Goal: Task Accomplishment & Management: Manage account settings

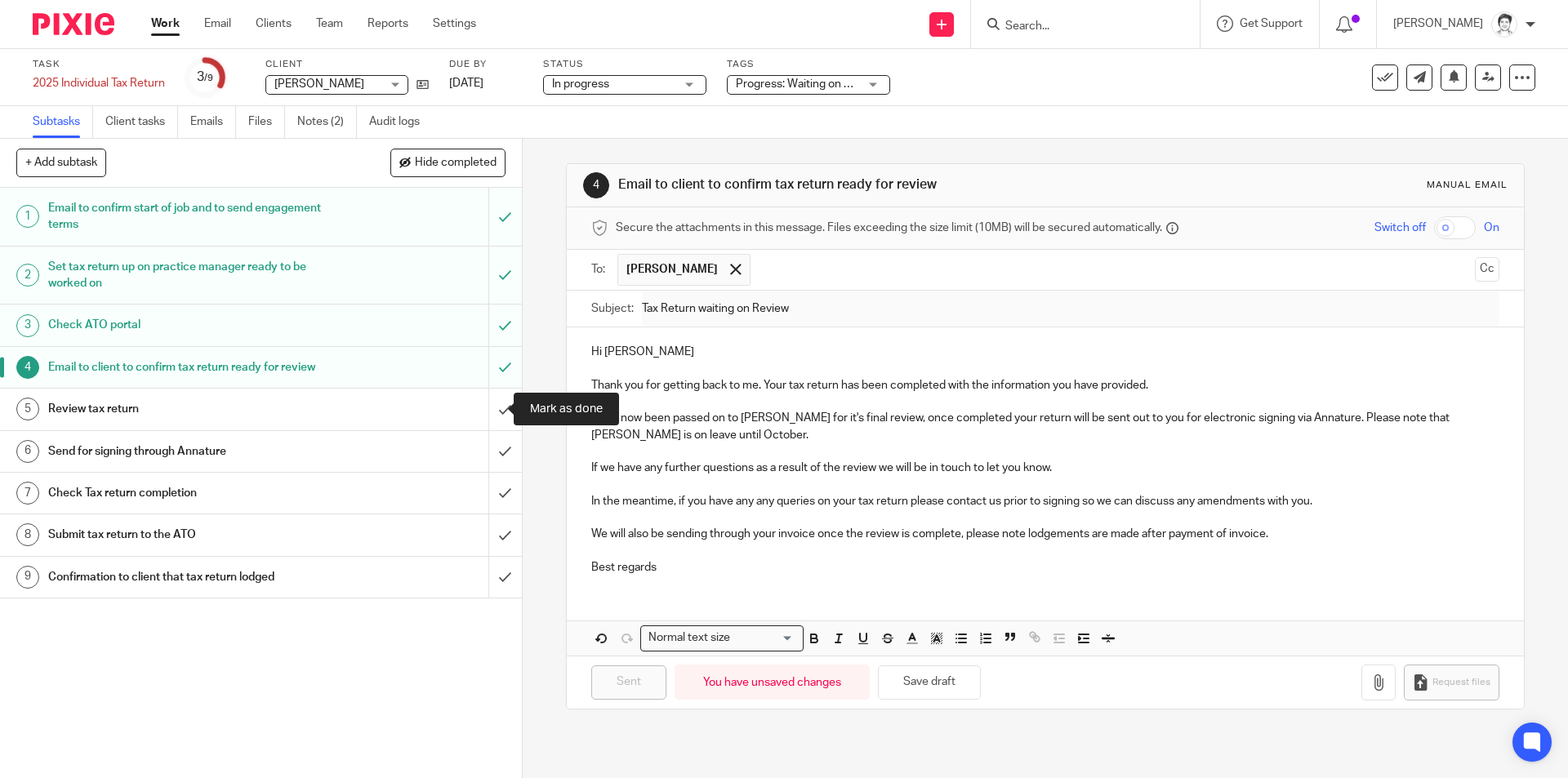
drag, startPoint x: 482, startPoint y: 409, endPoint x: 231, endPoint y: 407, distance: 251.0
click at [482, 409] on input "submit" at bounding box center [261, 408] width 522 height 41
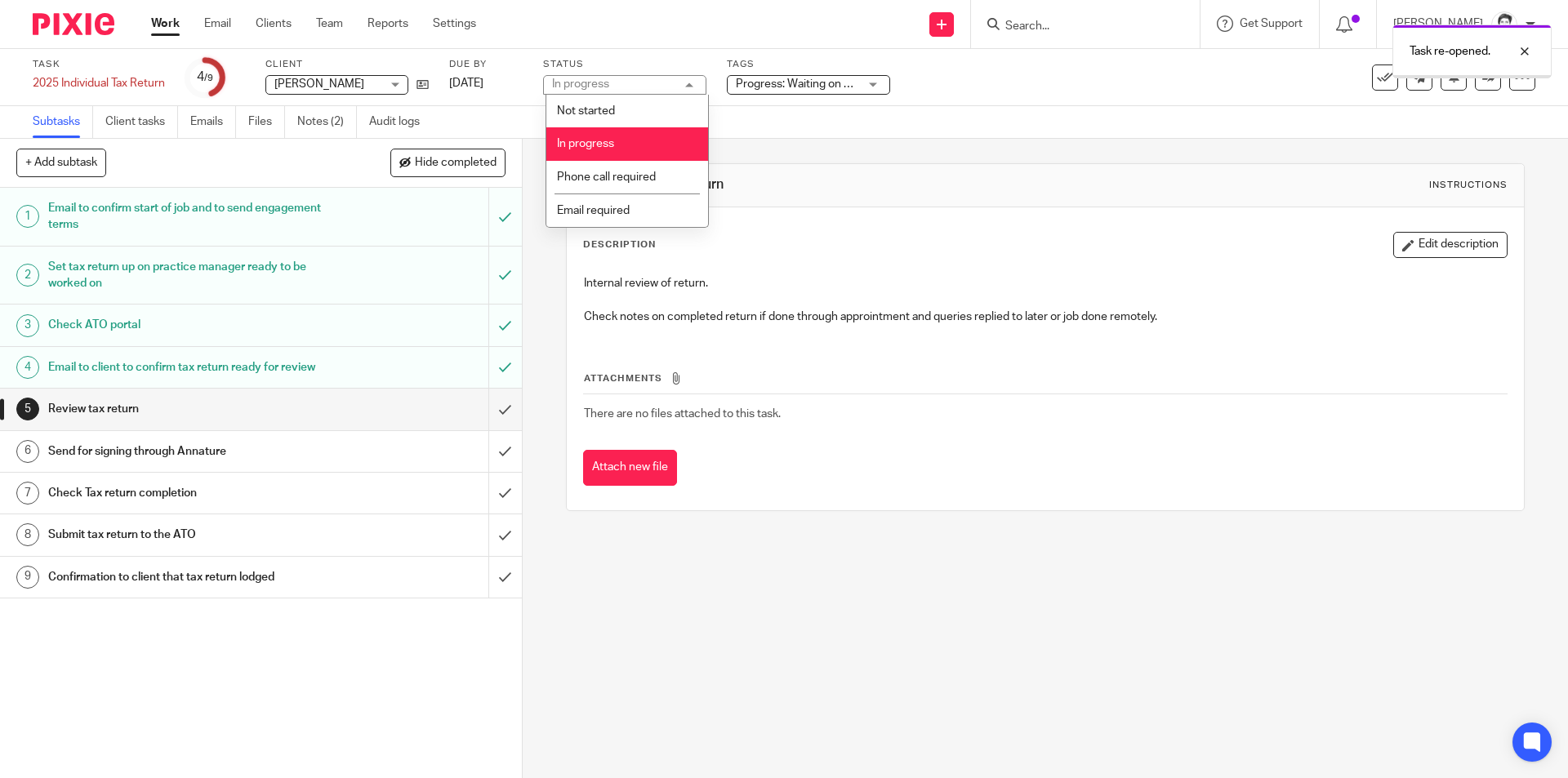
click at [795, 80] on span "Progress: Waiting on client + 1" at bounding box center [813, 84] width 154 height 11
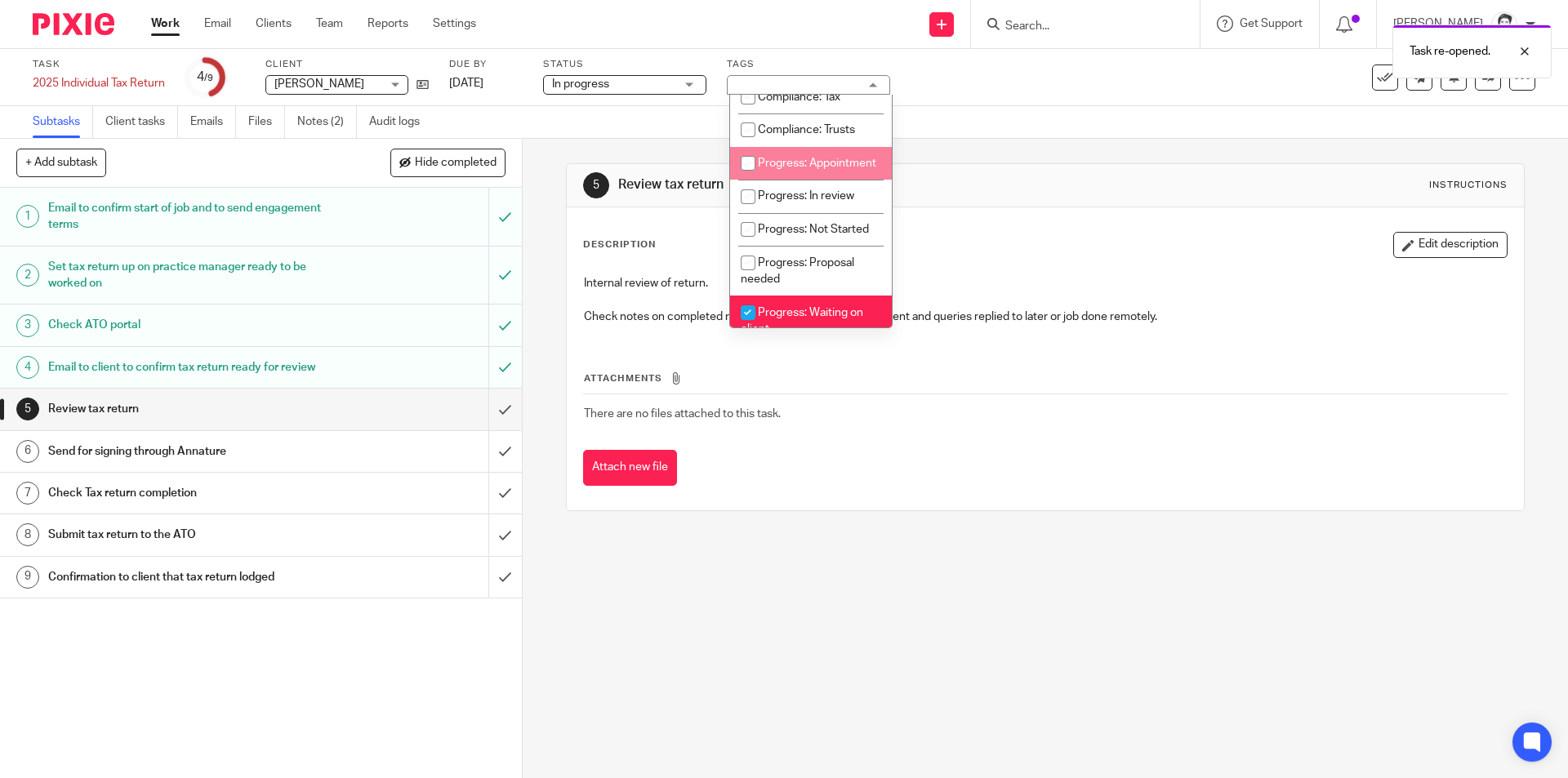
scroll to position [245, 0]
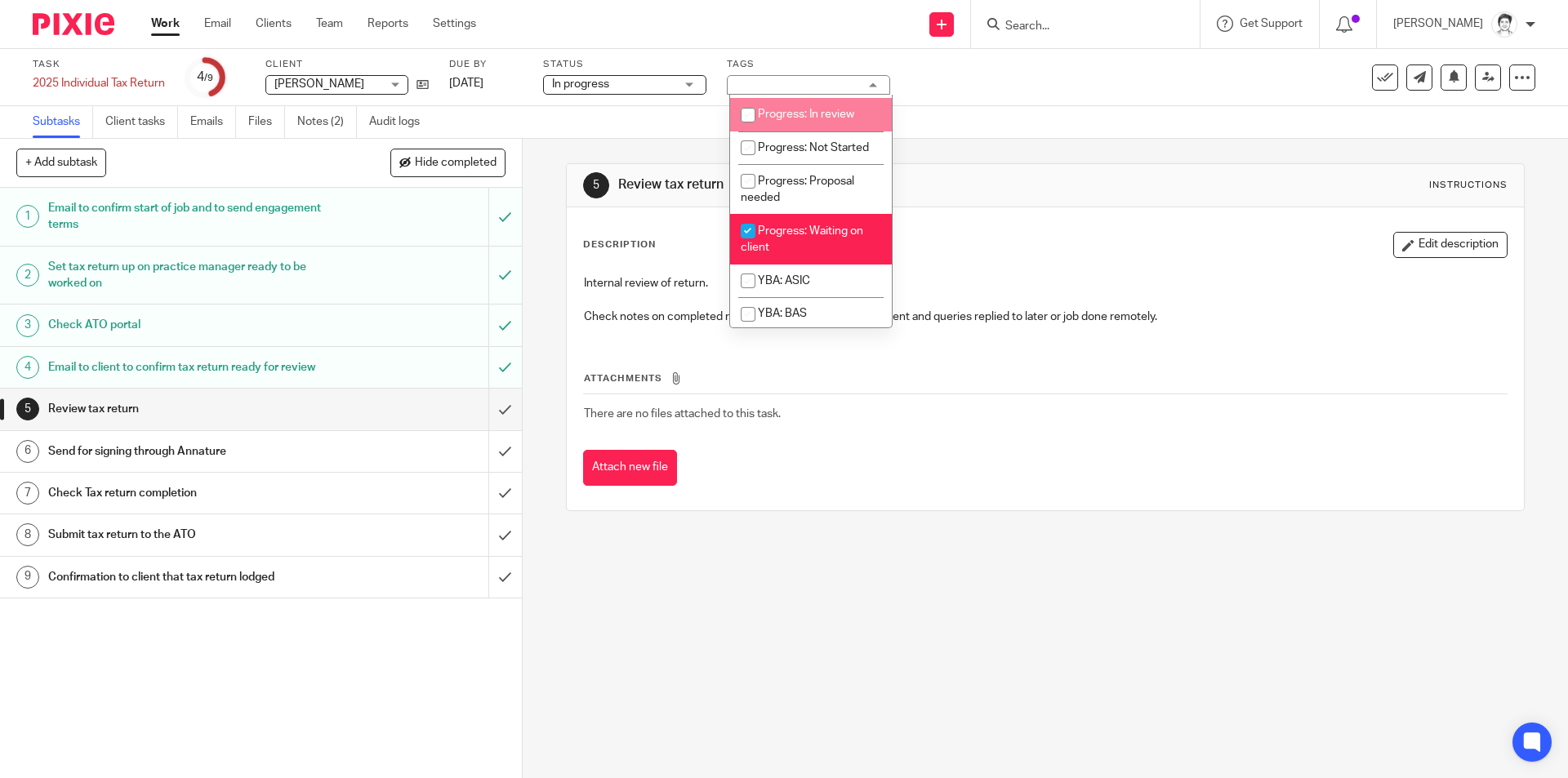
click at [752, 131] on input "checkbox" at bounding box center [748, 115] width 31 height 31
checkbox input "true"
click at [760, 247] on input "checkbox" at bounding box center [748, 231] width 31 height 31
checkbox input "false"
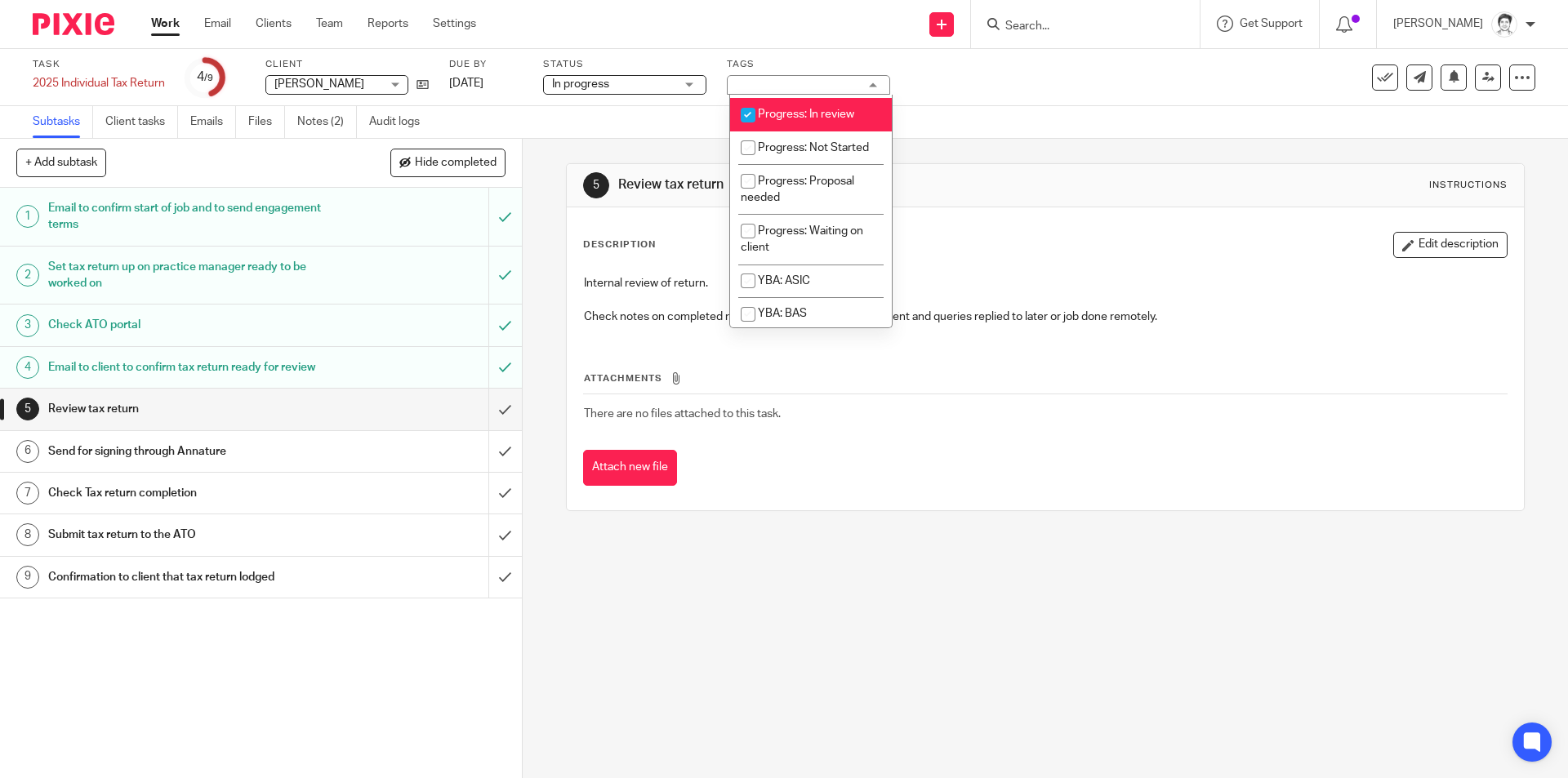
click at [814, 489] on div "Description Edit description Internal review of return. Check notes on complete…" at bounding box center [1045, 359] width 956 height 303
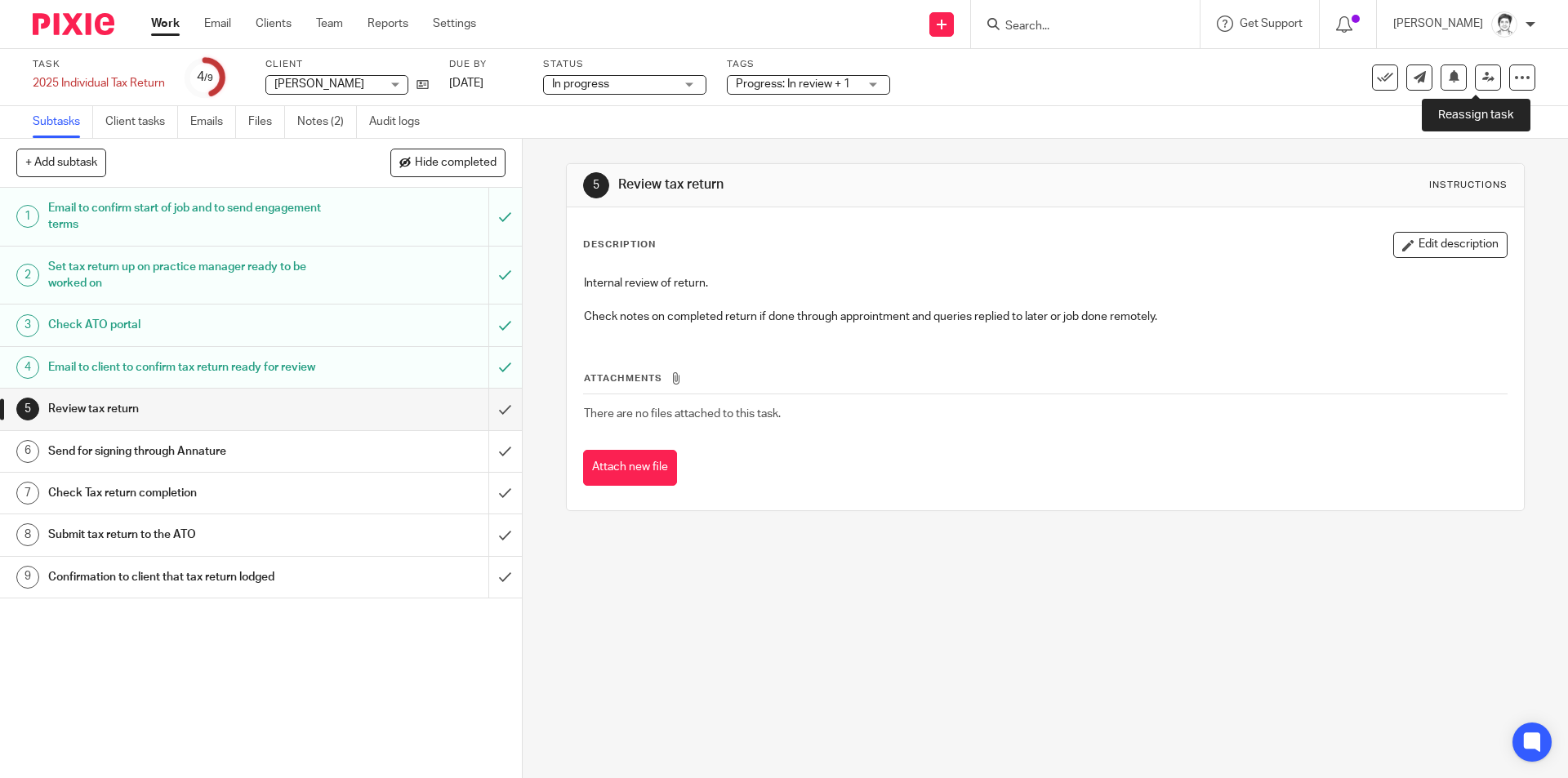
drag, startPoint x: 1471, startPoint y: 80, endPoint x: 1348, endPoint y: 118, distance: 128.7
click at [1482, 80] on icon at bounding box center [1488, 77] width 12 height 12
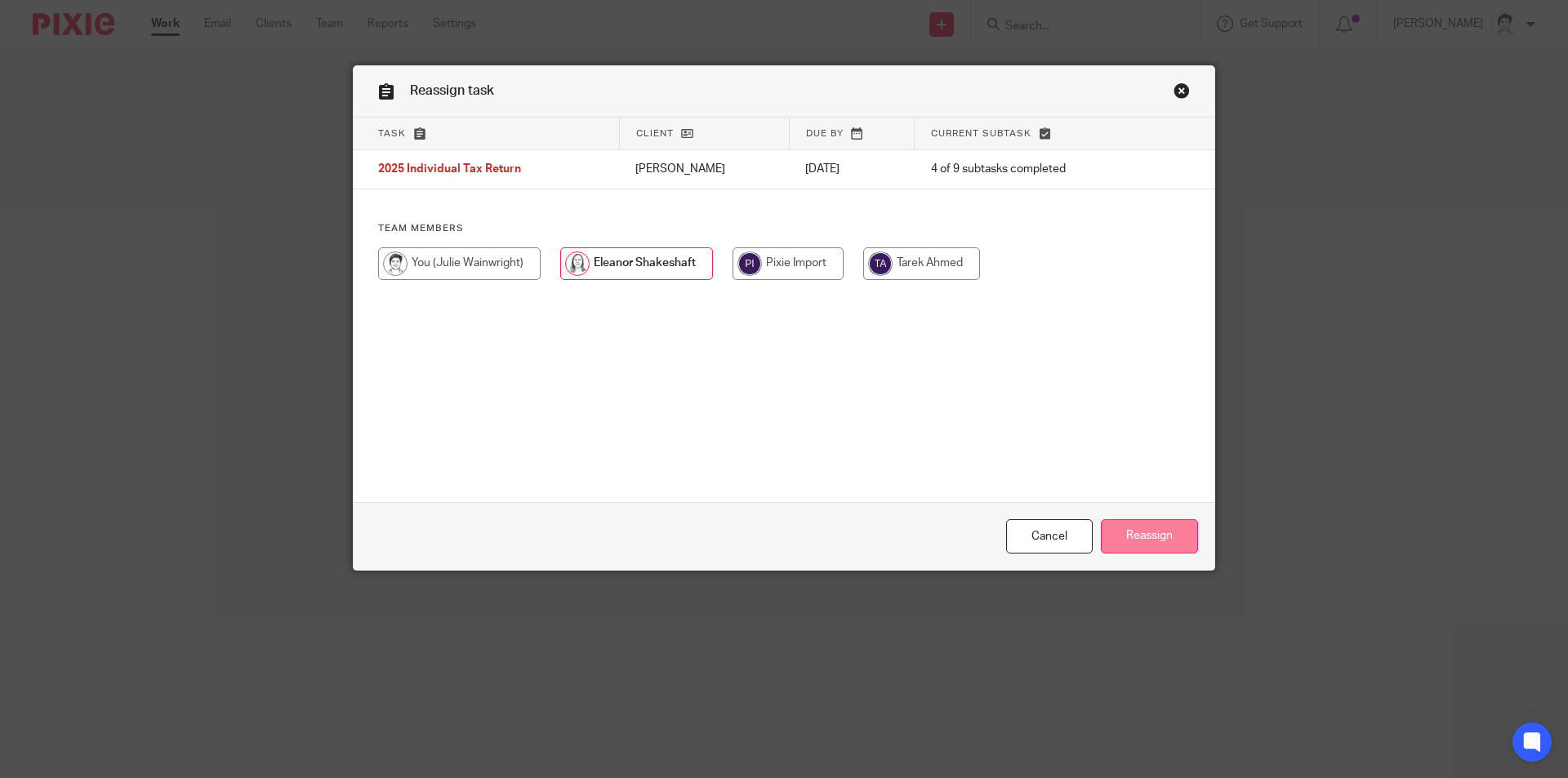
click at [1156, 539] on input "Reassign" at bounding box center [1149, 537] width 97 height 35
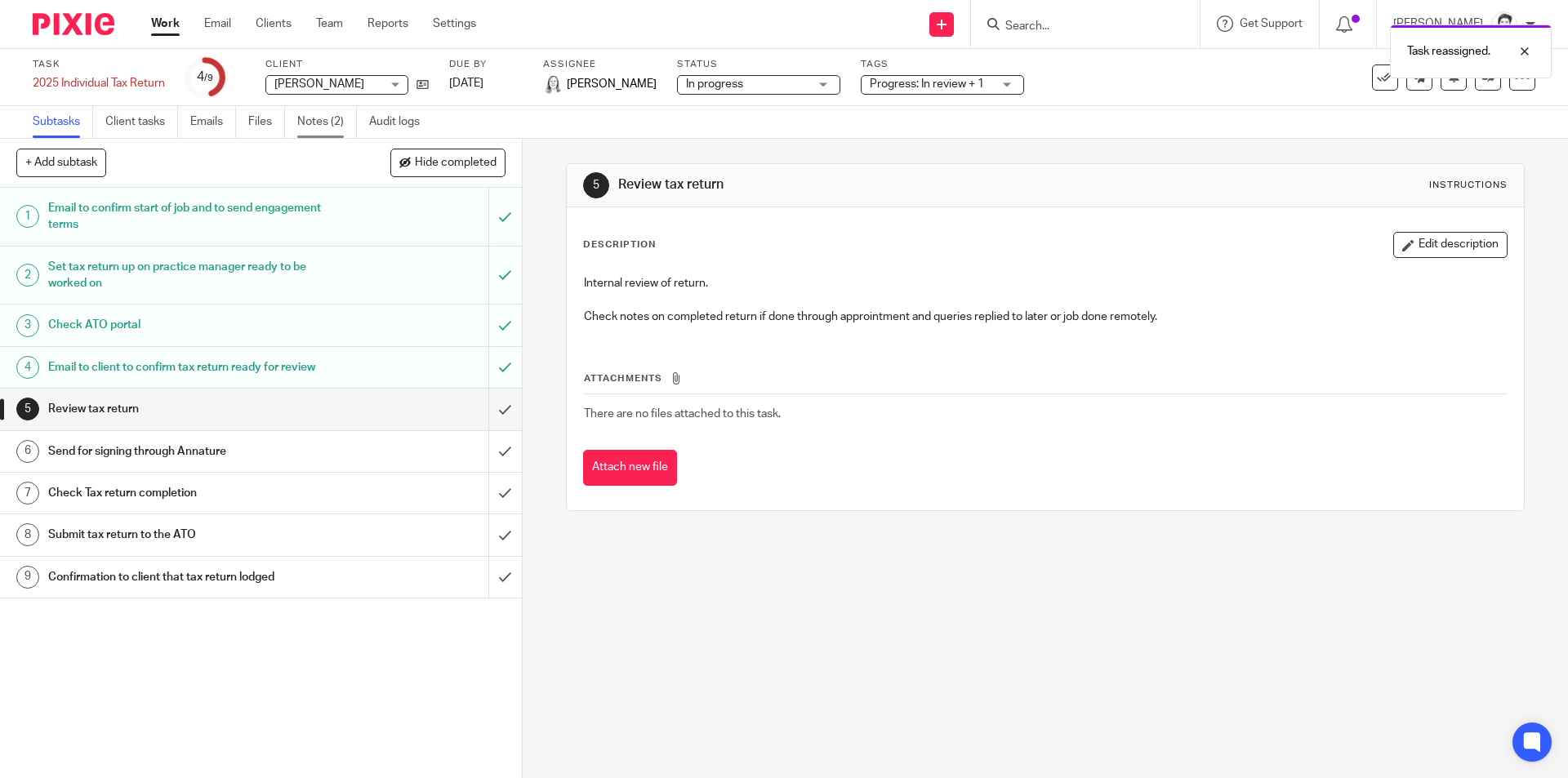
drag, startPoint x: 307, startPoint y: 125, endPoint x: 307, endPoint y: 137, distance: 12.0
click at [307, 125] on link "Notes (2)" at bounding box center [326, 122] width 60 height 32
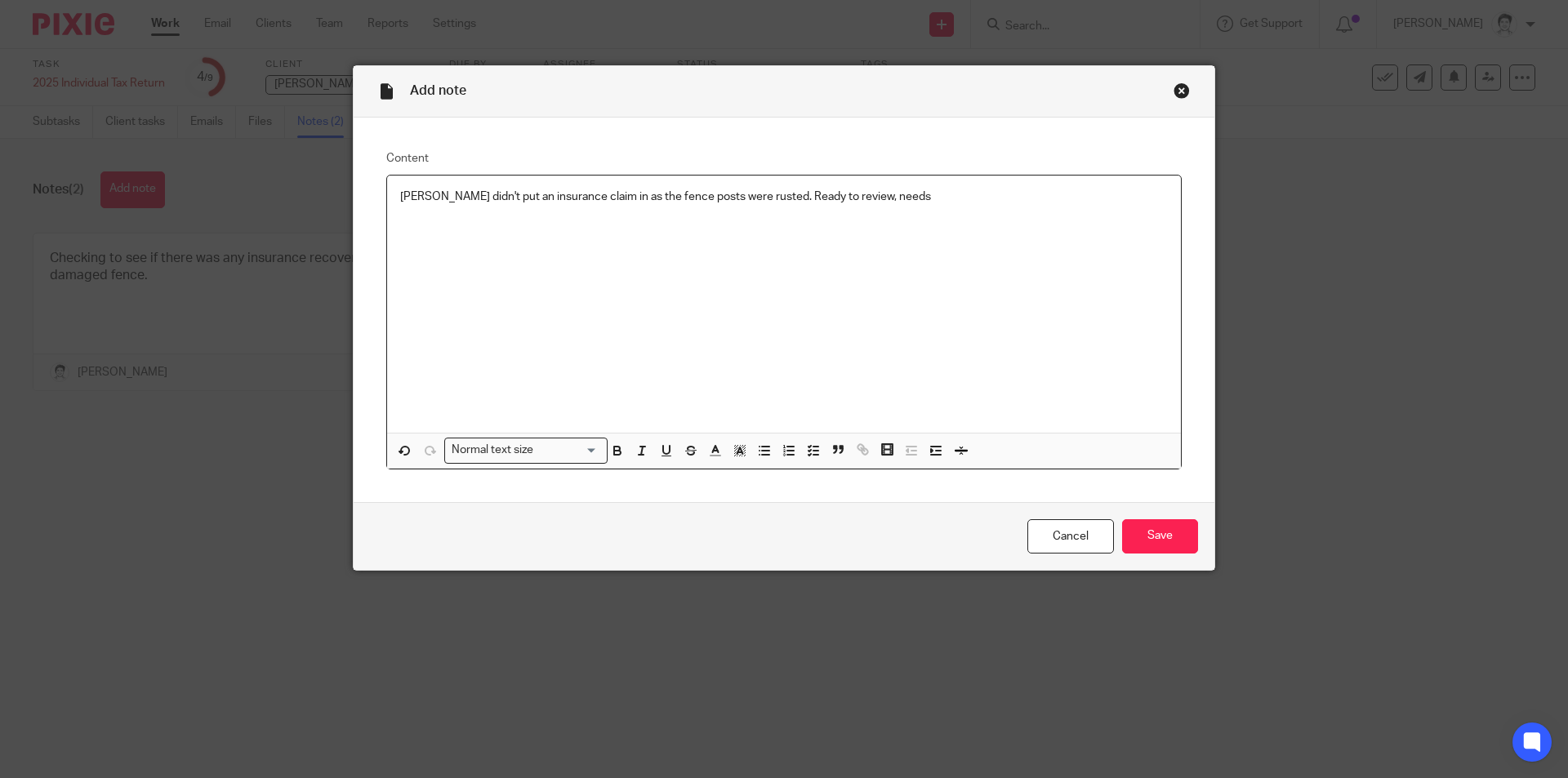
click at [908, 200] on p "Len didn't put an insurance claim in as the fence posts were rusted. Ready to r…" at bounding box center [784, 196] width 768 height 16
click at [1167, 537] on input "Save" at bounding box center [1160, 537] width 76 height 35
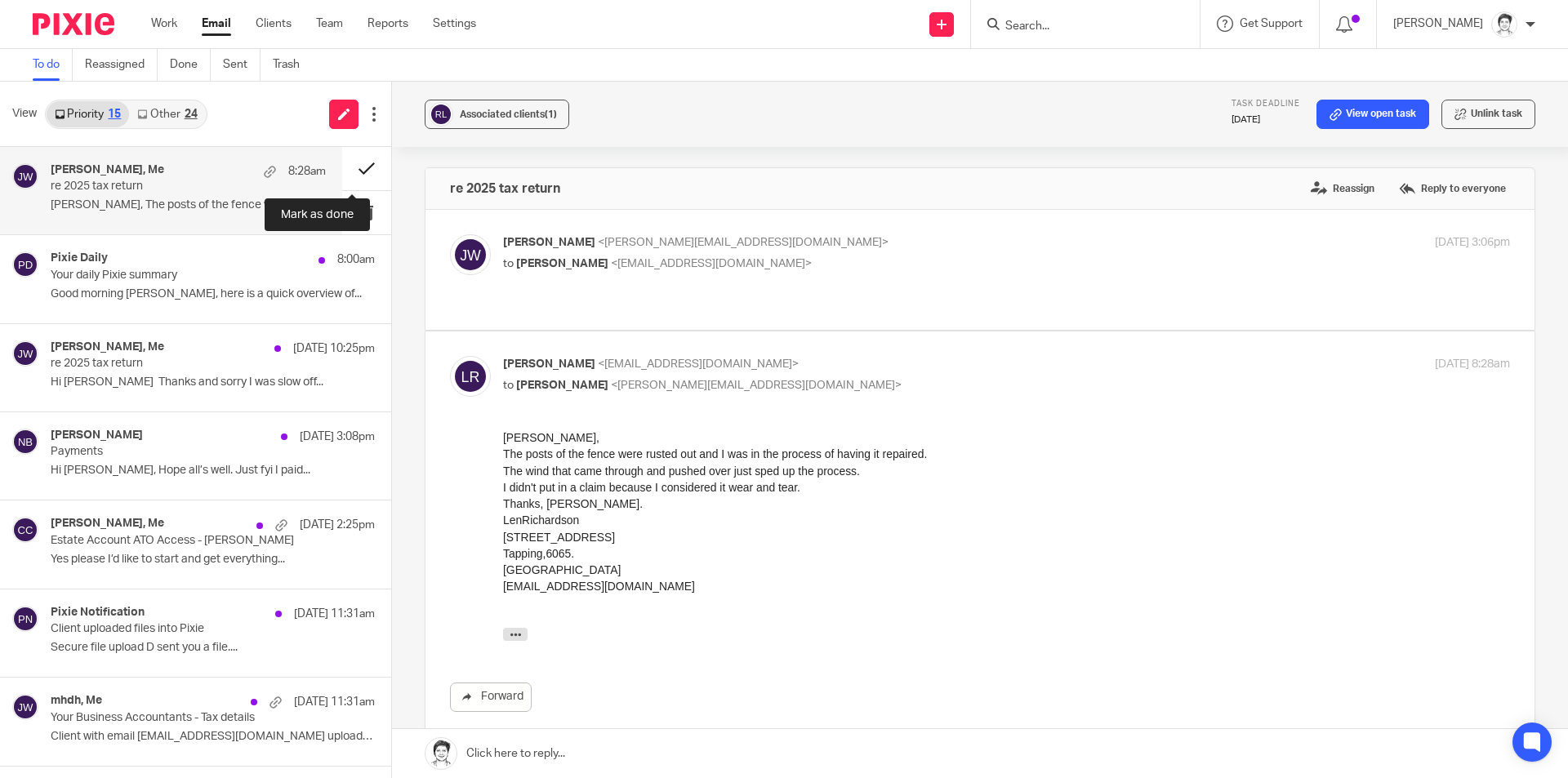
click at [352, 168] on button at bounding box center [366, 169] width 49 height 43
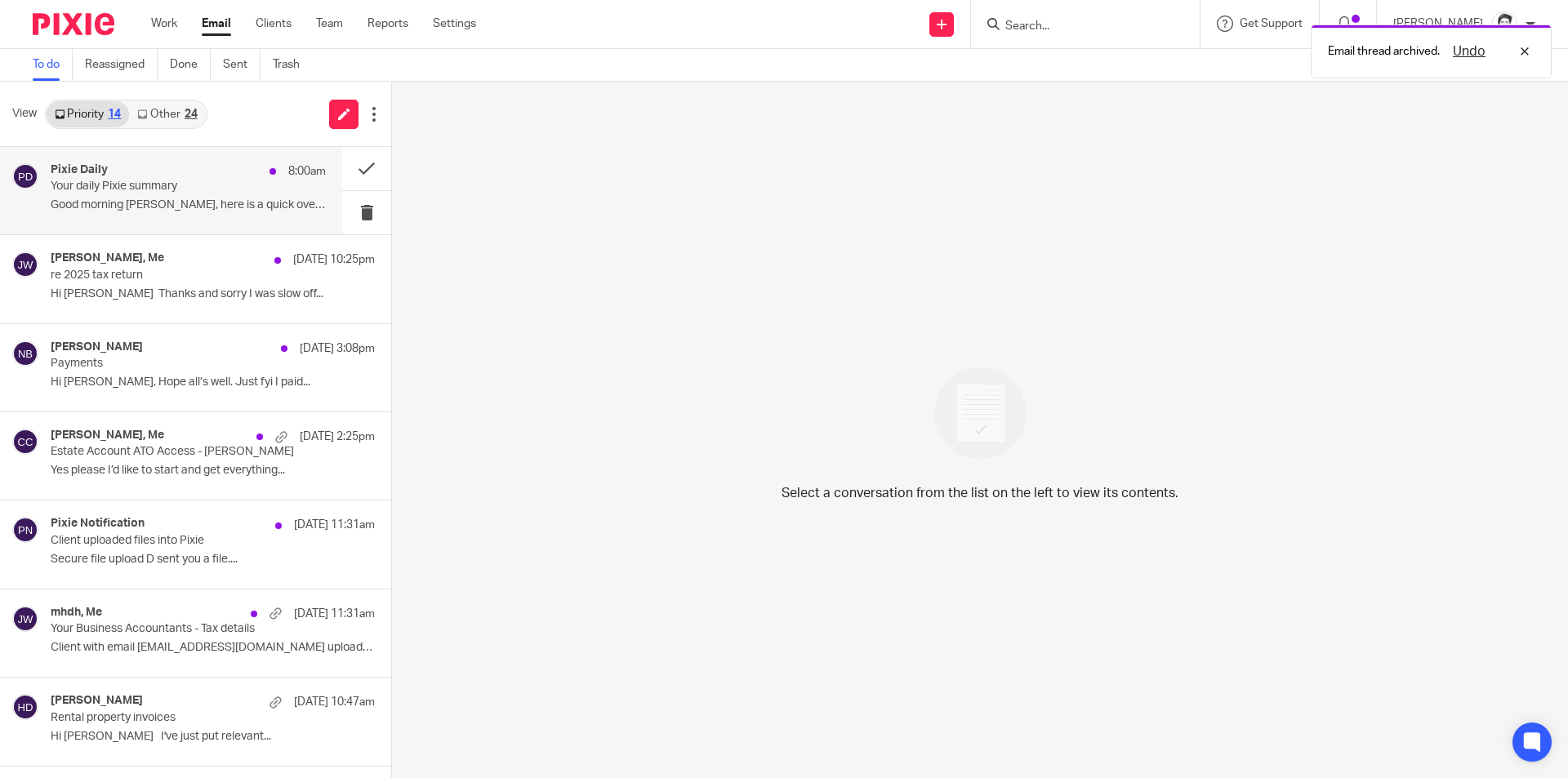
click at [113, 201] on p "Good morning Julie, here is a quick overview of..." at bounding box center [188, 205] width 275 height 14
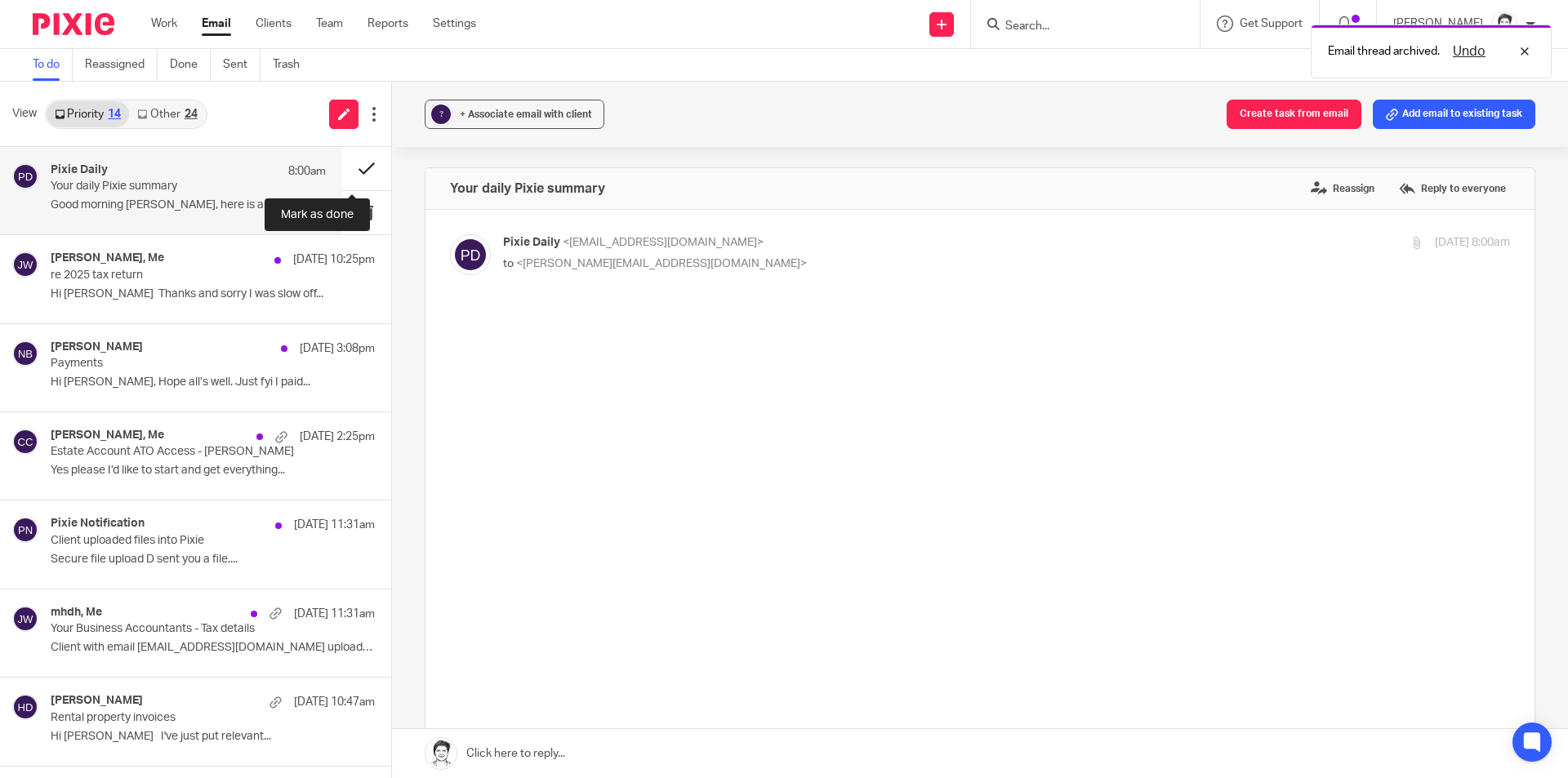
drag, startPoint x: 351, startPoint y: 169, endPoint x: 317, endPoint y: 170, distance: 34.0
click at [352, 169] on button at bounding box center [366, 169] width 49 height 43
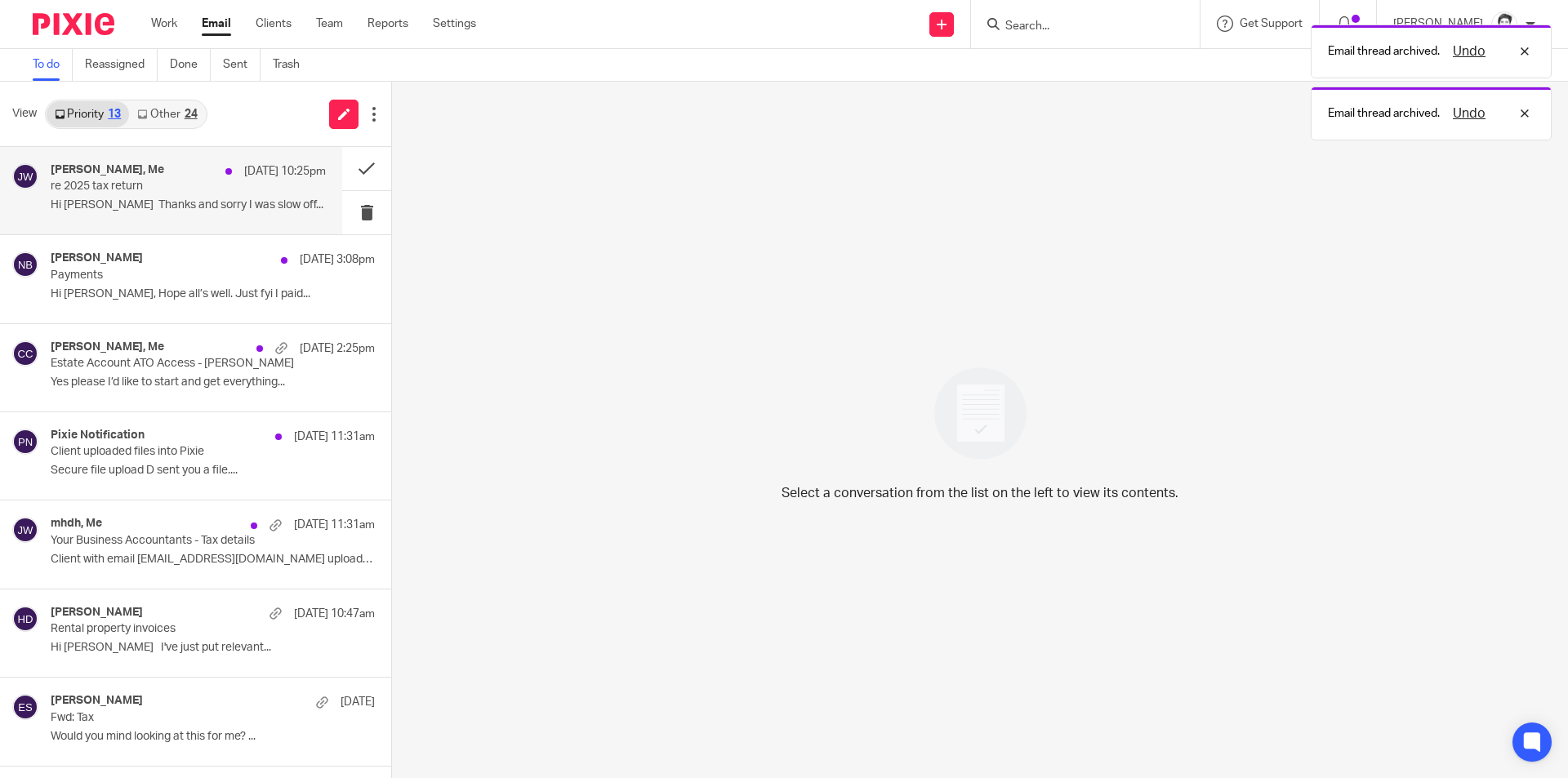
click at [128, 195] on div "Chris Juckes, Me 18 Sep 10:25pm re 2025 tax return Hi Julie Thanks and sorry I …" at bounding box center [188, 190] width 275 height 55
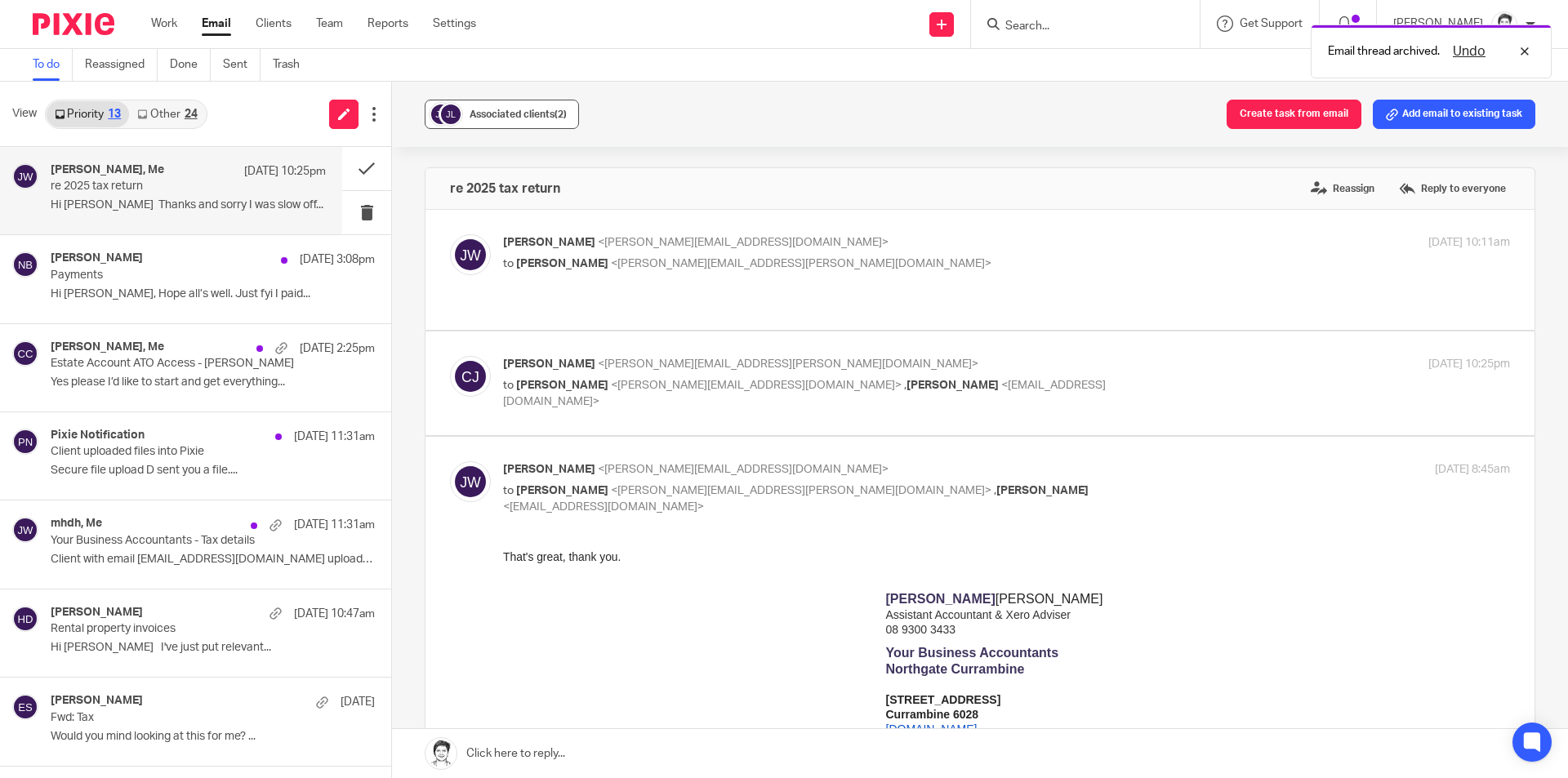
click at [500, 109] on span "Associated clients (2)" at bounding box center [518, 113] width 97 height 10
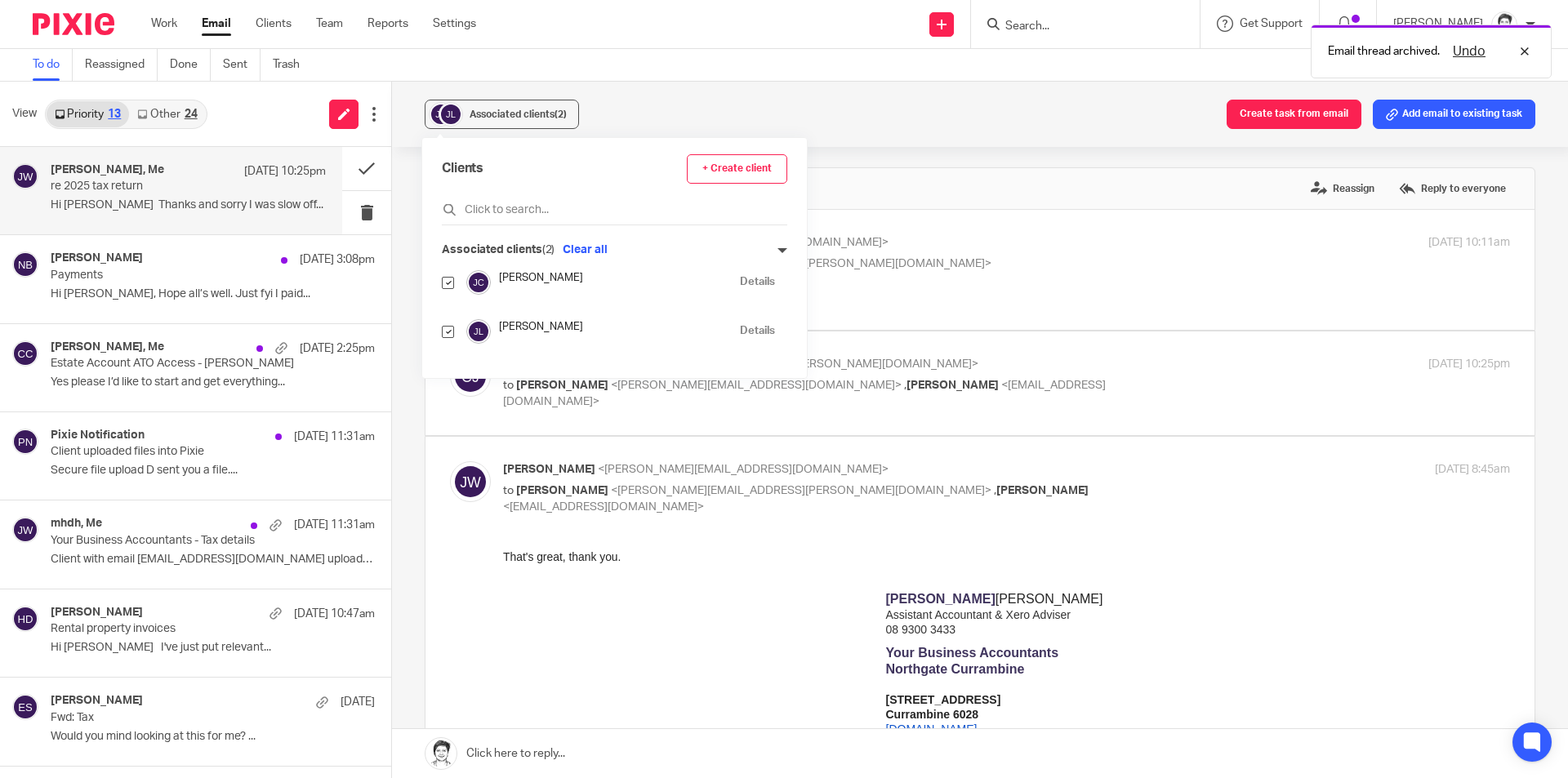
click at [448, 330] on input "checkbox" at bounding box center [448, 331] width 12 height 12
checkbox input "false"
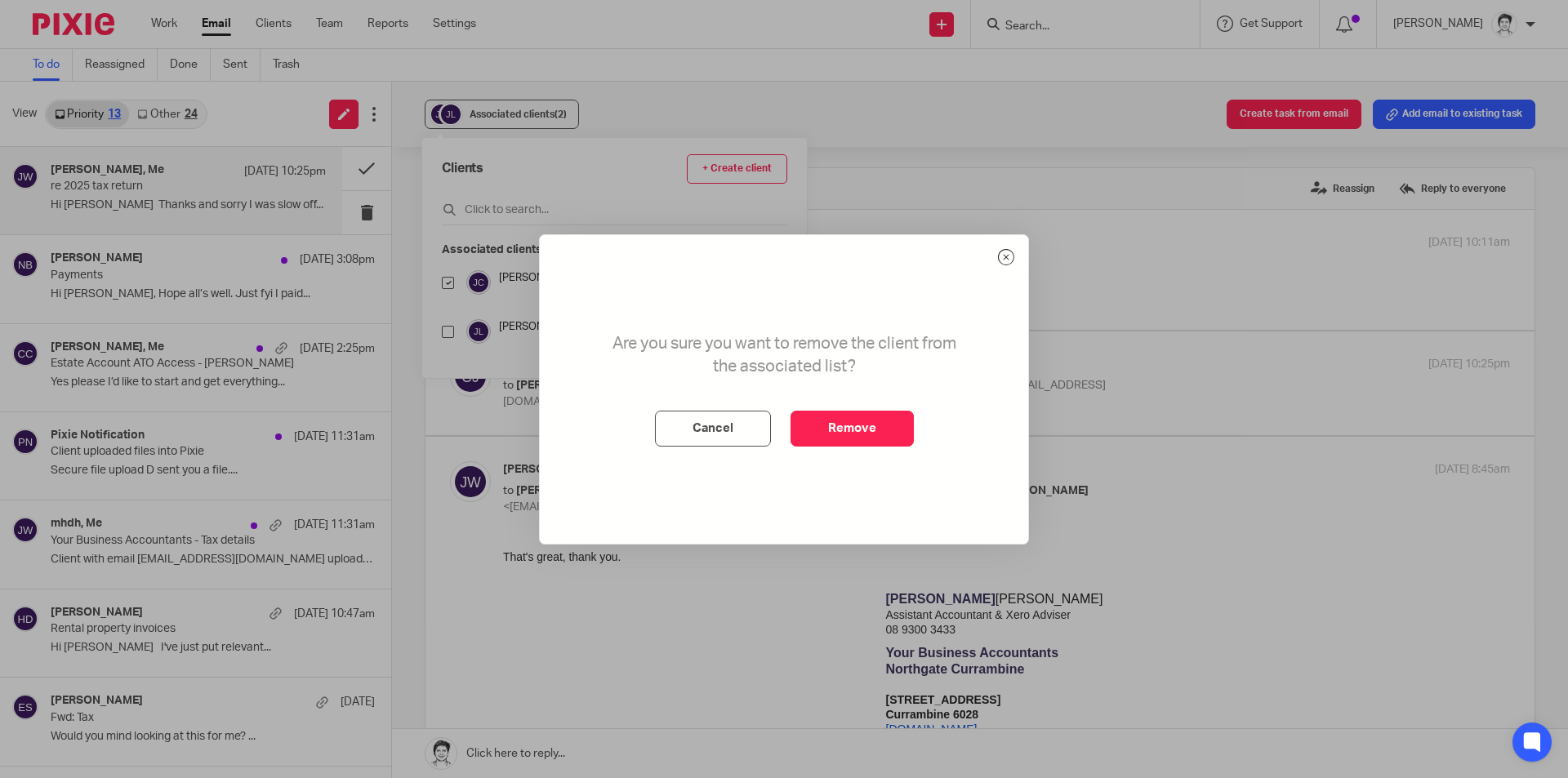
click at [870, 447] on div "Are you sure you want to remove the client from the associated list? Cancel Rem…" at bounding box center [784, 389] width 488 height 309
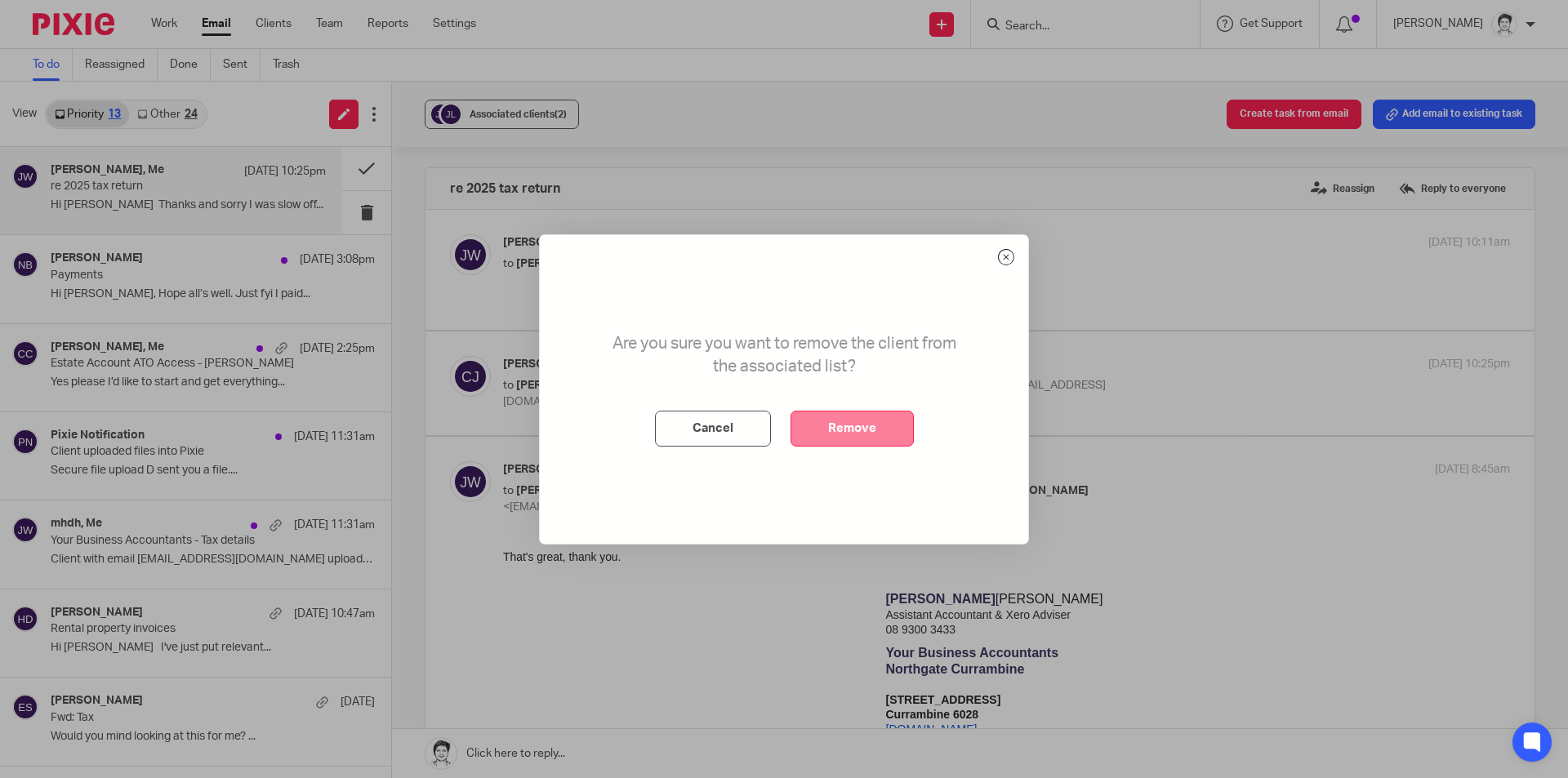
drag, startPoint x: 855, startPoint y: 428, endPoint x: 932, endPoint y: 425, distance: 77.1
click at [855, 428] on button "Remove" at bounding box center [852, 428] width 123 height 35
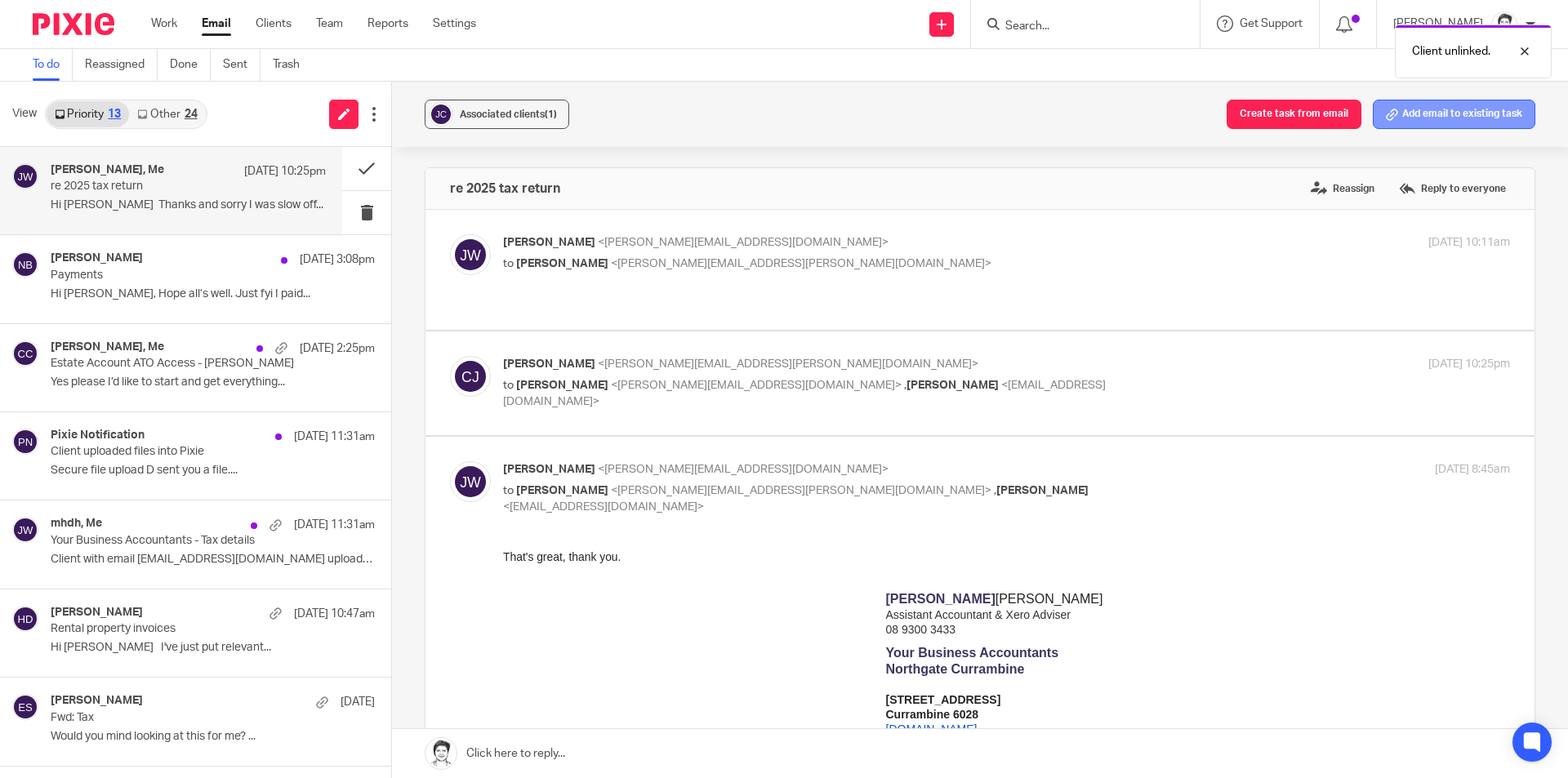
click at [1425, 112] on button "Add email to existing task" at bounding box center [1454, 114] width 163 height 29
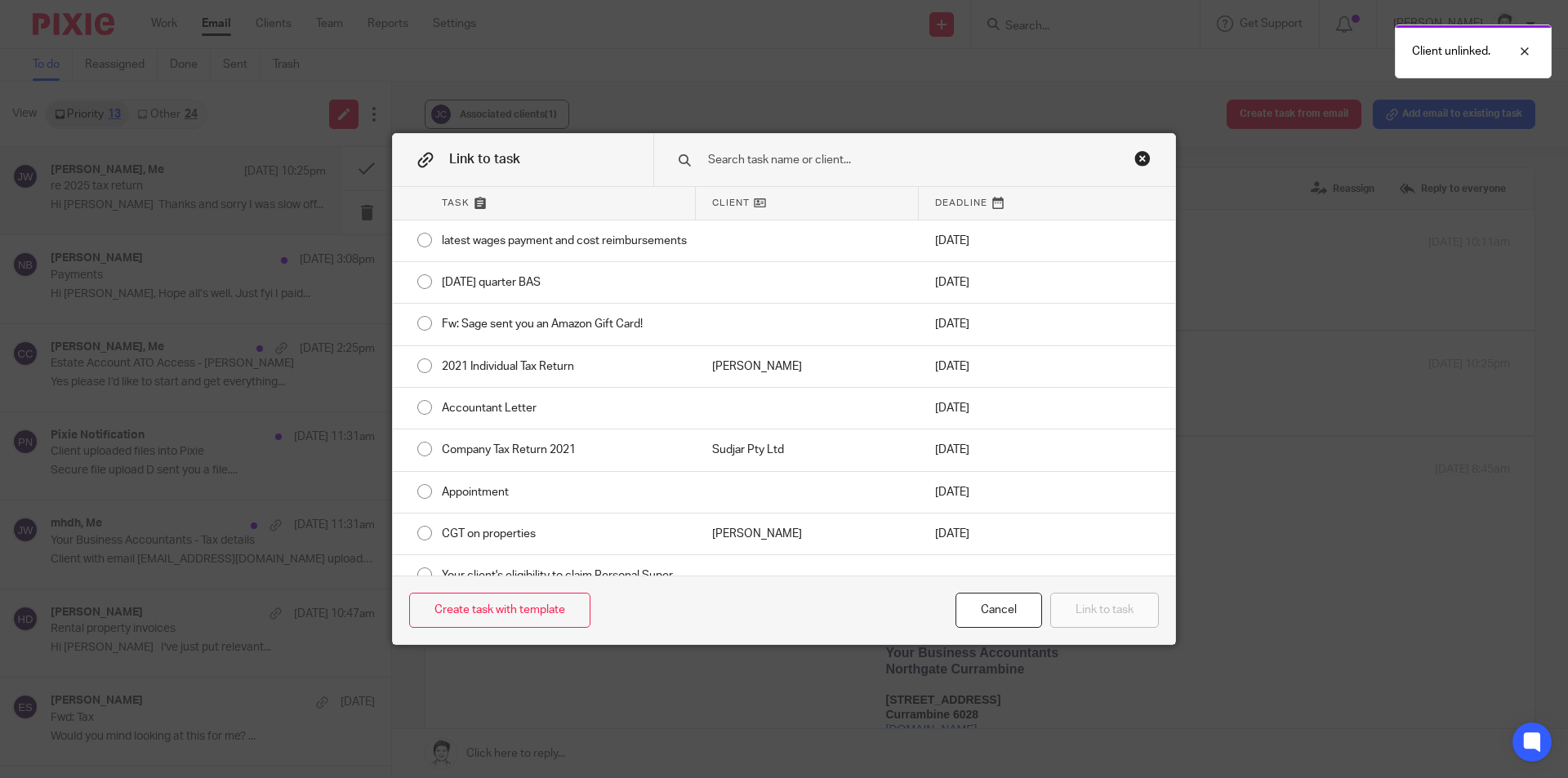
click at [753, 161] on input "text" at bounding box center [903, 159] width 393 height 18
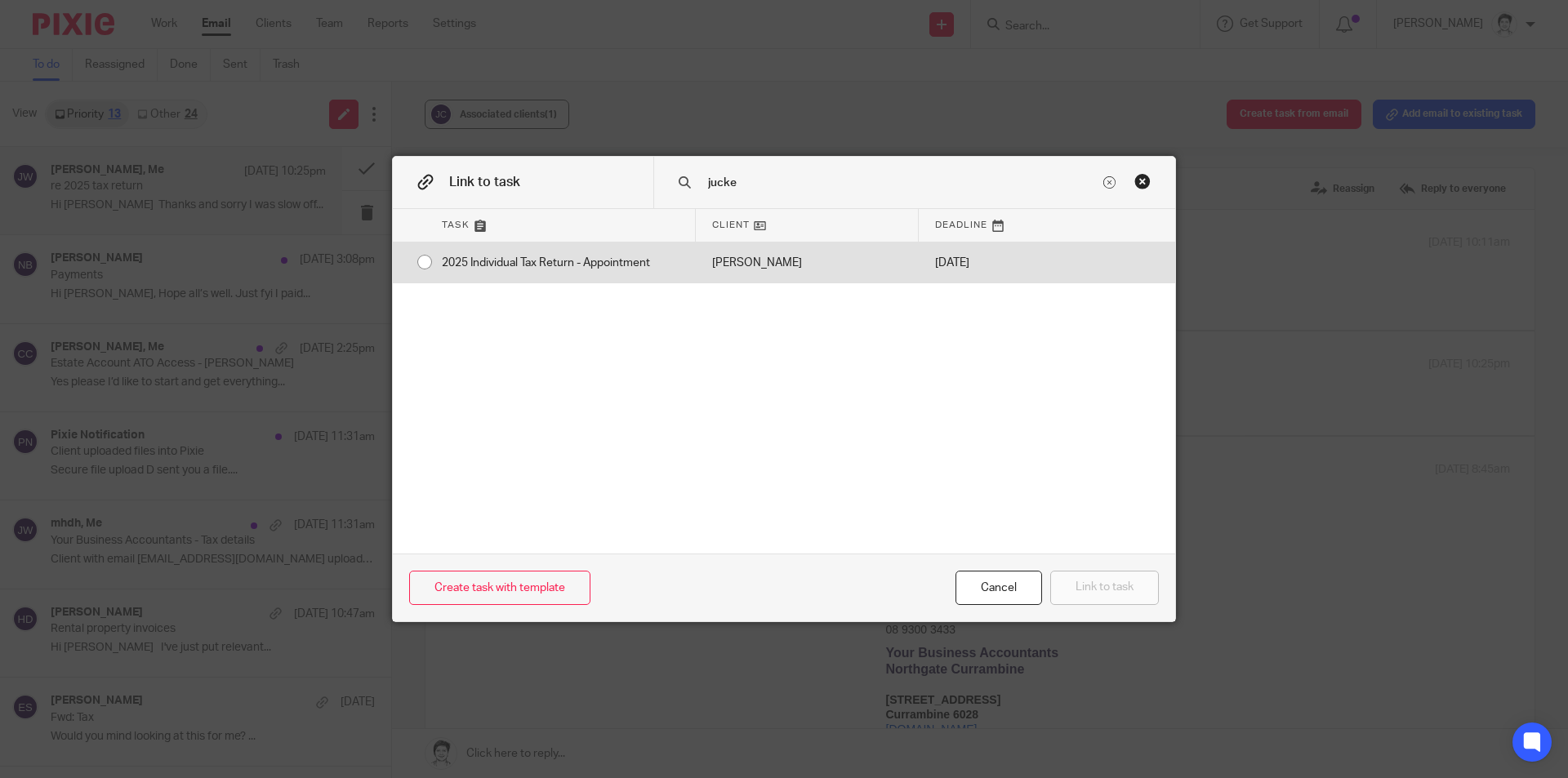
type input "jucke"
click at [643, 254] on div "2025 Individual Tax Return - Appointment" at bounding box center [560, 262] width 270 height 41
radio input "true"
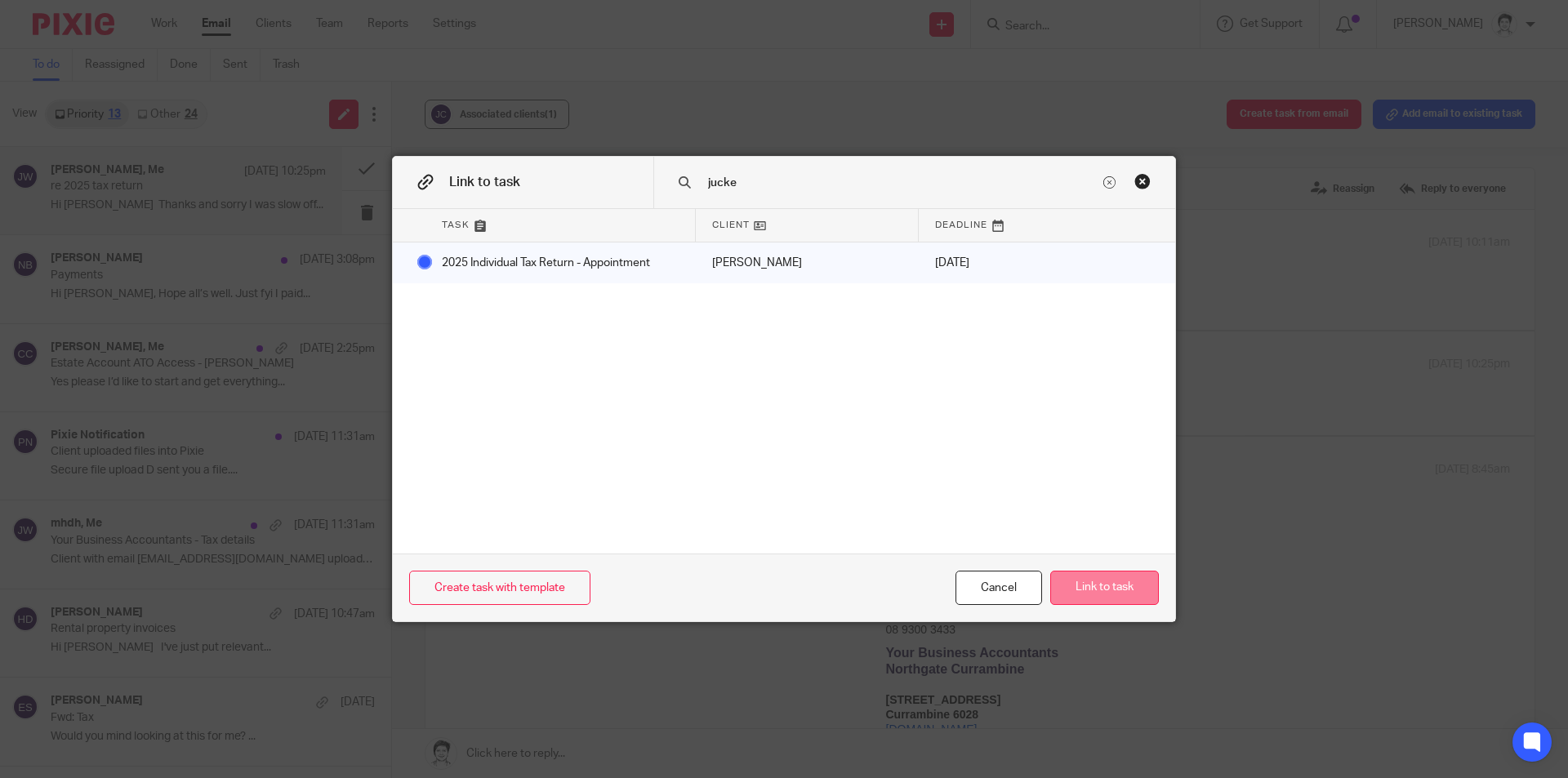
click at [1095, 588] on button "Link to task" at bounding box center [1104, 588] width 108 height 35
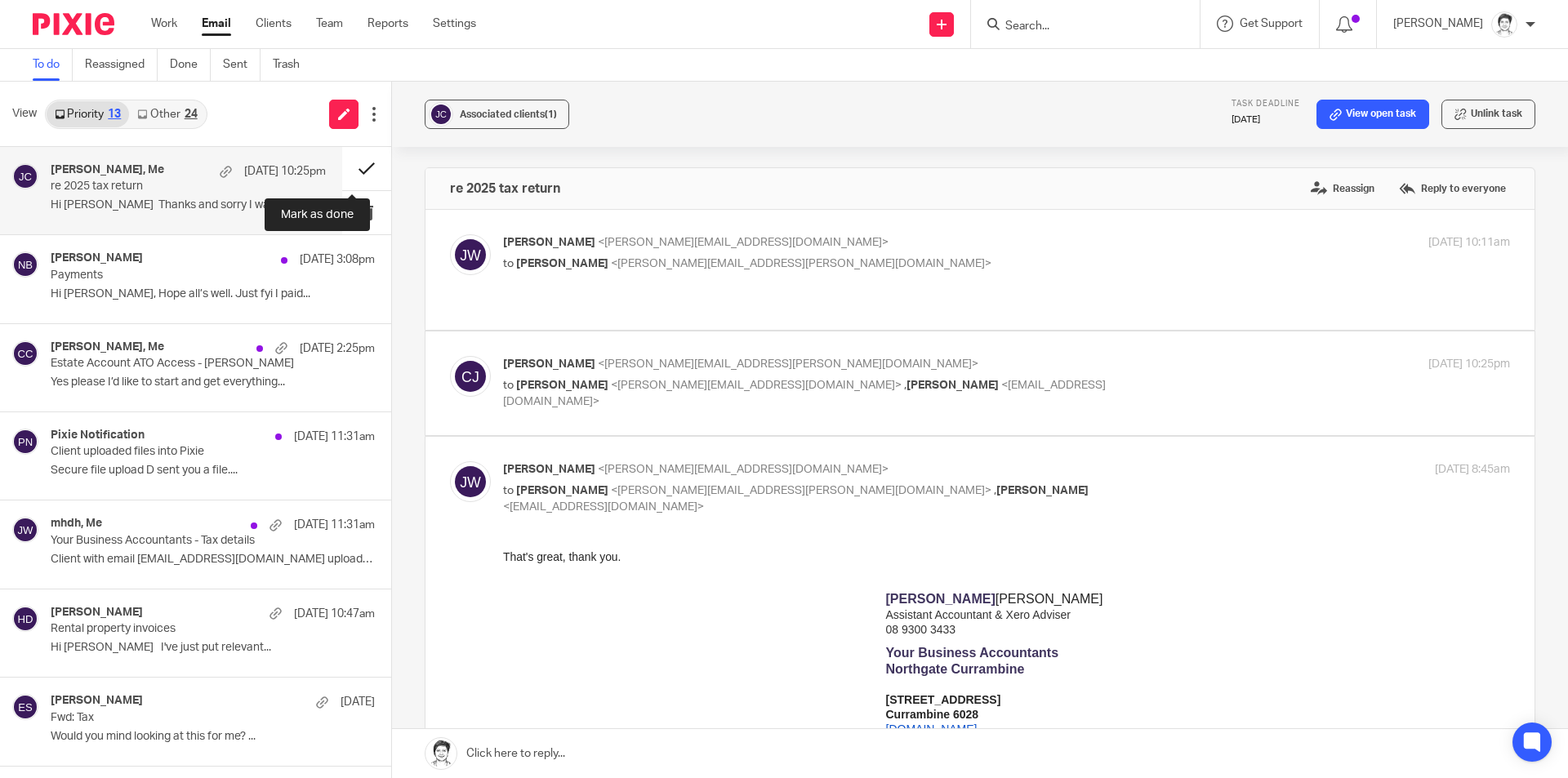
click at [356, 167] on button at bounding box center [366, 169] width 49 height 43
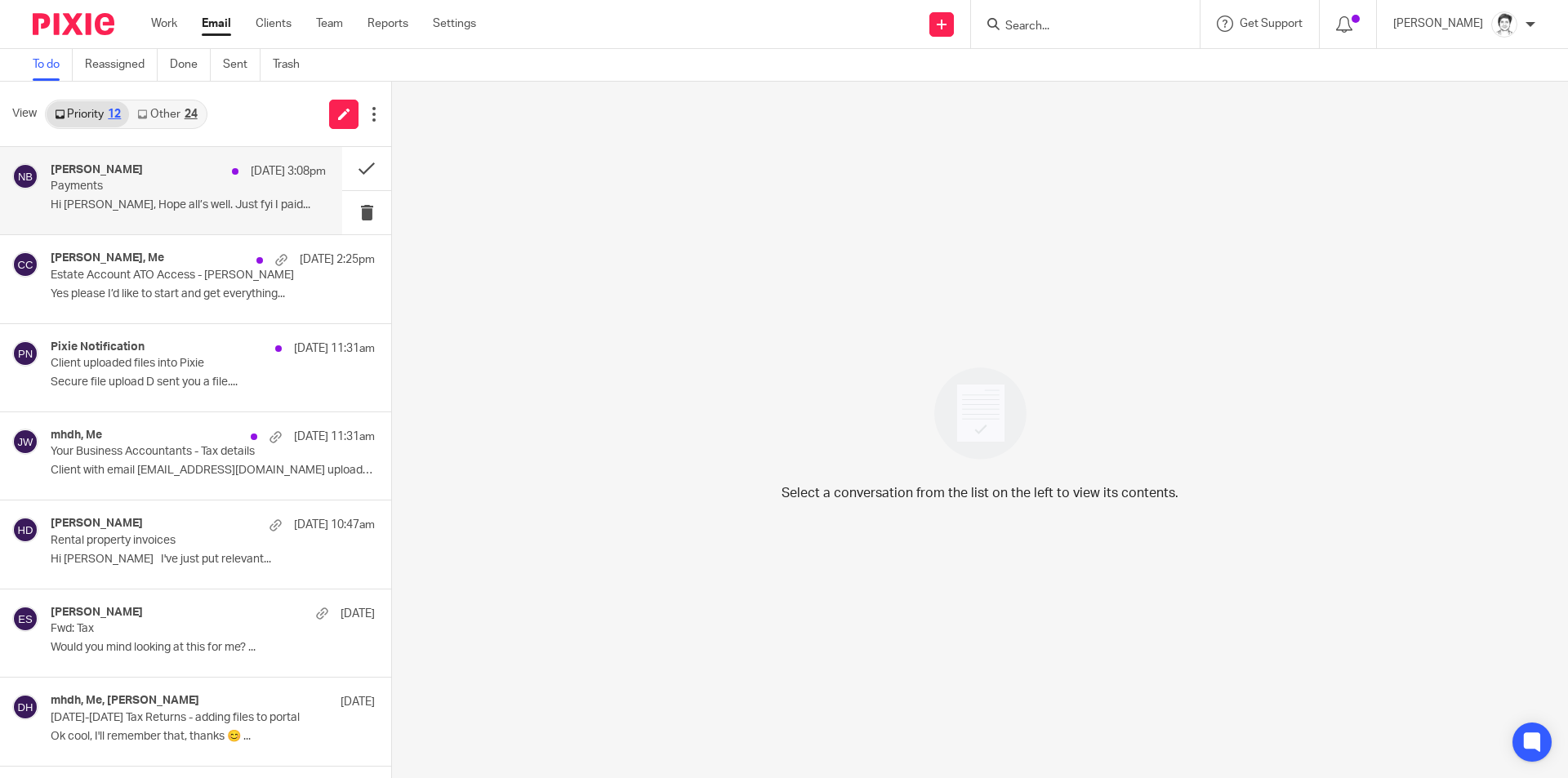
click at [77, 189] on p "Payments" at bounding box center [160, 186] width 221 height 14
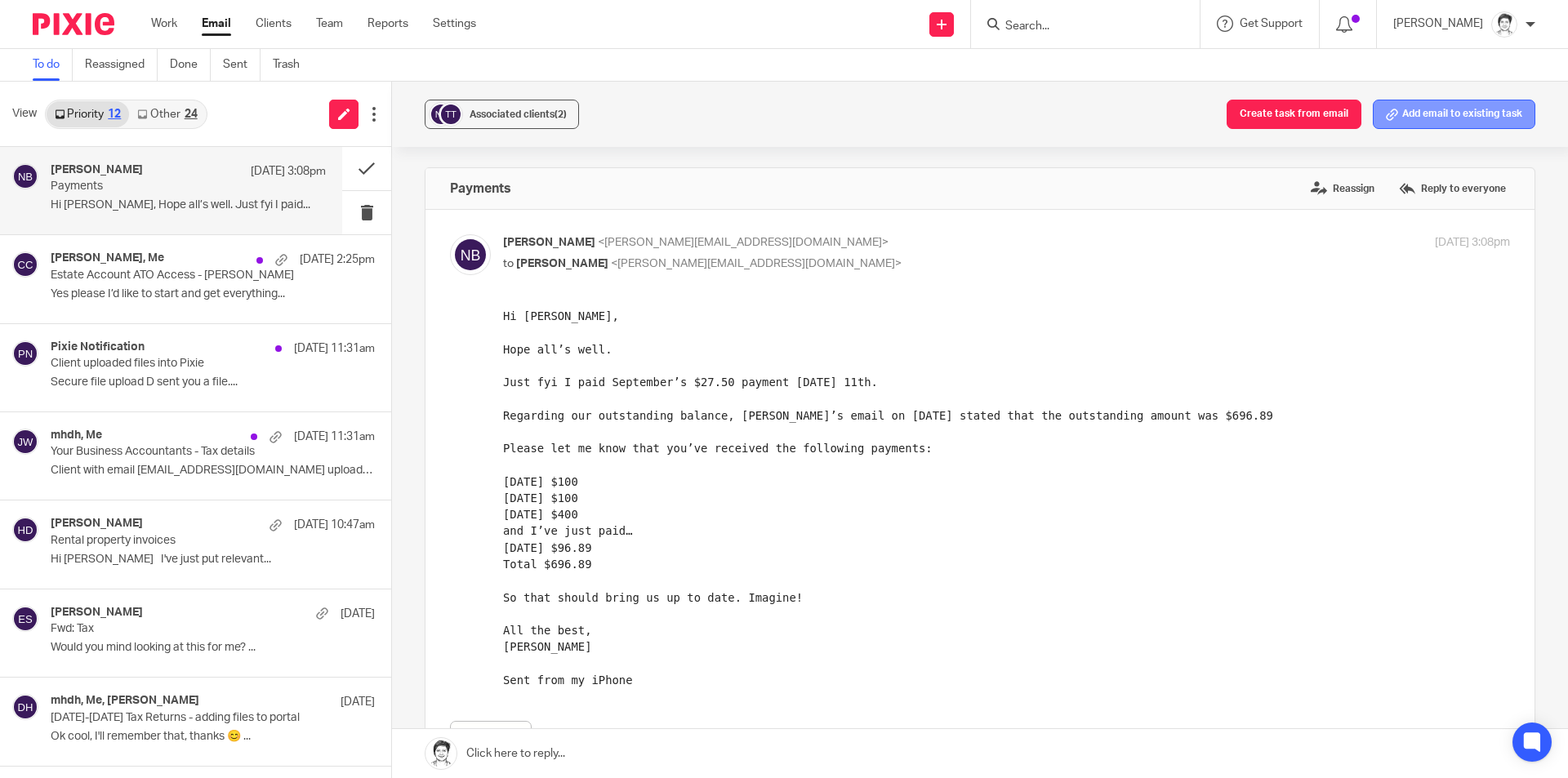
click at [1436, 110] on button "Add email to existing task" at bounding box center [1454, 114] width 163 height 29
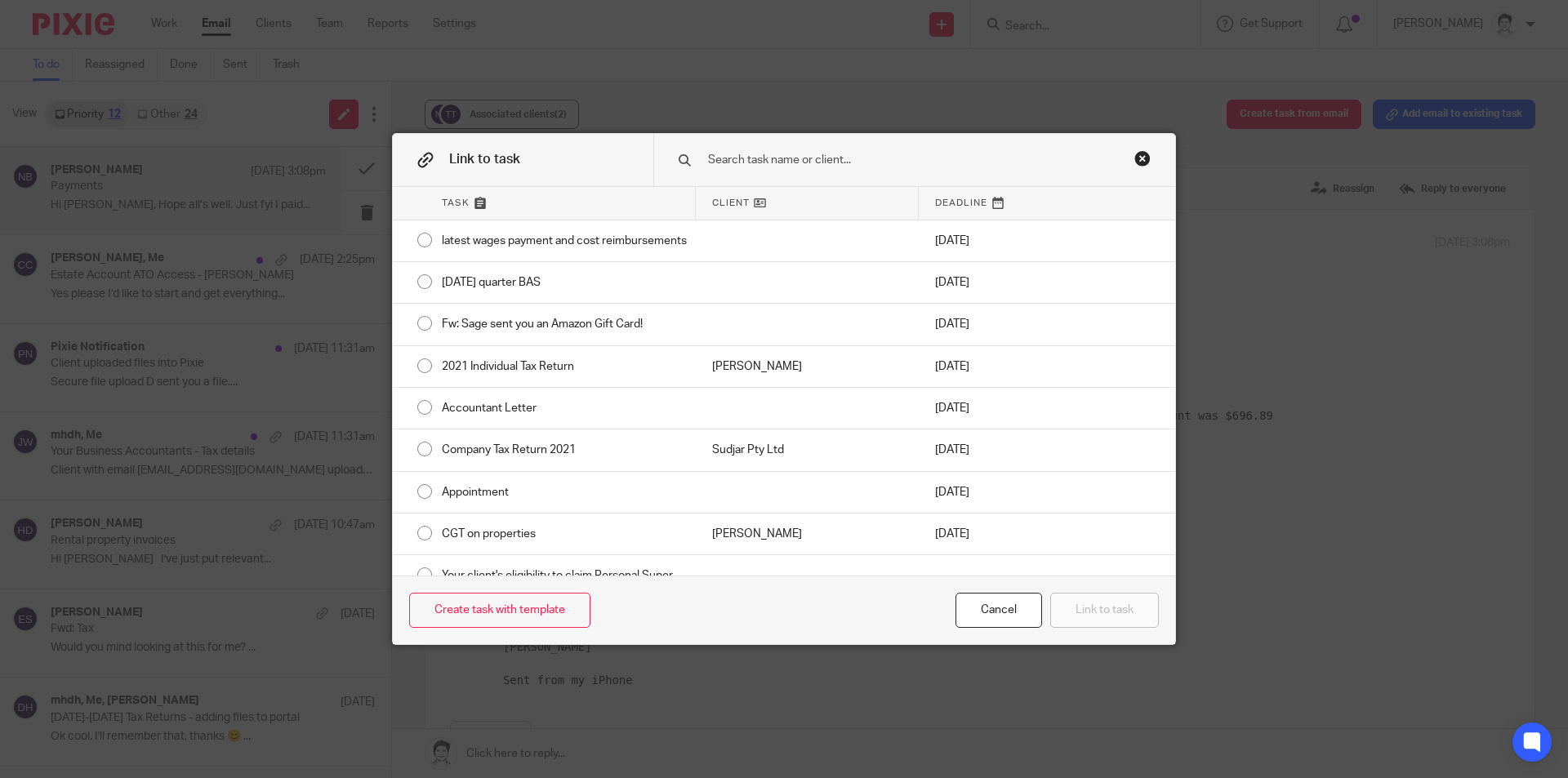
click at [841, 136] on div at bounding box center [914, 159] width 522 height 51
click at [797, 160] on input "text" at bounding box center [903, 159] width 393 height 18
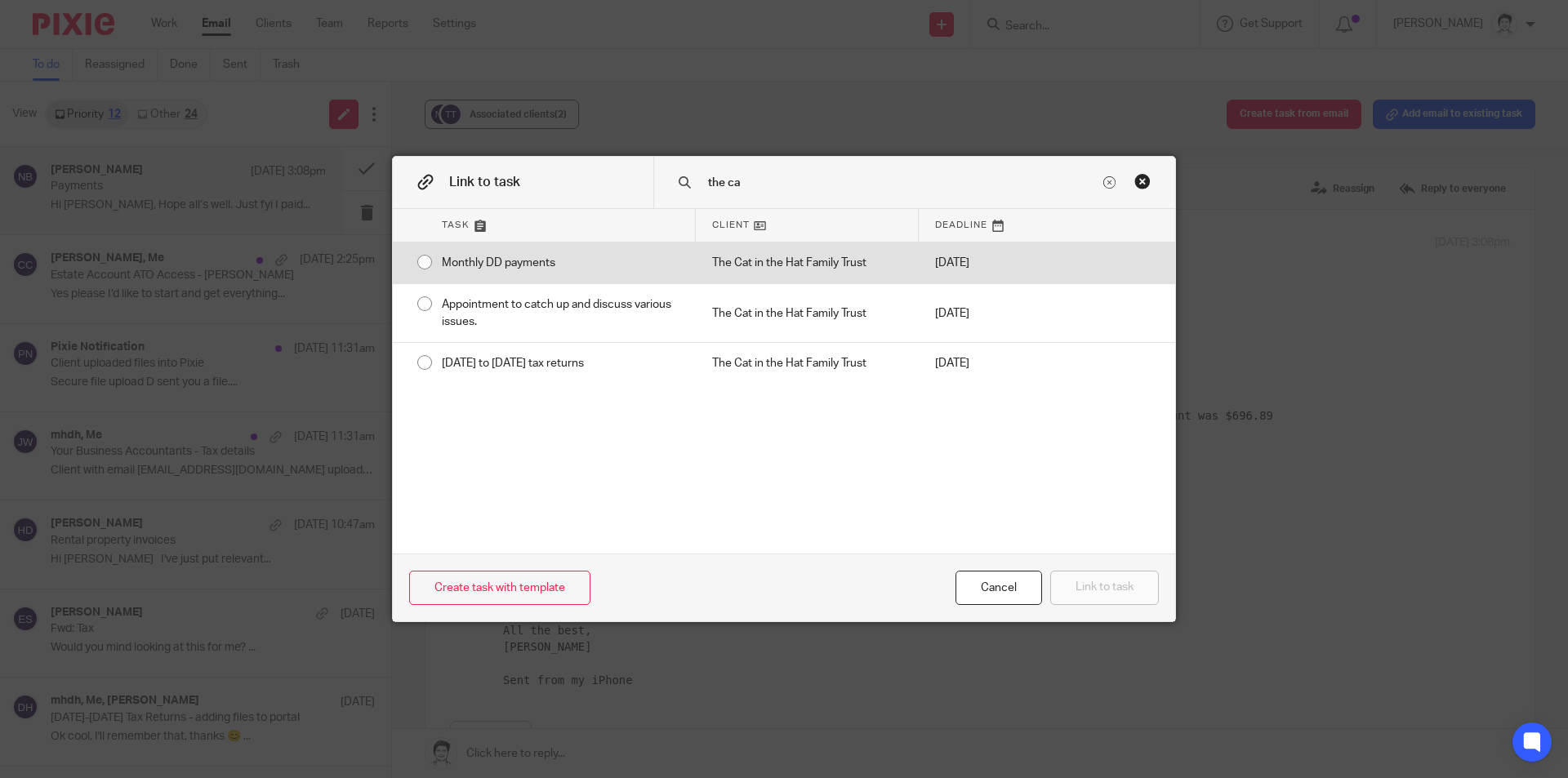
type input "the ca"
click at [534, 264] on div "Monthly DD payments" at bounding box center [560, 262] width 270 height 41
radio input "true"
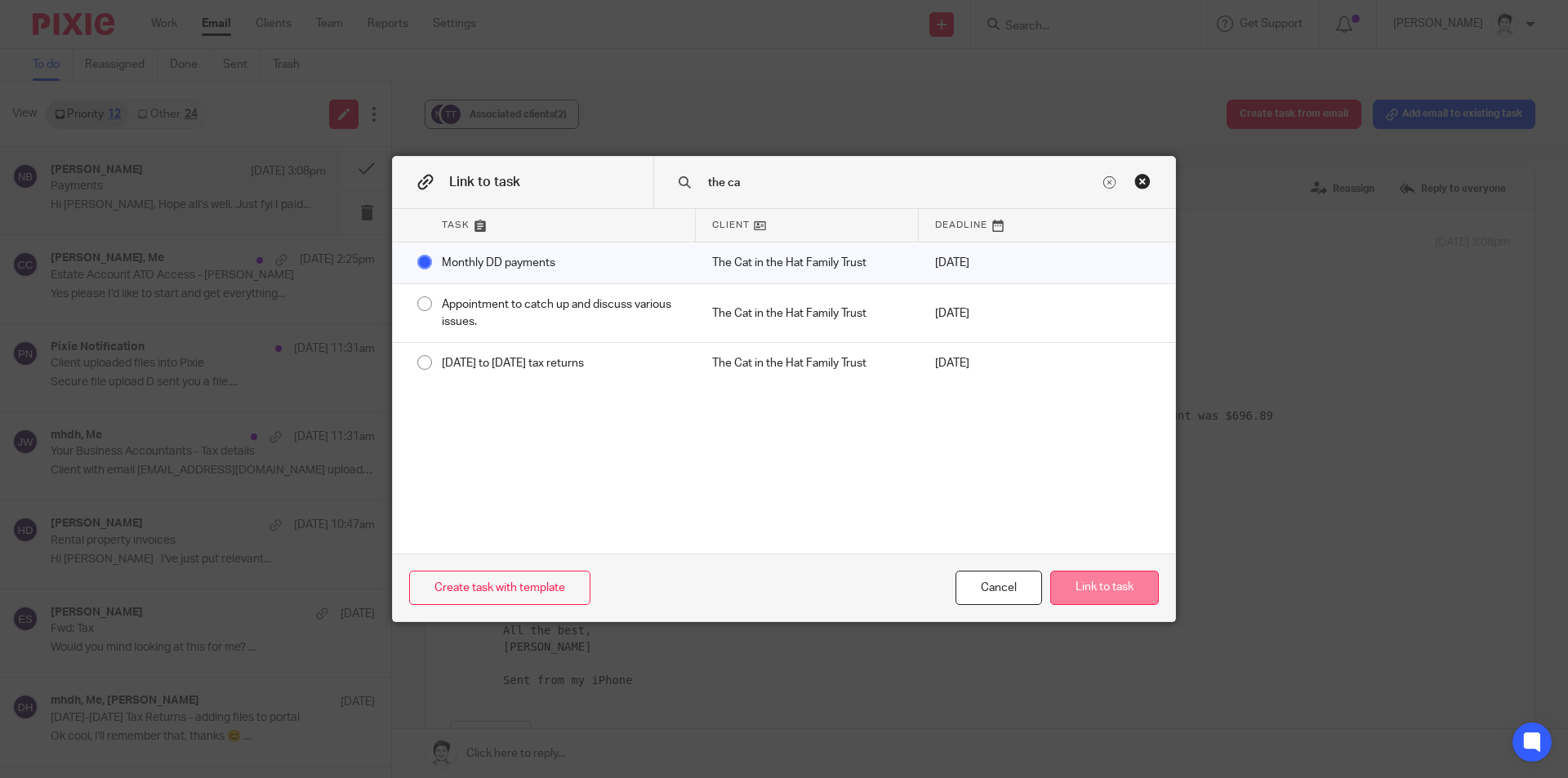
click at [1121, 583] on button "Link to task" at bounding box center [1104, 588] width 108 height 35
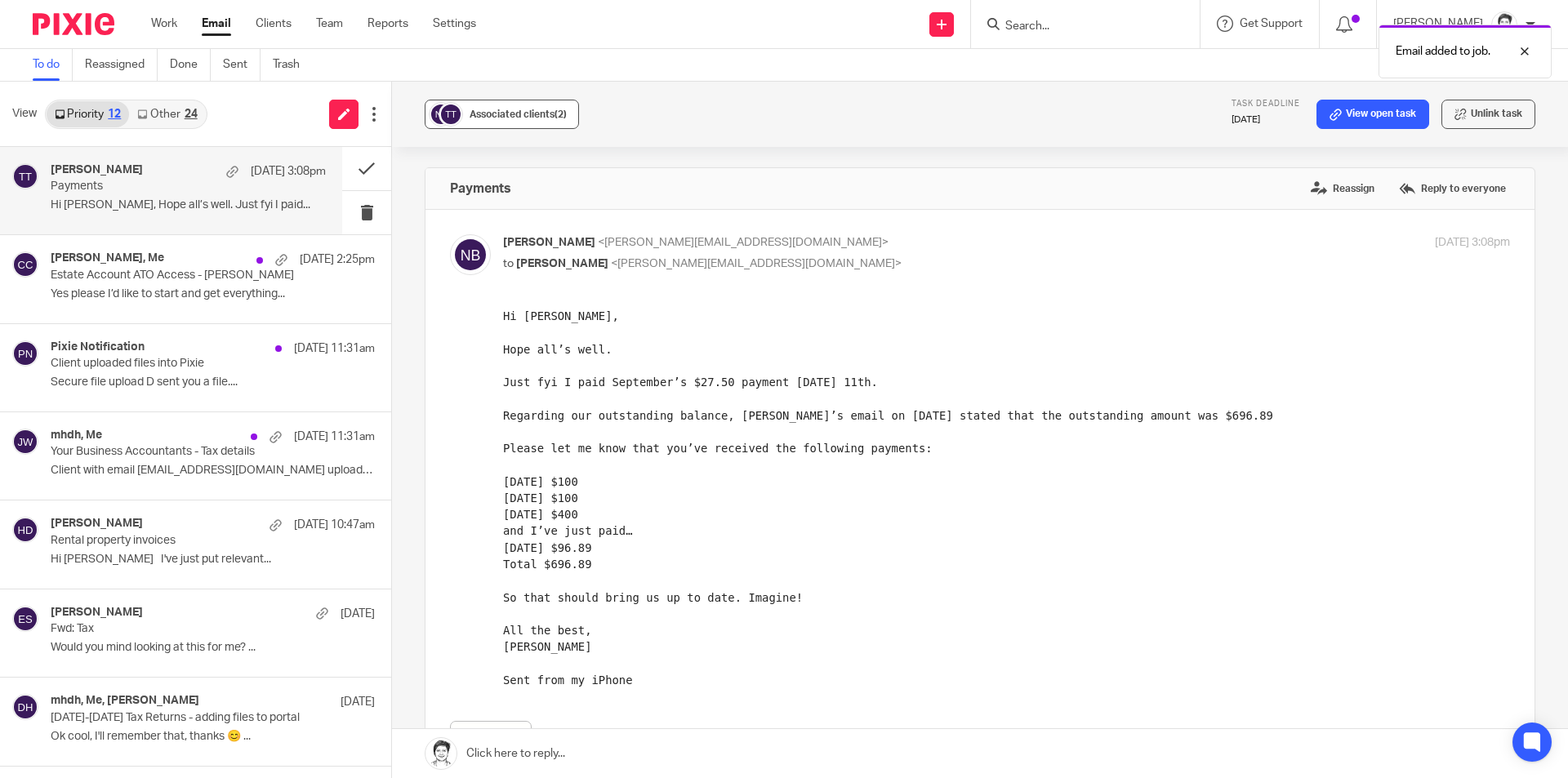
click at [522, 119] on span "Associated clients (2)" at bounding box center [518, 113] width 97 height 10
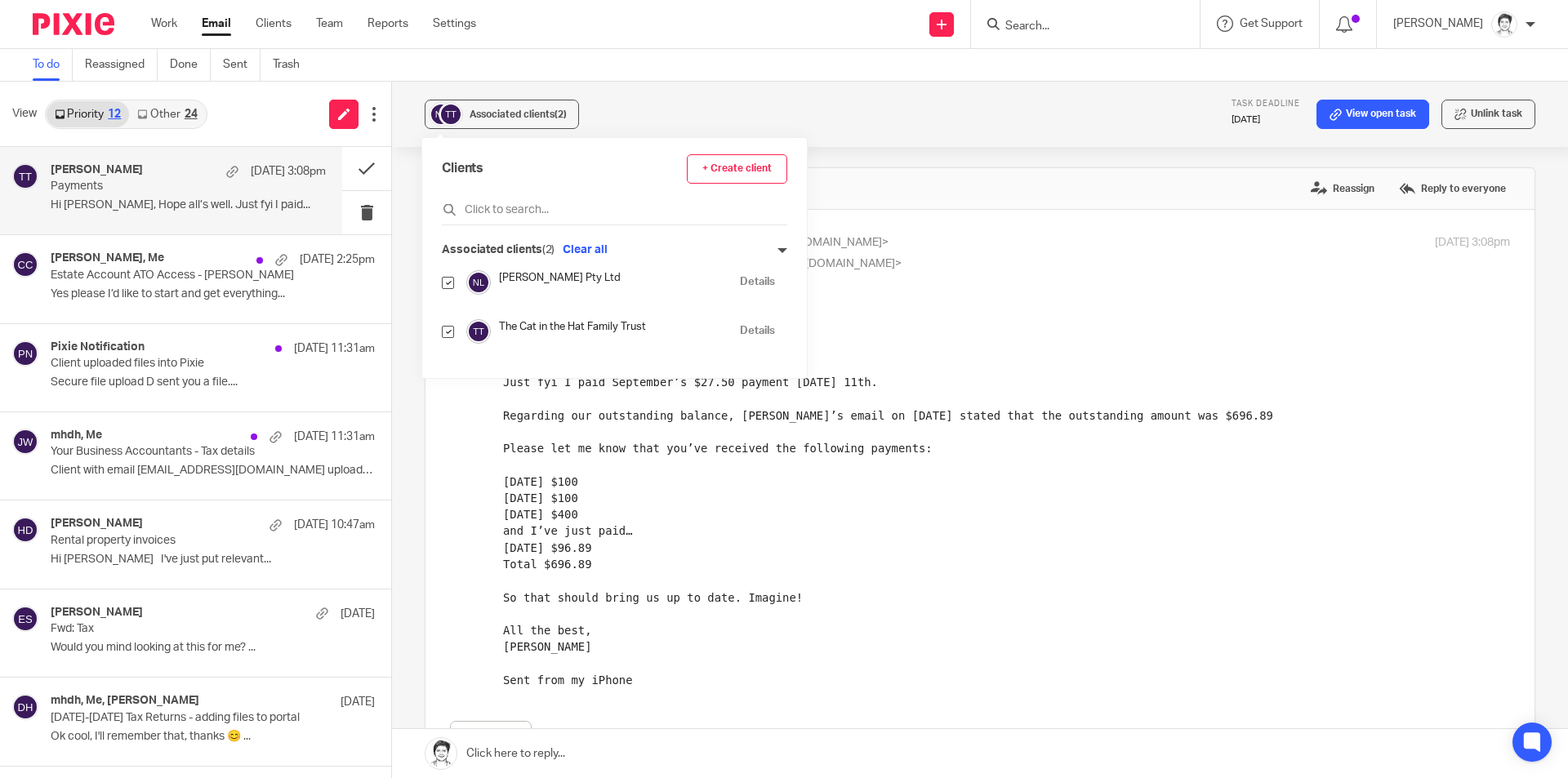
click at [446, 286] on input "checkbox" at bounding box center [448, 283] width 12 height 12
checkbox input "false"
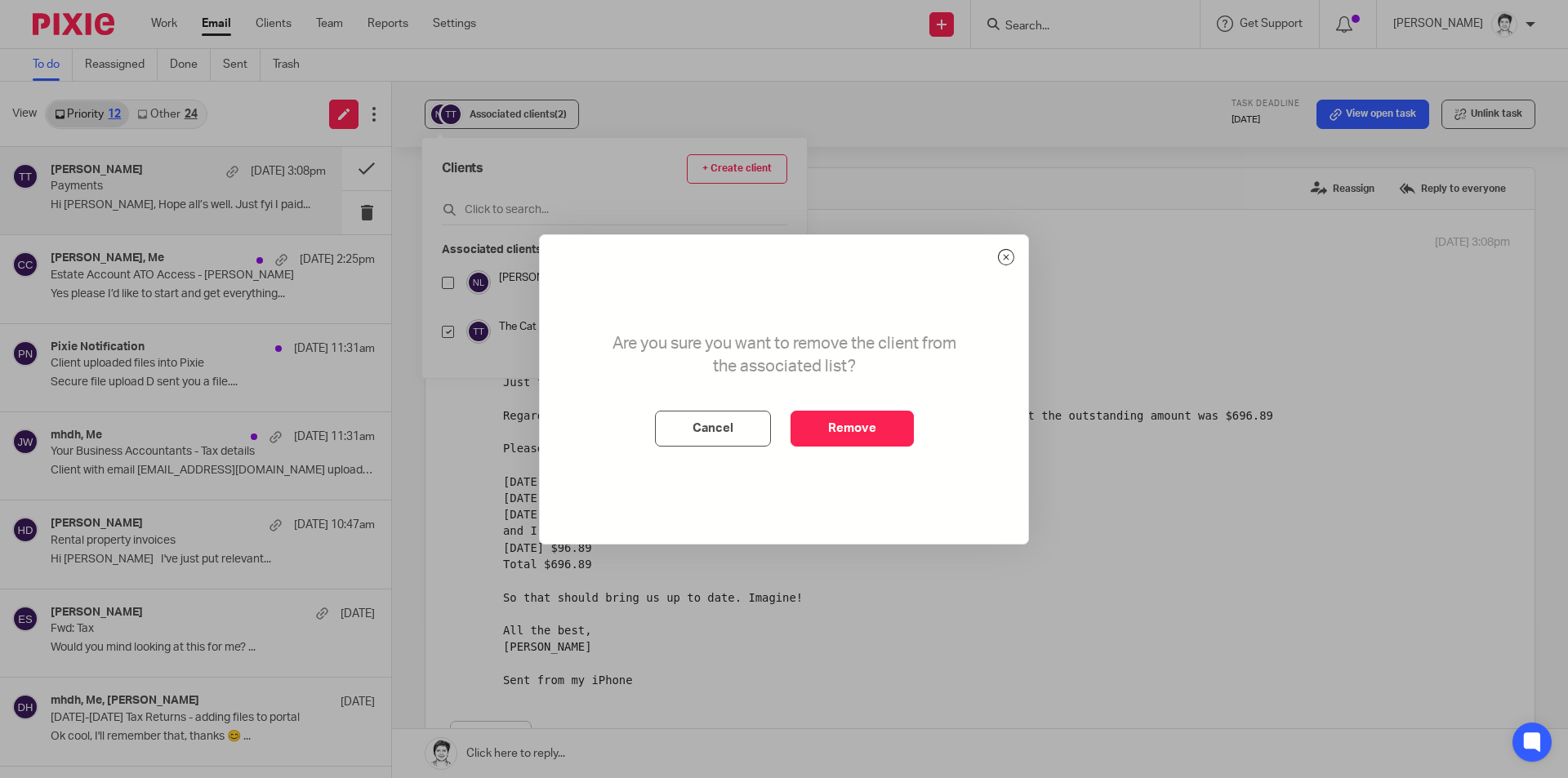
drag, startPoint x: 861, startPoint y: 434, endPoint x: 993, endPoint y: 474, distance: 137.9
click at [865, 438] on button "Remove" at bounding box center [852, 428] width 123 height 35
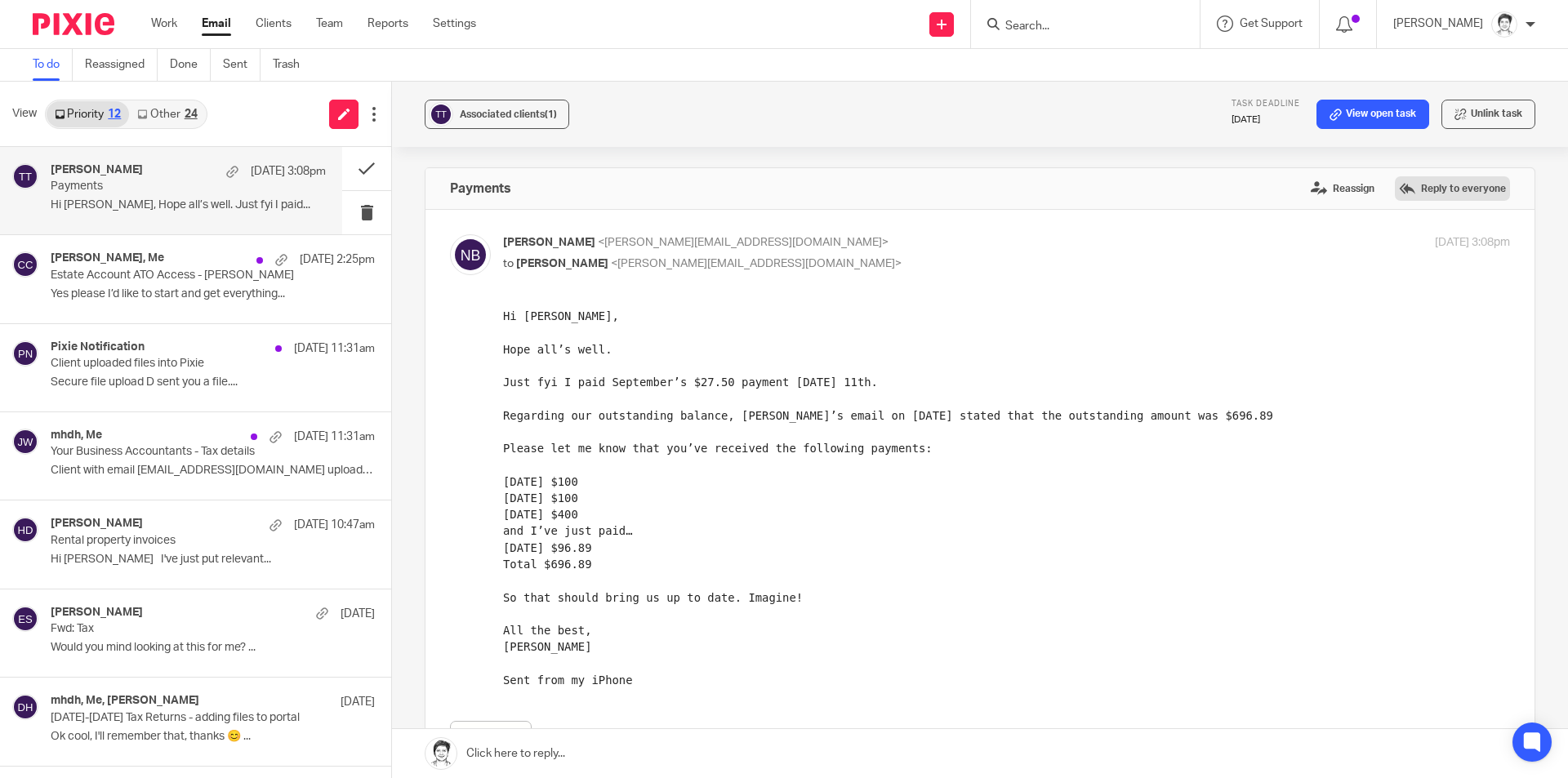
click at [1395, 194] on label "Reply to everyone" at bounding box center [1452, 189] width 115 height 24
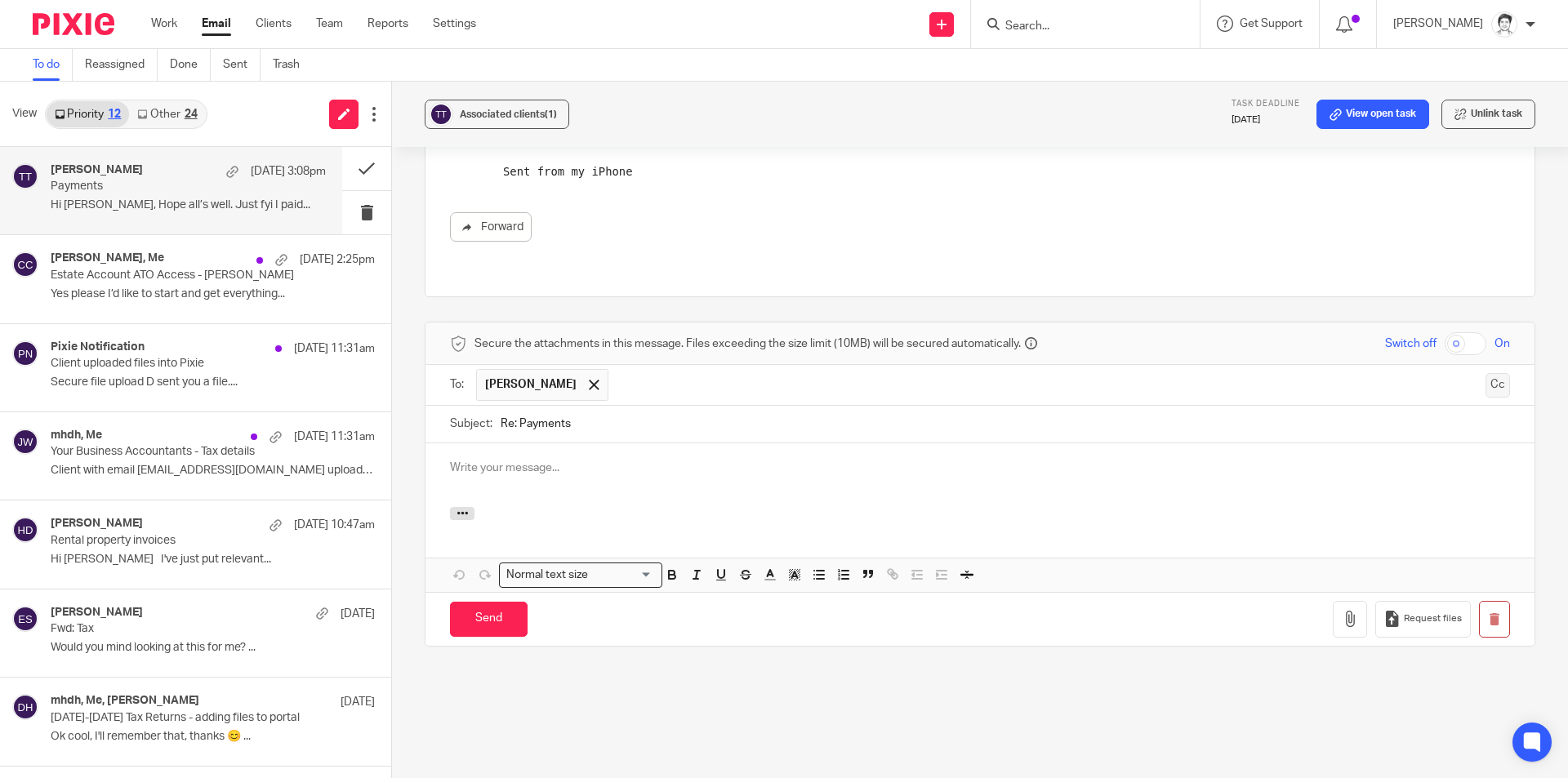
click at [1486, 373] on button "Cc" at bounding box center [1498, 385] width 24 height 24
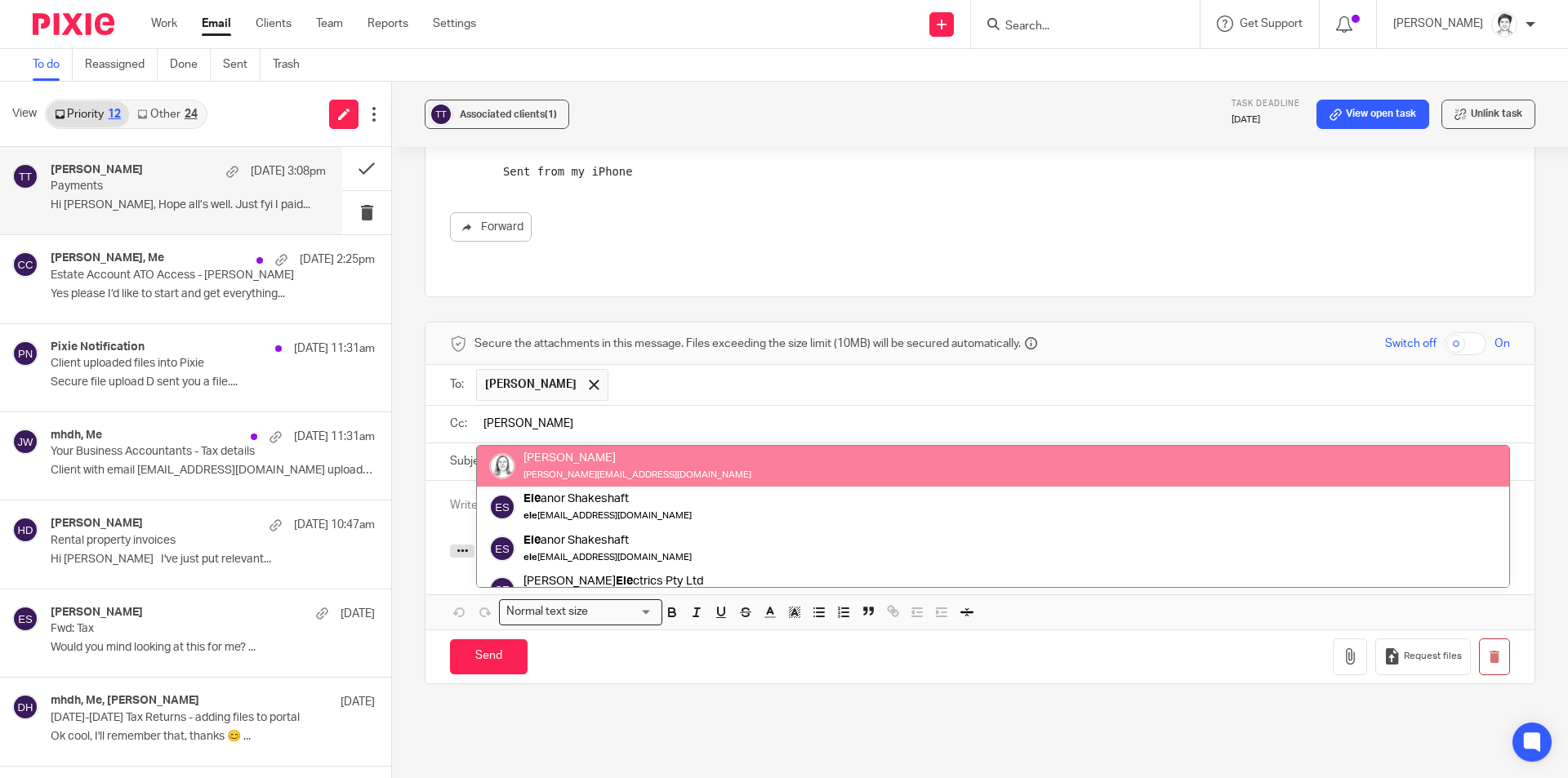
type input "eleanor"
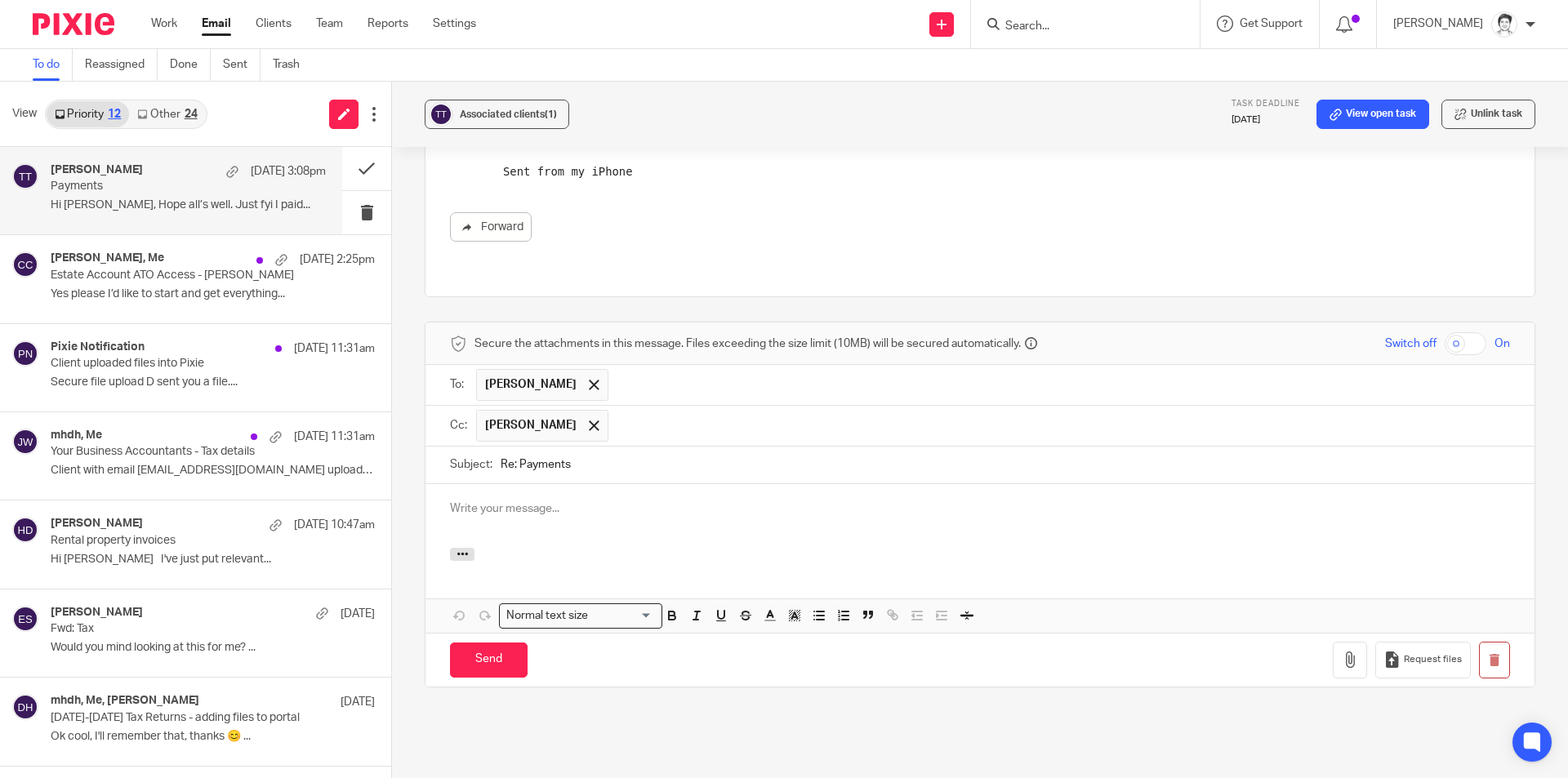
drag, startPoint x: 523, startPoint y: 487, endPoint x: 580, endPoint y: 487, distance: 57.0
click at [527, 500] on p at bounding box center [980, 508] width 1060 height 16
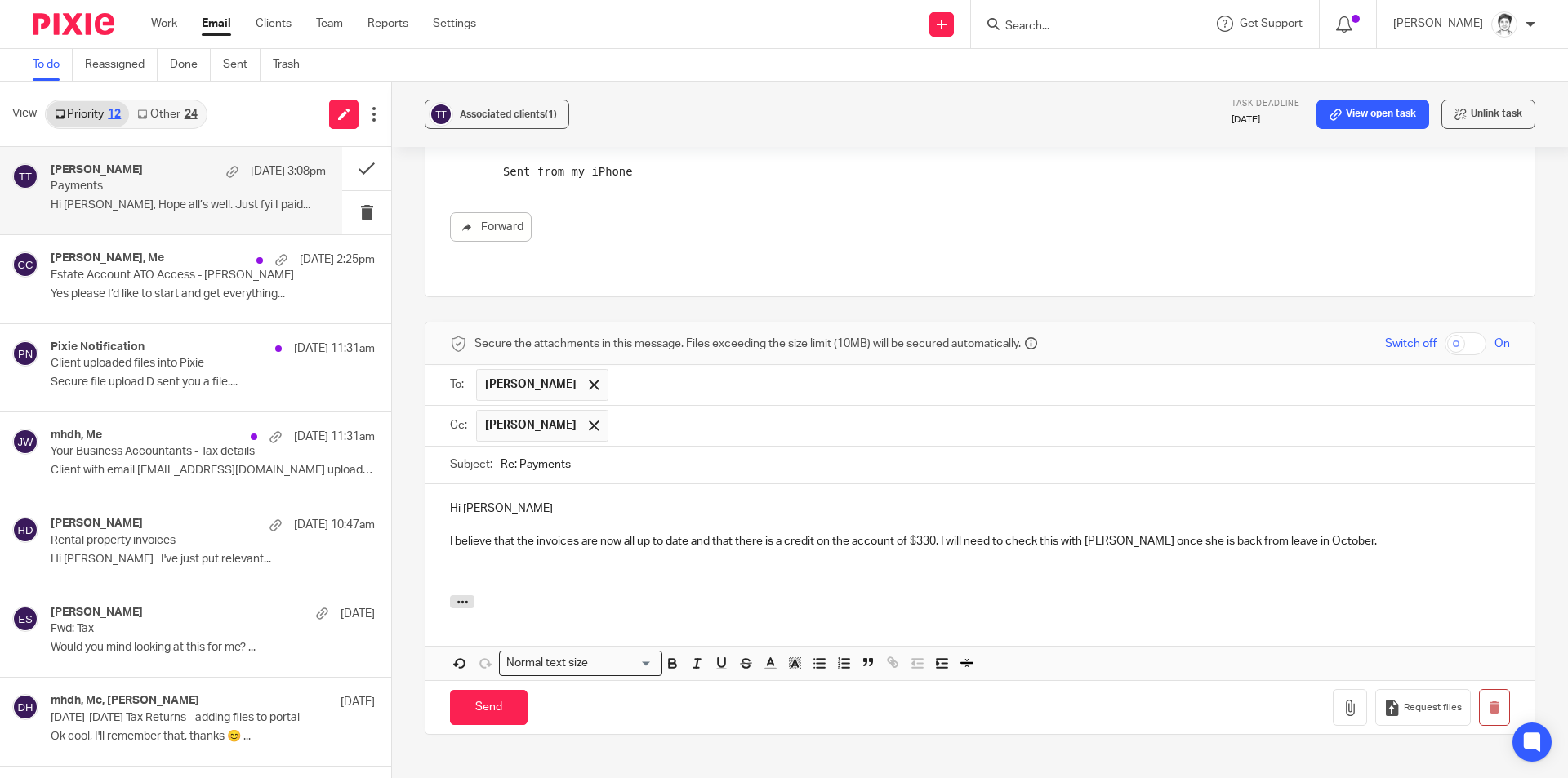
click at [1375, 533] on p "I believe that the invoices are now all up to date and that there is a credit o…" at bounding box center [980, 541] width 1060 height 16
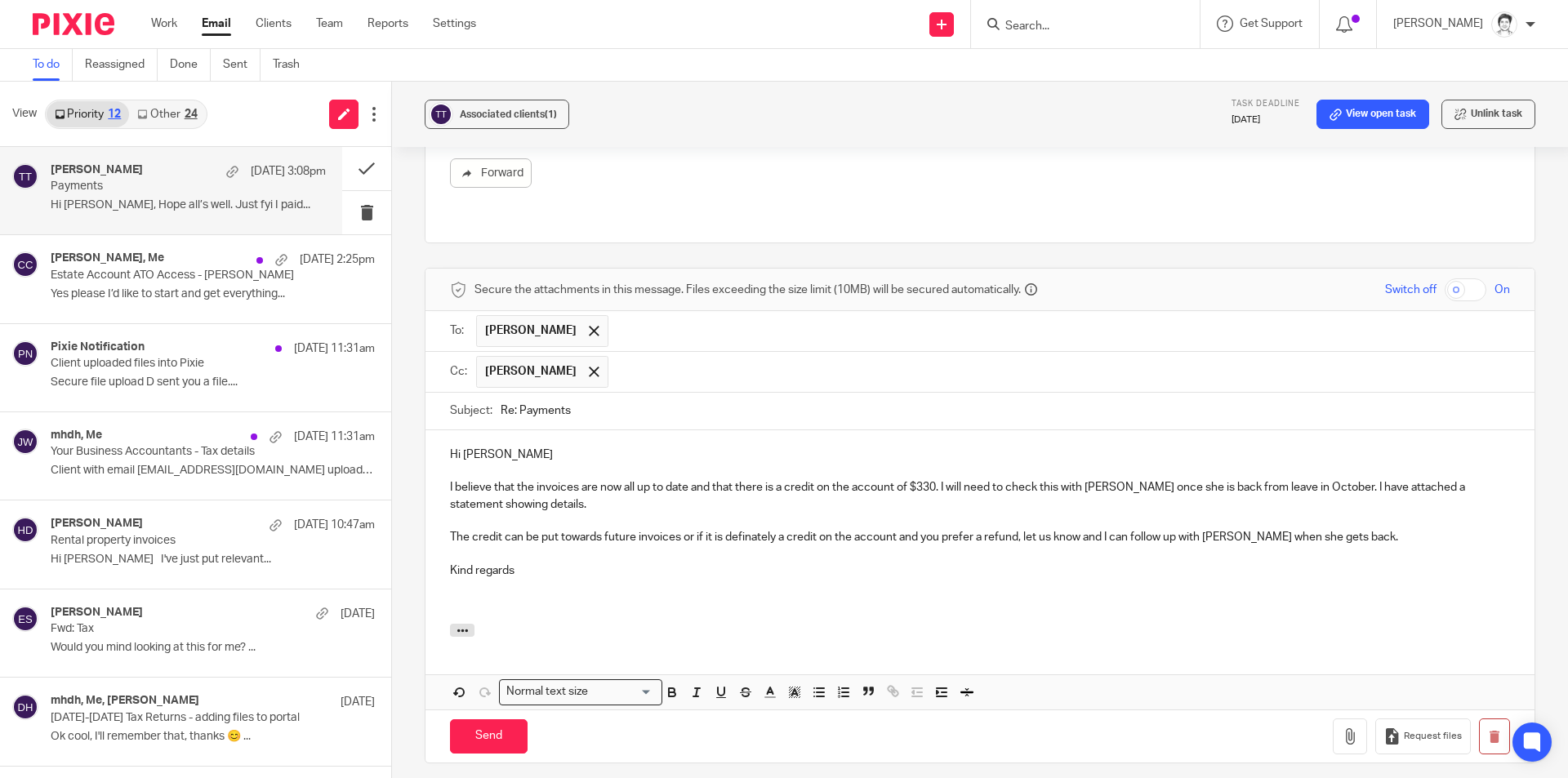
scroll to position [590, 0]
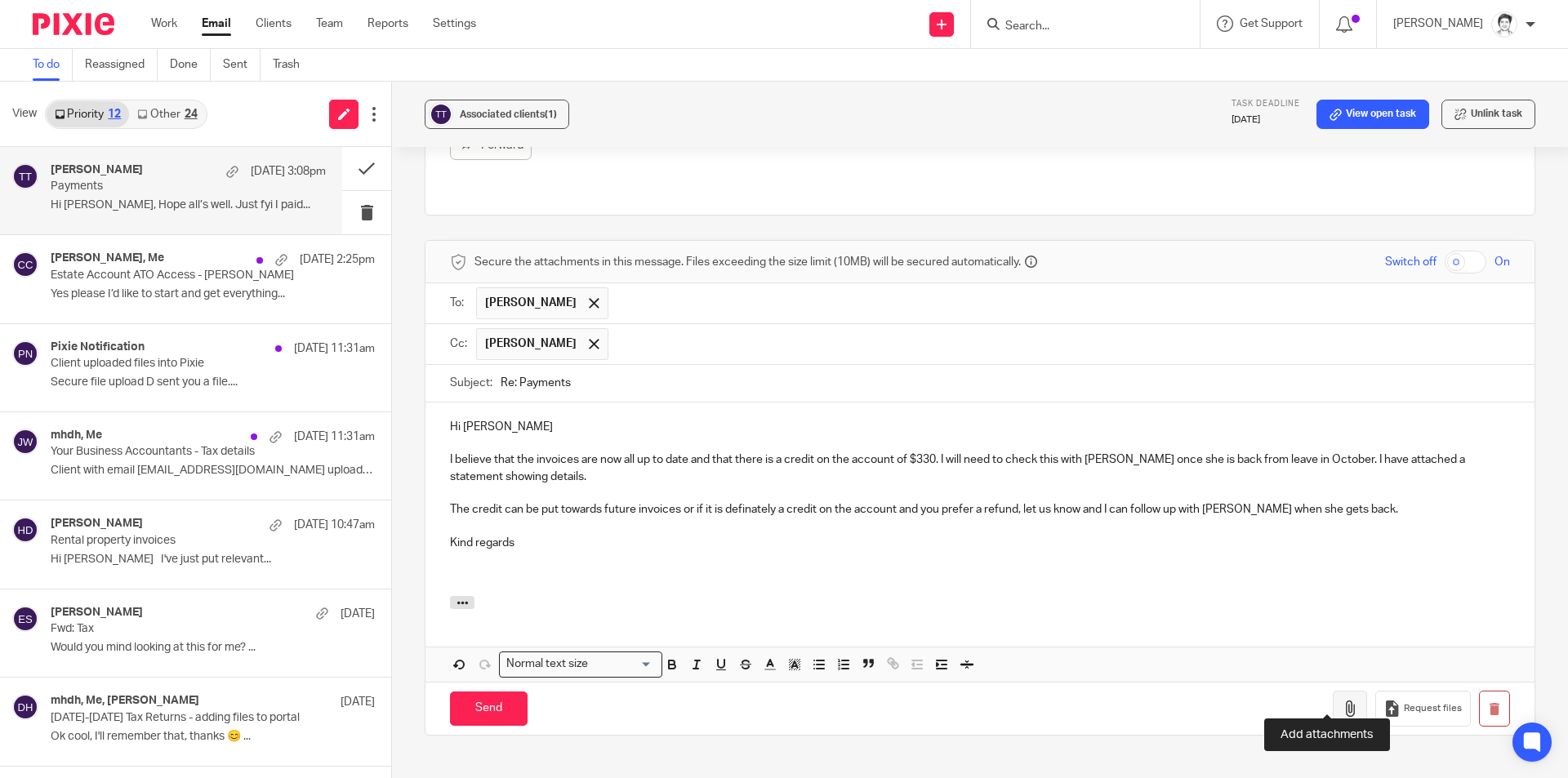
click at [1342, 700] on icon "button" at bounding box center [1350, 708] width 16 height 16
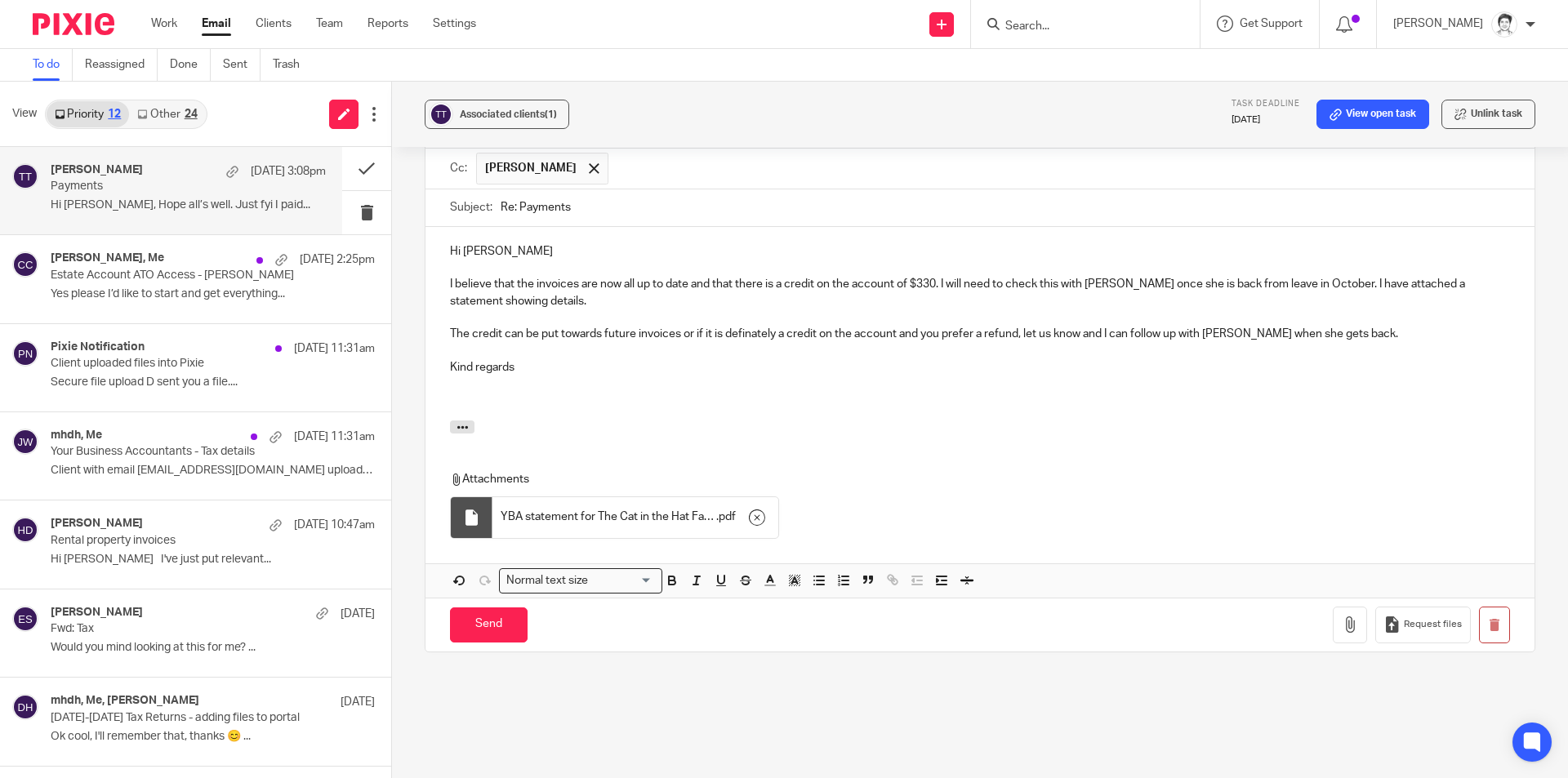
scroll to position [836, 0]
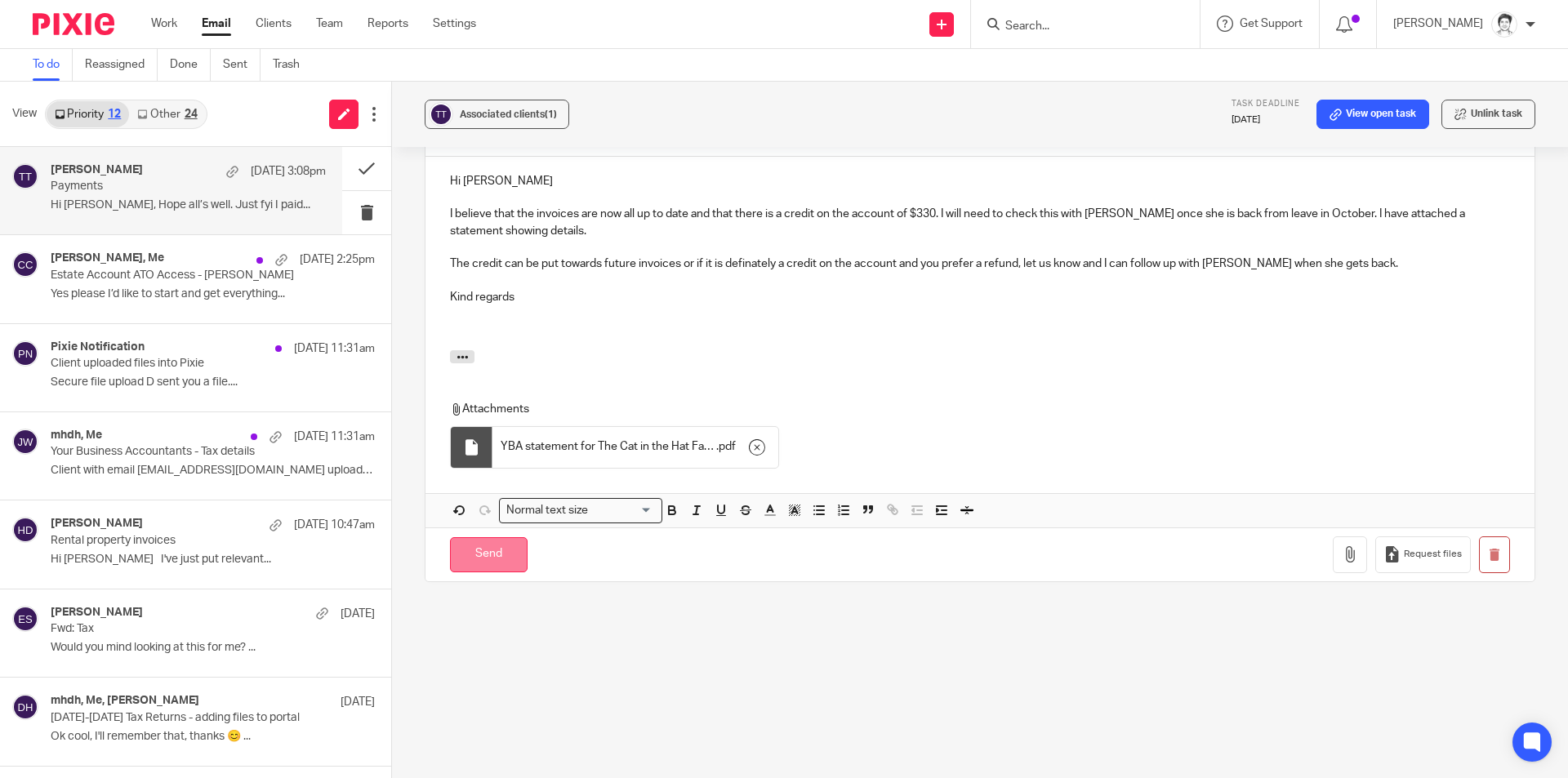
click at [518, 540] on input "Send" at bounding box center [489, 555] width 78 height 35
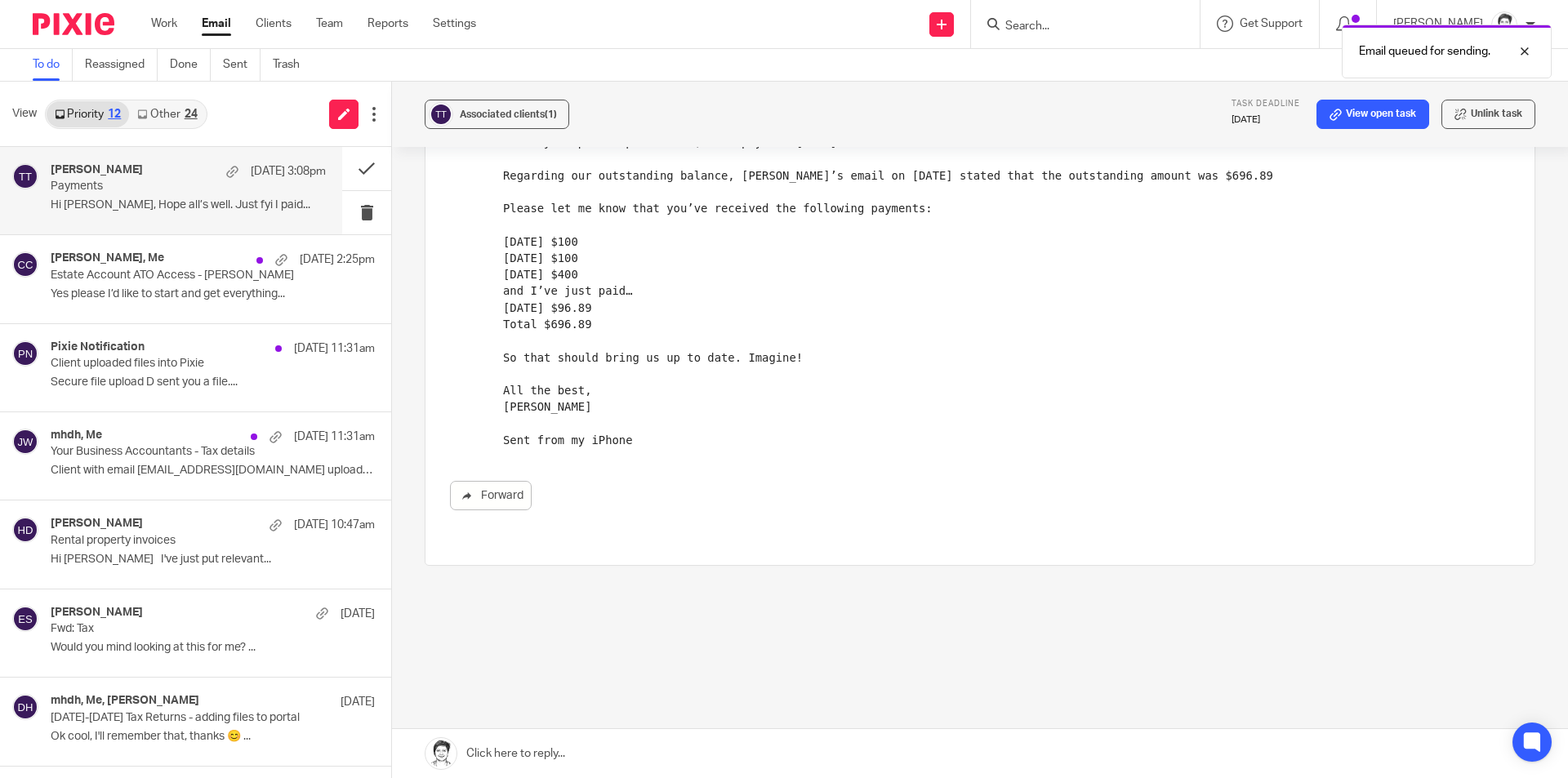
scroll to position [223, 0]
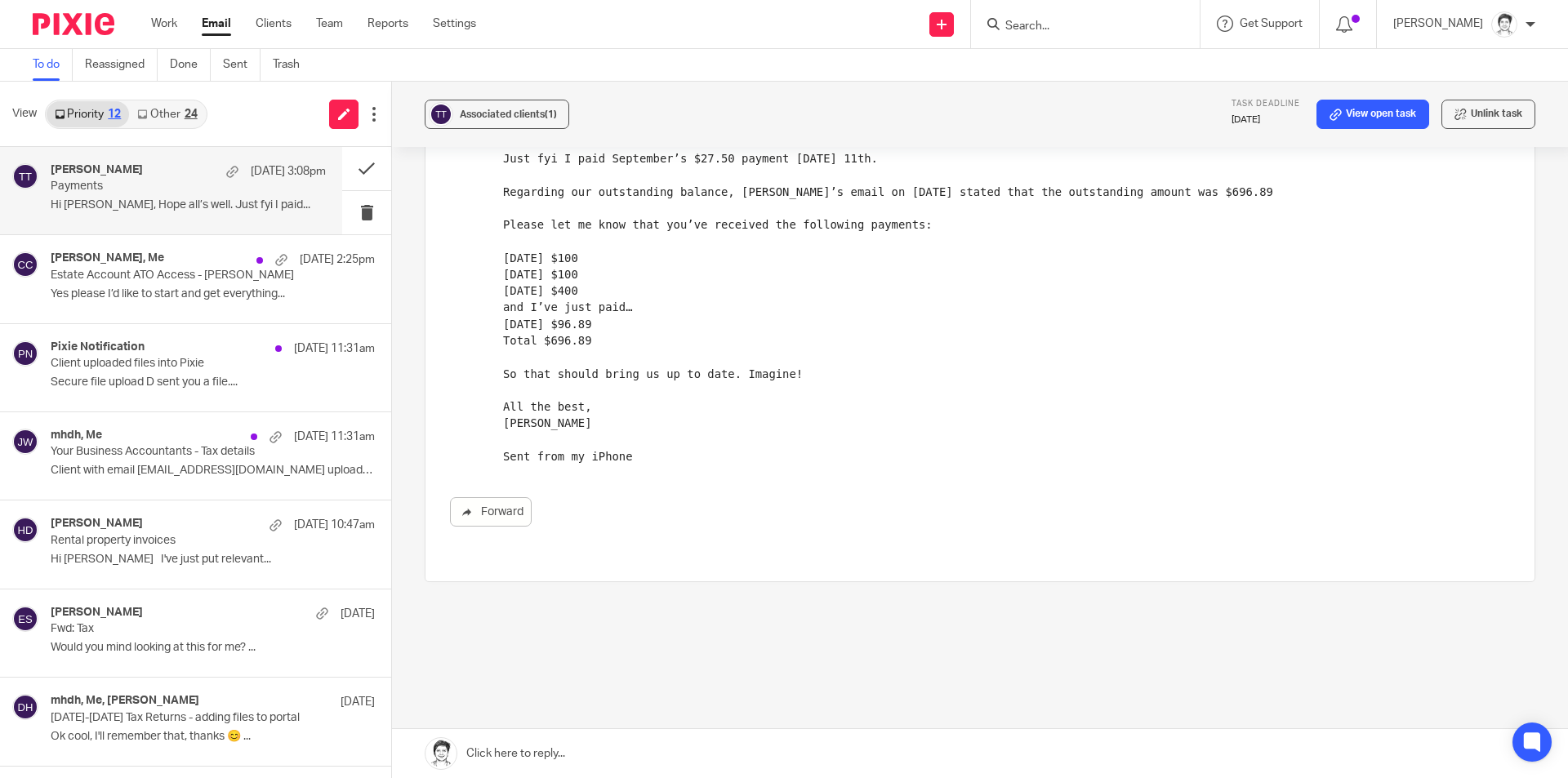
click at [1043, 38] on div at bounding box center [1085, 24] width 229 height 48
drag, startPoint x: 351, startPoint y: 165, endPoint x: 225, endPoint y: 212, distance: 134.5
click at [351, 166] on button at bounding box center [366, 169] width 49 height 43
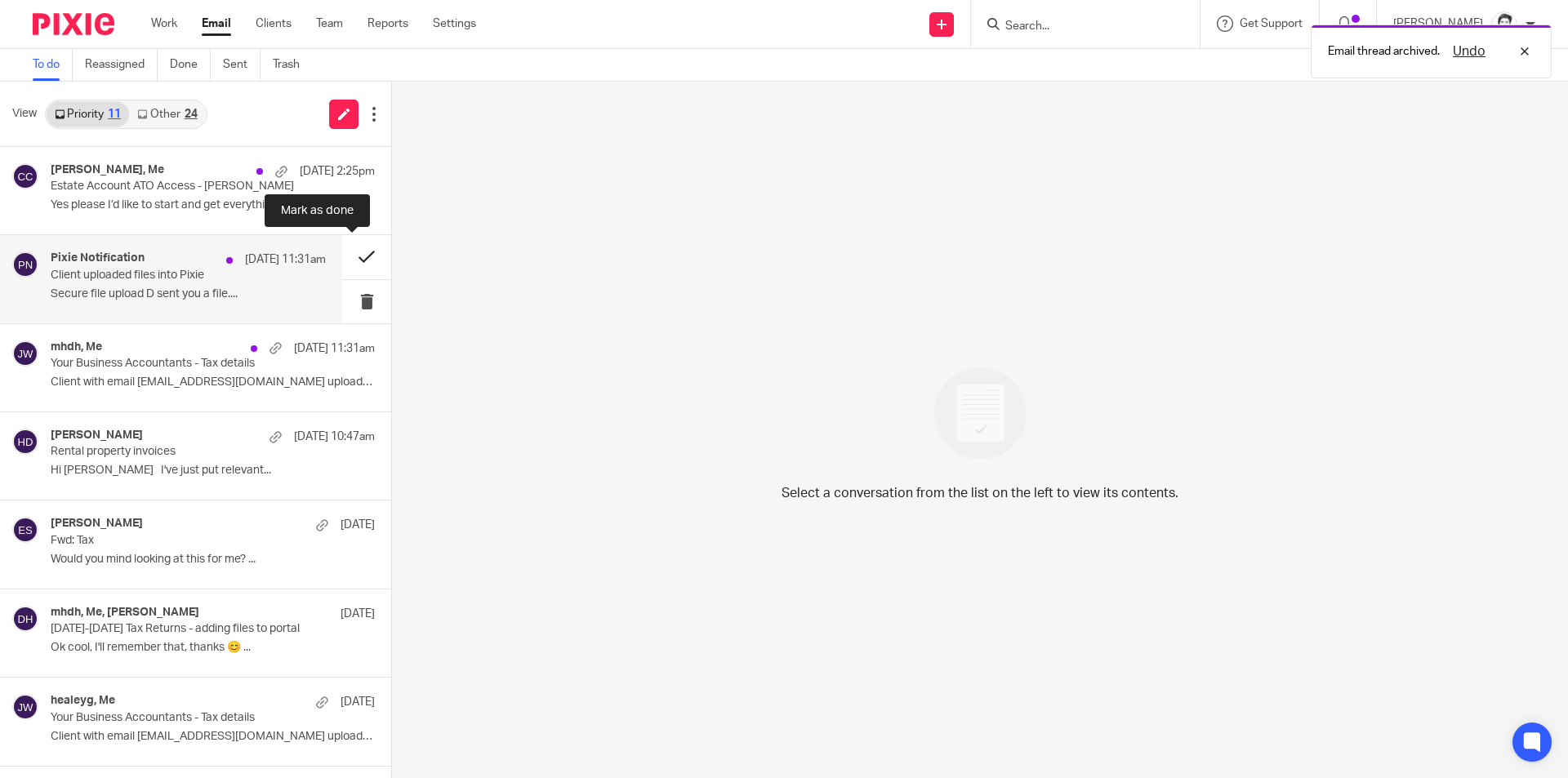
click at [347, 258] on button at bounding box center [366, 257] width 49 height 43
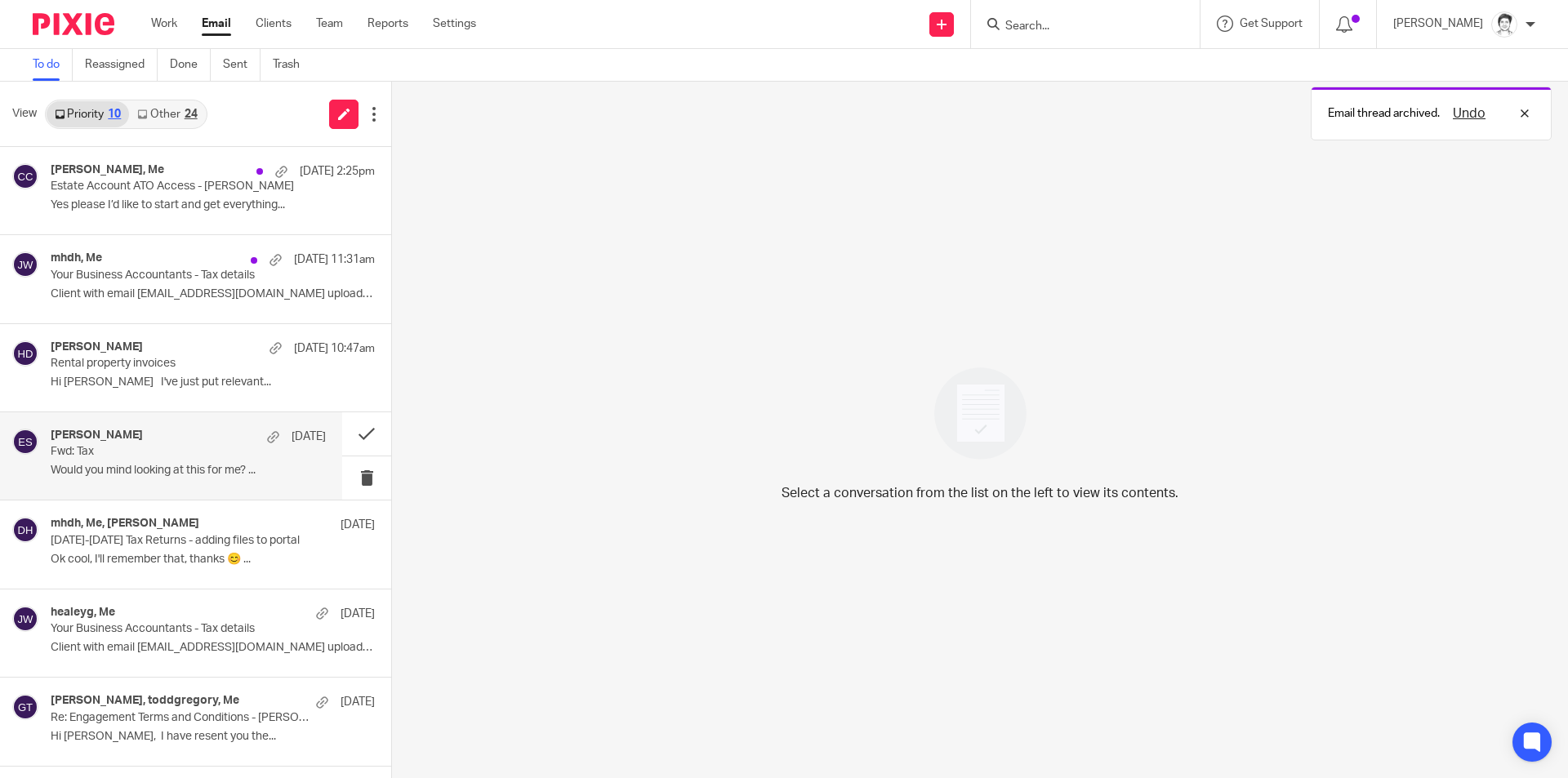
click at [94, 467] on p "Would you mind looking at this for me? ..." at bounding box center [188, 471] width 275 height 14
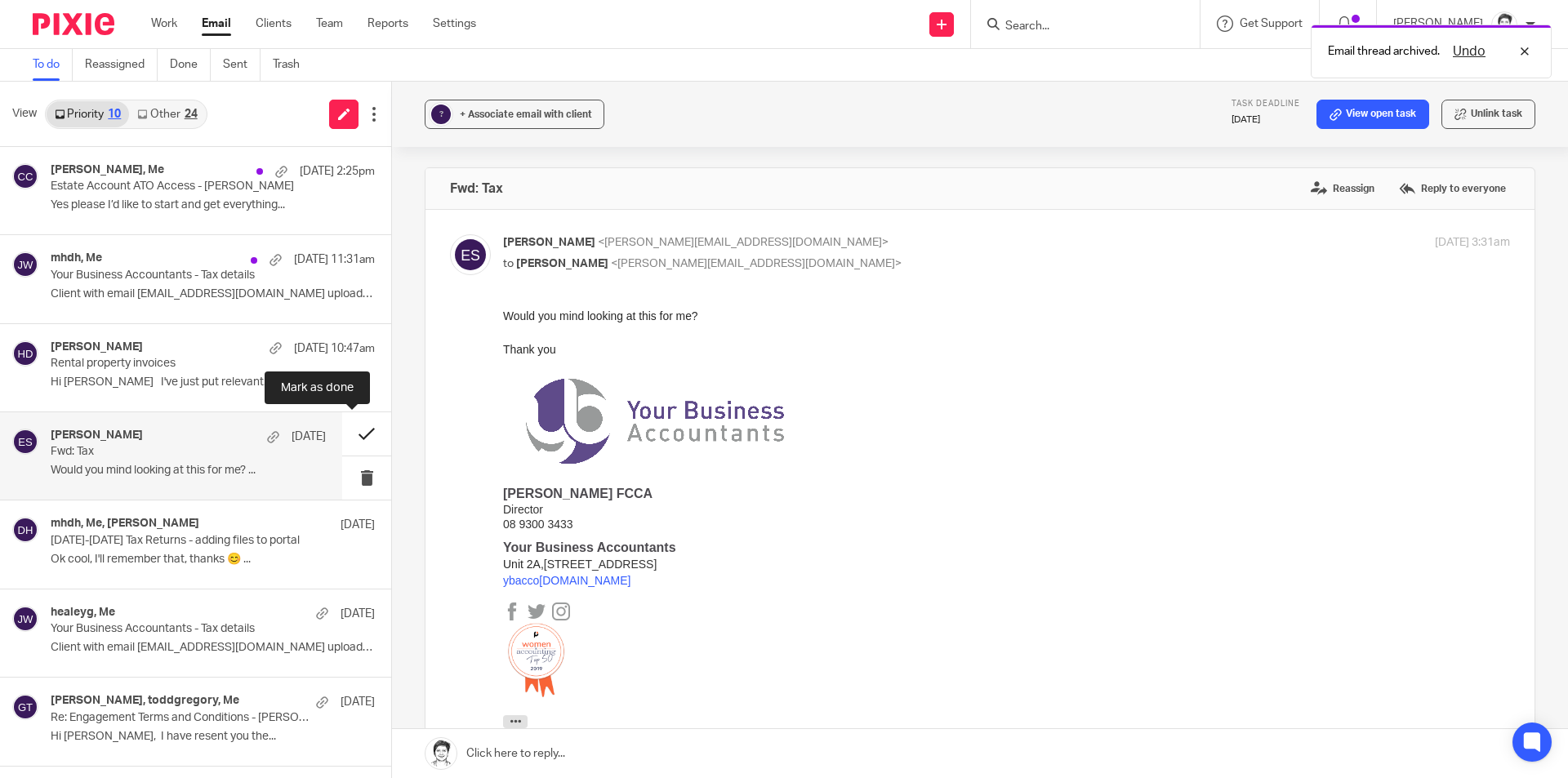
scroll to position [0, 0]
drag, startPoint x: 352, startPoint y: 433, endPoint x: 275, endPoint y: 448, distance: 78.4
click at [351, 433] on button at bounding box center [366, 434] width 49 height 43
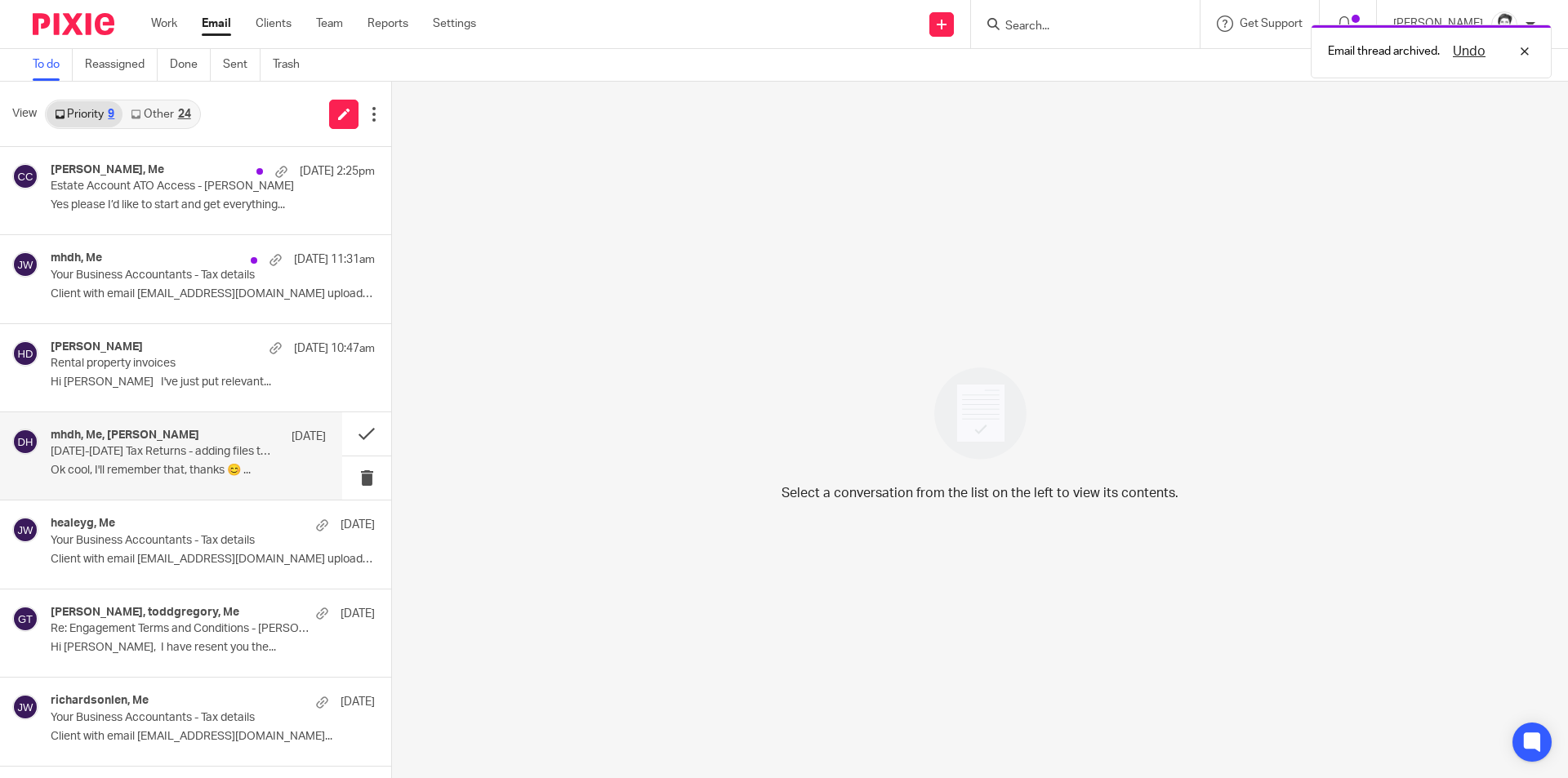
click at [138, 457] on p "2024-2025 Tax Returns - adding files to portal" at bounding box center [160, 452] width 221 height 14
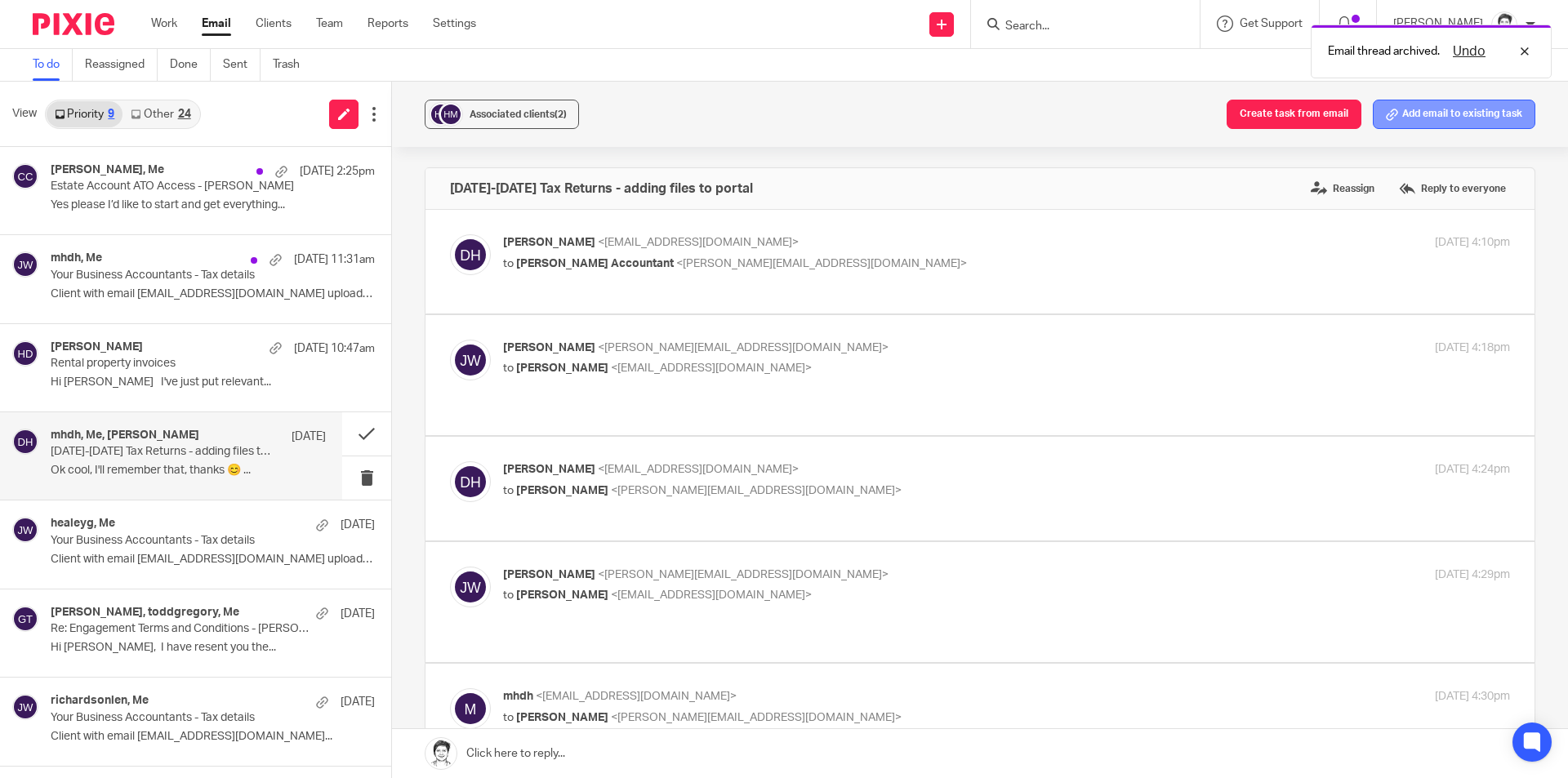
click at [1401, 113] on button "Add email to existing task" at bounding box center [1454, 114] width 163 height 29
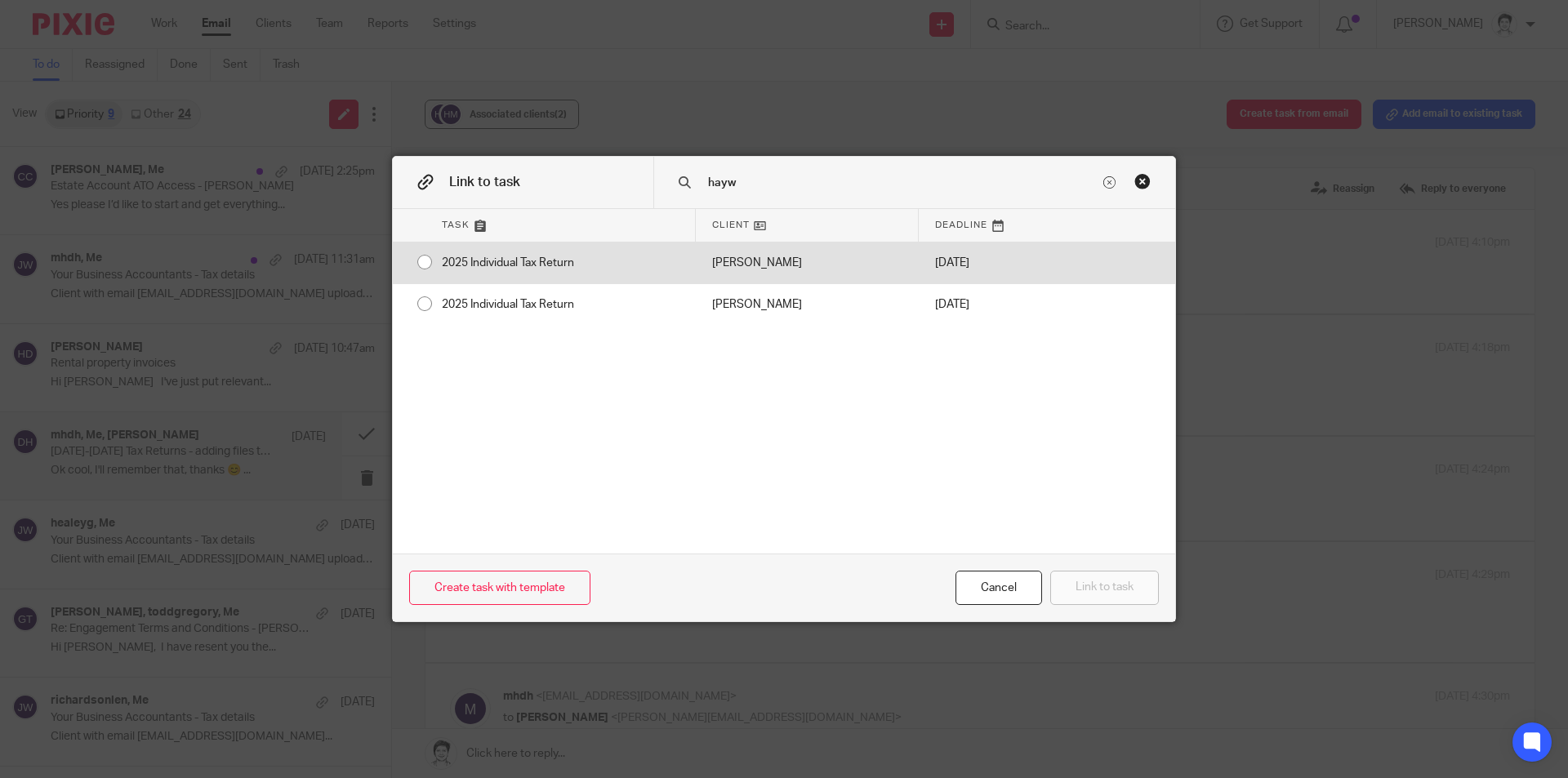
type input "hayw"
click at [519, 252] on div "2025 Individual Tax Return" at bounding box center [560, 262] width 270 height 41
radio input "true"
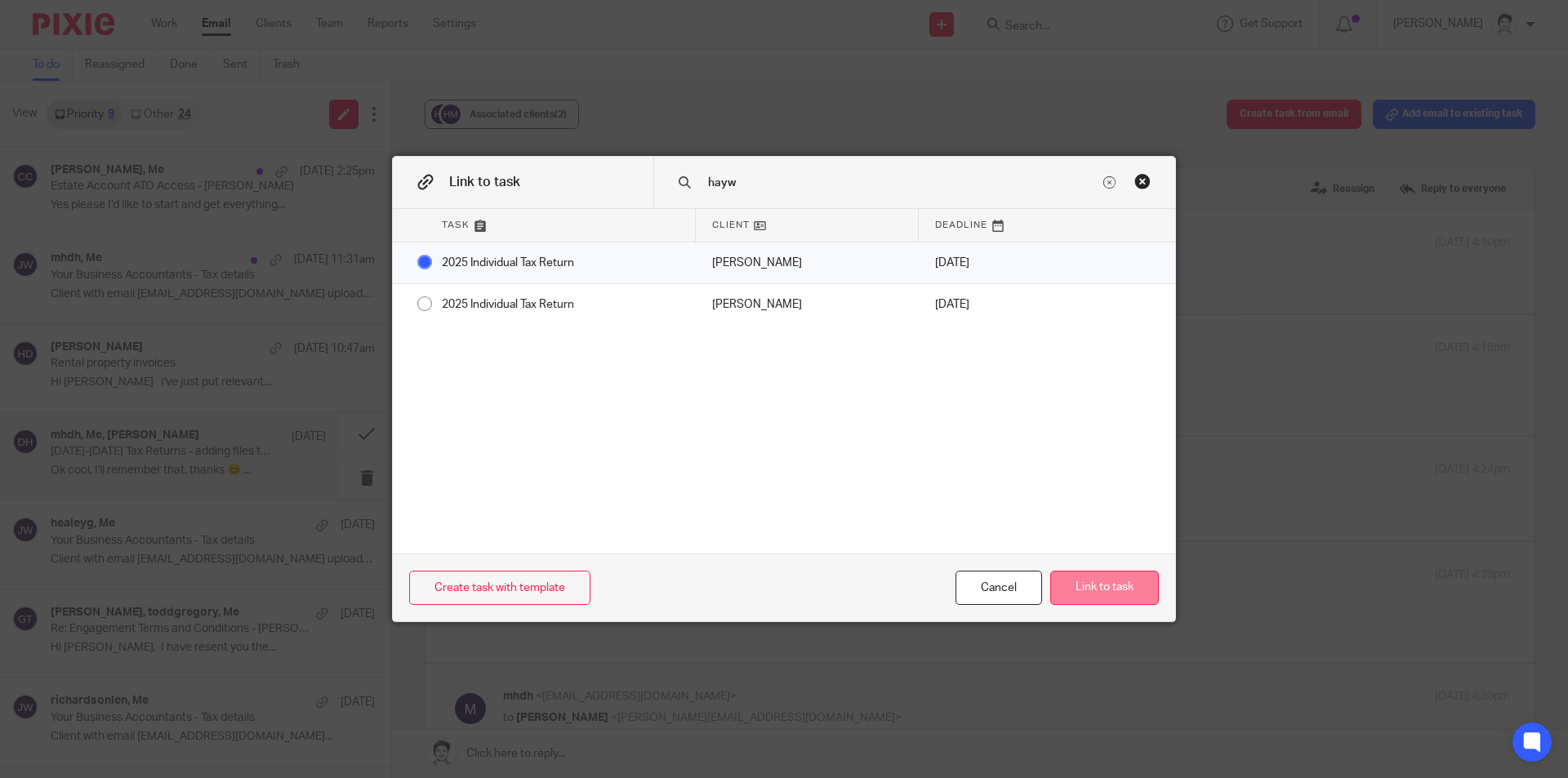
click at [1145, 582] on button "Link to task" at bounding box center [1104, 588] width 108 height 35
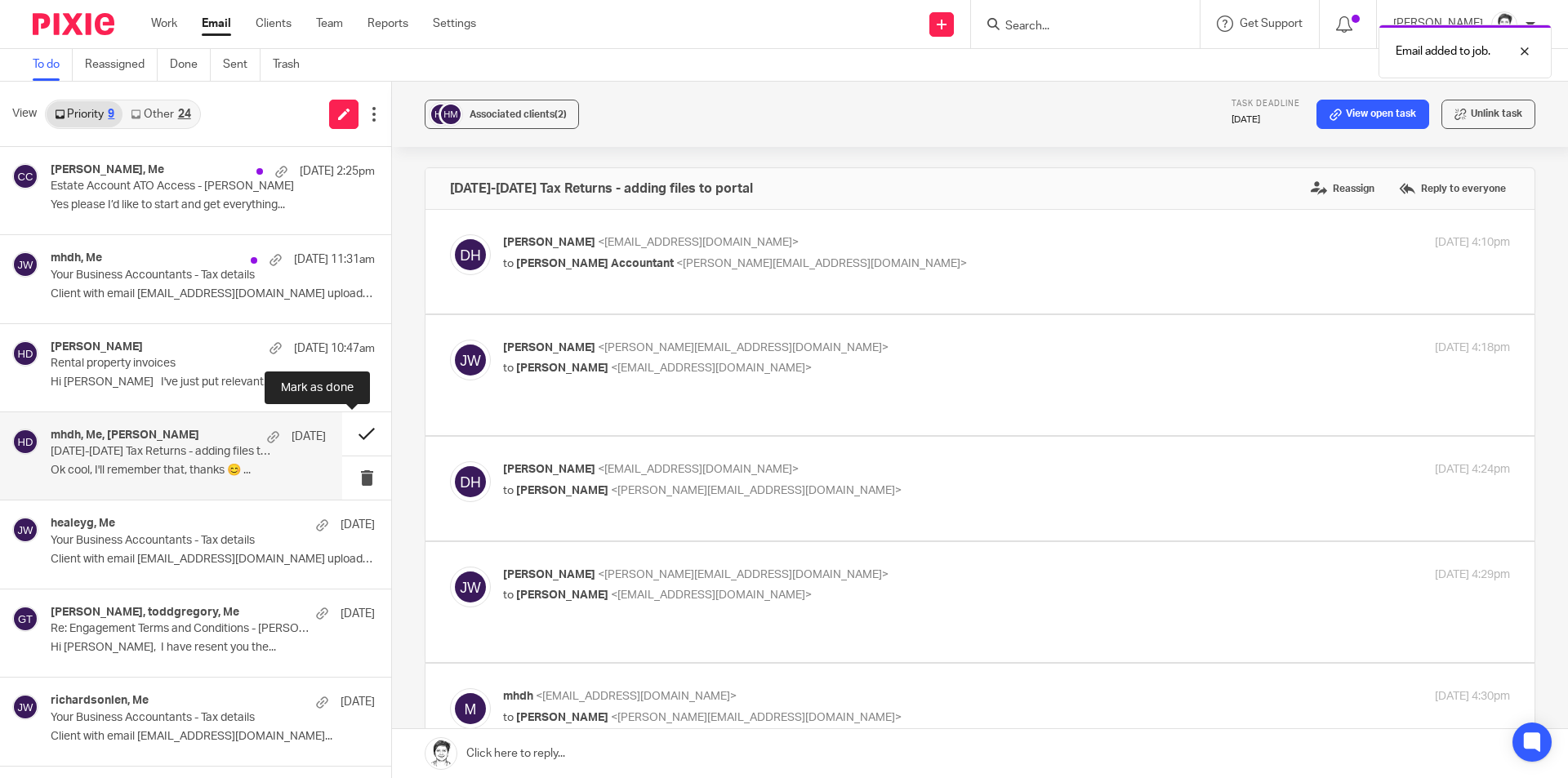
click at [353, 433] on button at bounding box center [366, 434] width 49 height 43
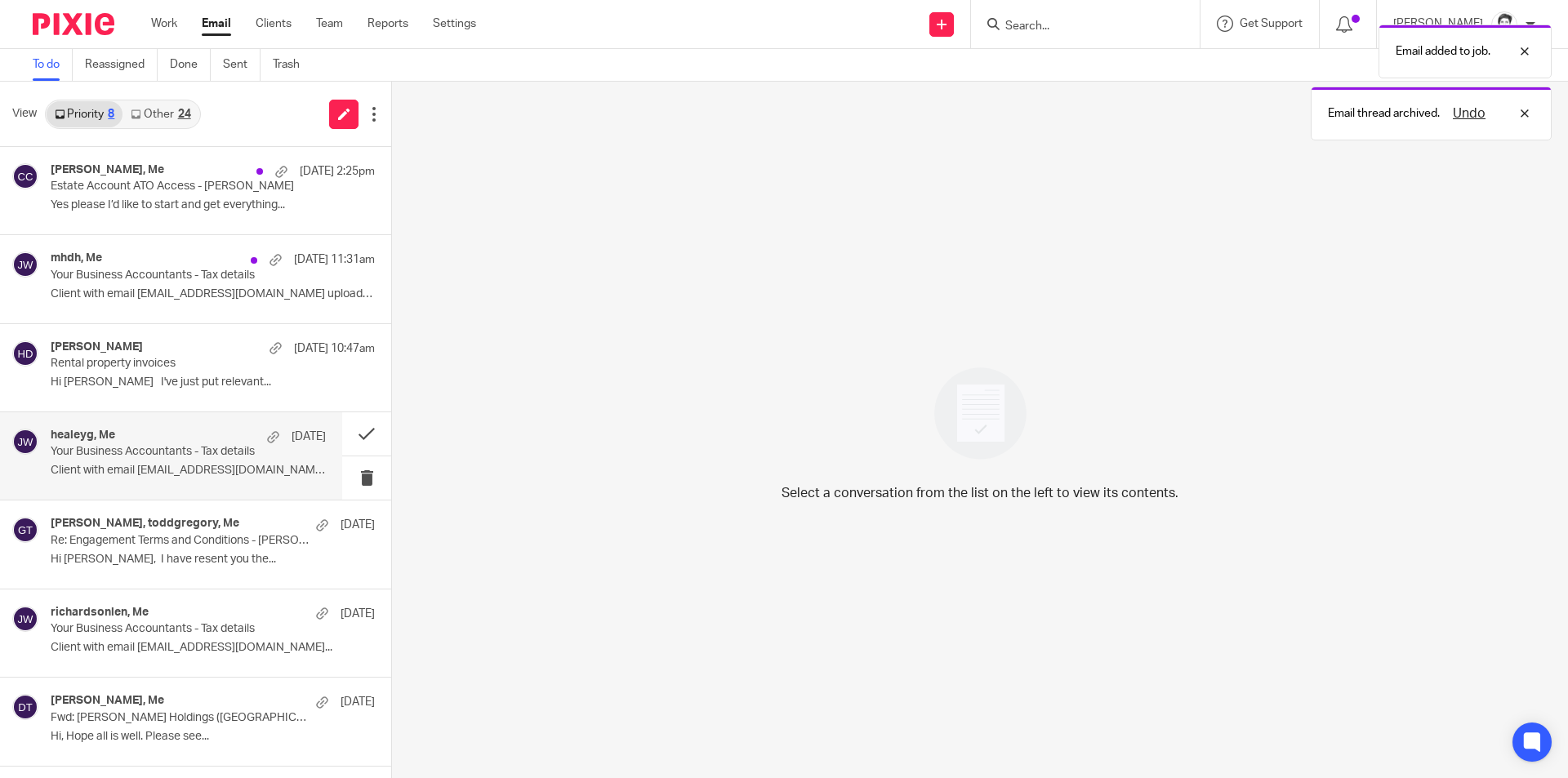
click at [133, 462] on div "healeyg, Me 11 Sep Your Business Accountants - Tax details Client with email he…" at bounding box center [188, 455] width 275 height 55
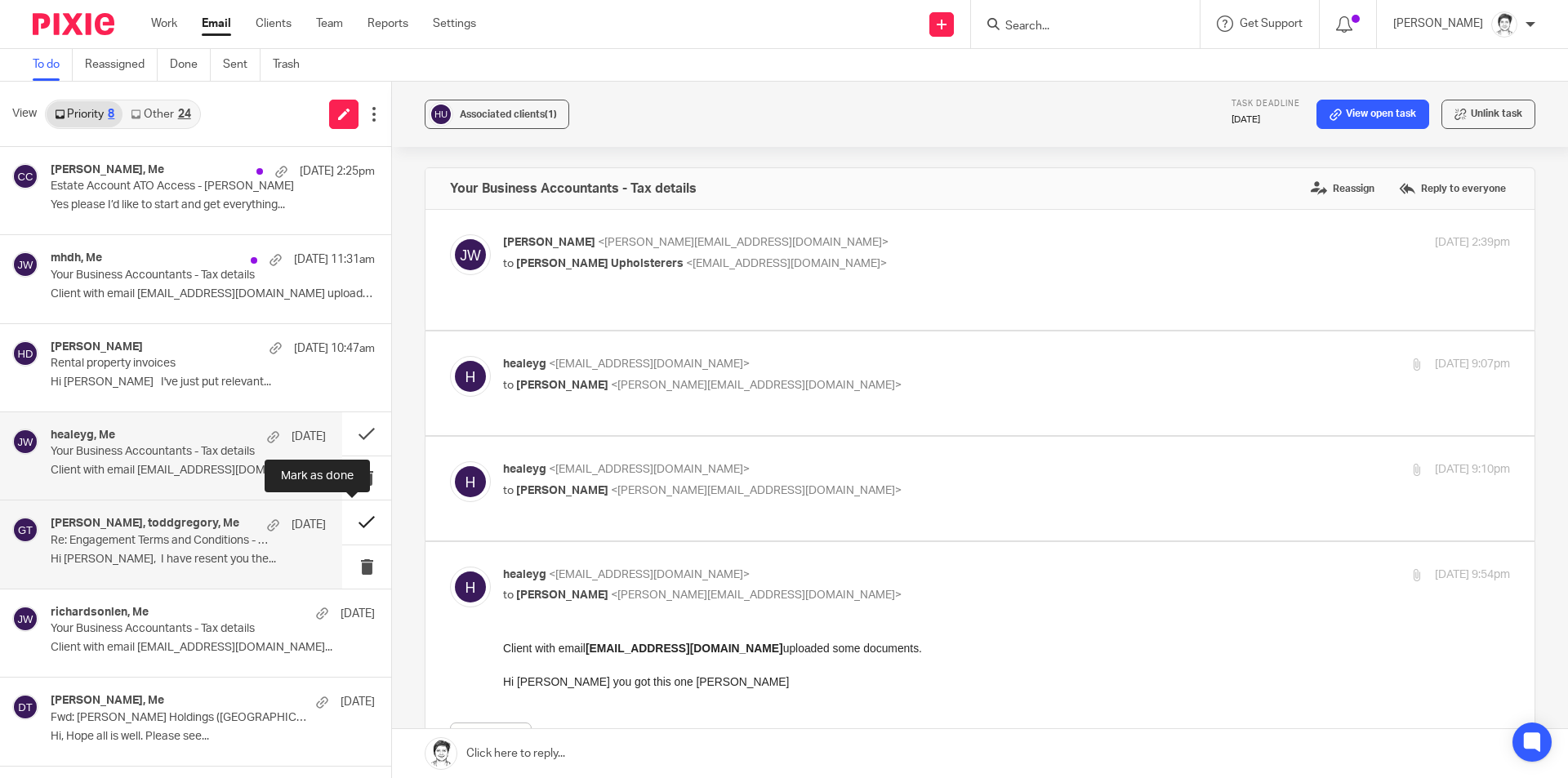
click at [351, 524] on button at bounding box center [366, 522] width 49 height 43
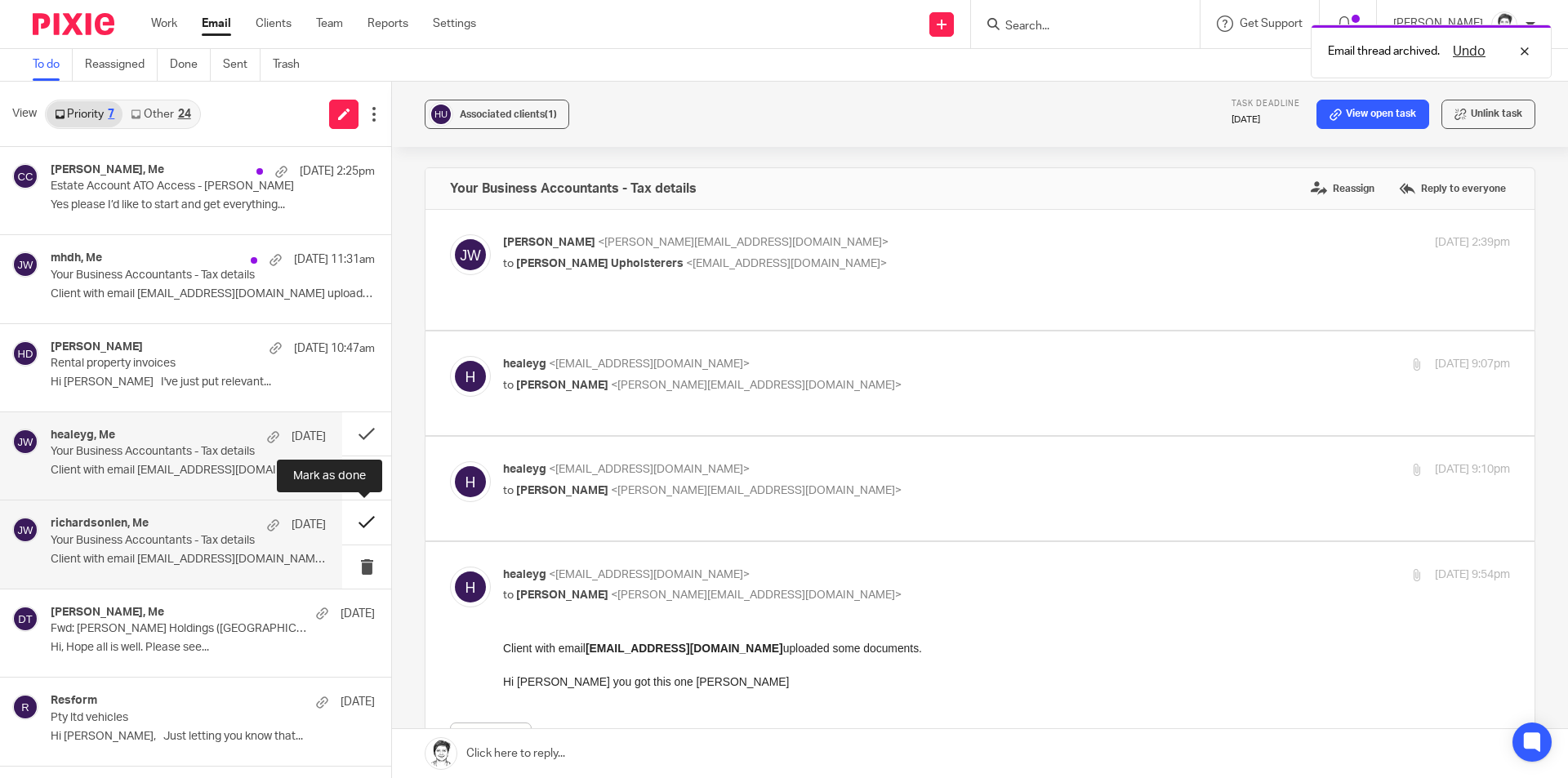
click at [360, 521] on button at bounding box center [366, 522] width 49 height 43
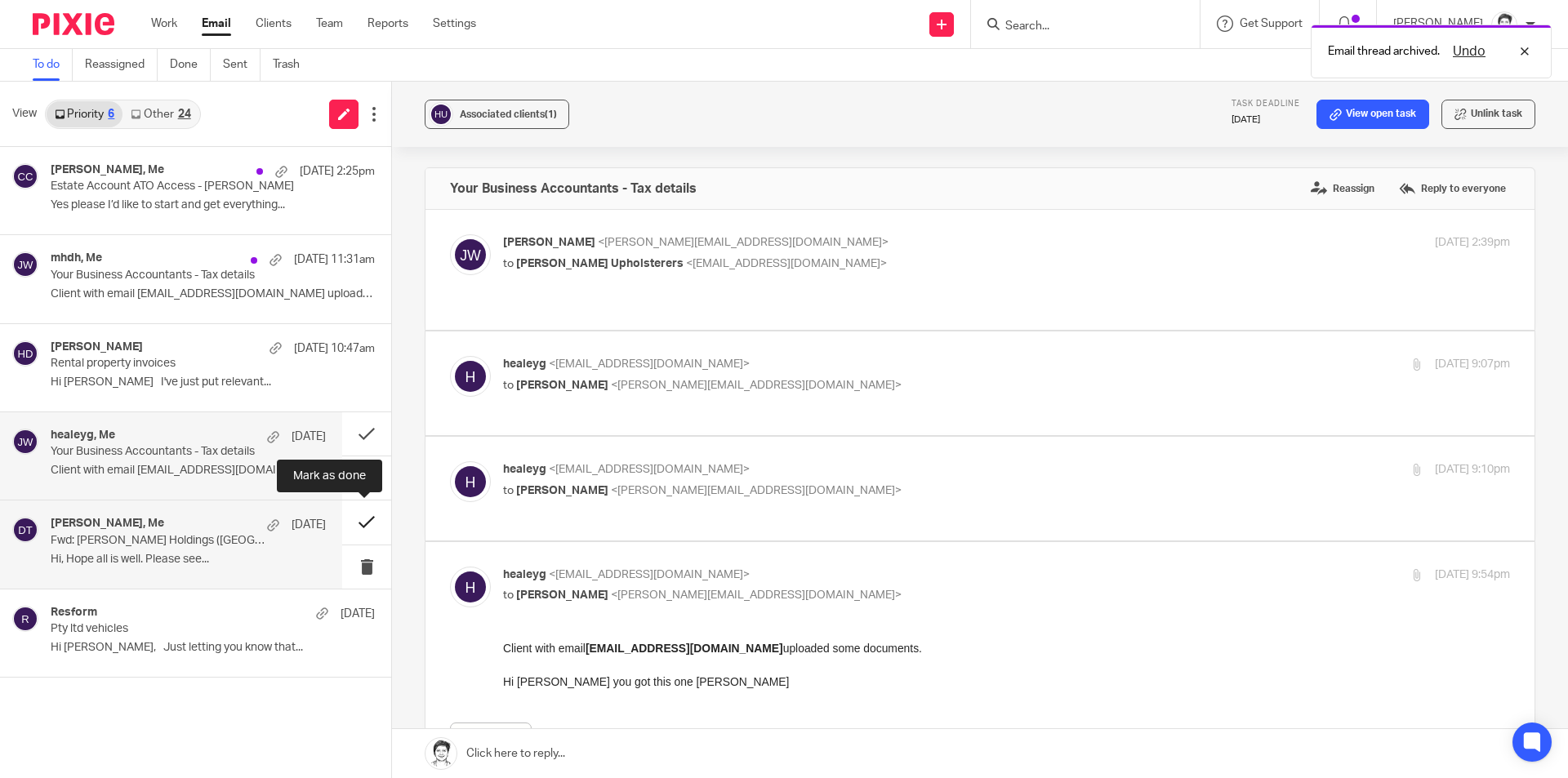
click at [365, 521] on button at bounding box center [366, 522] width 49 height 43
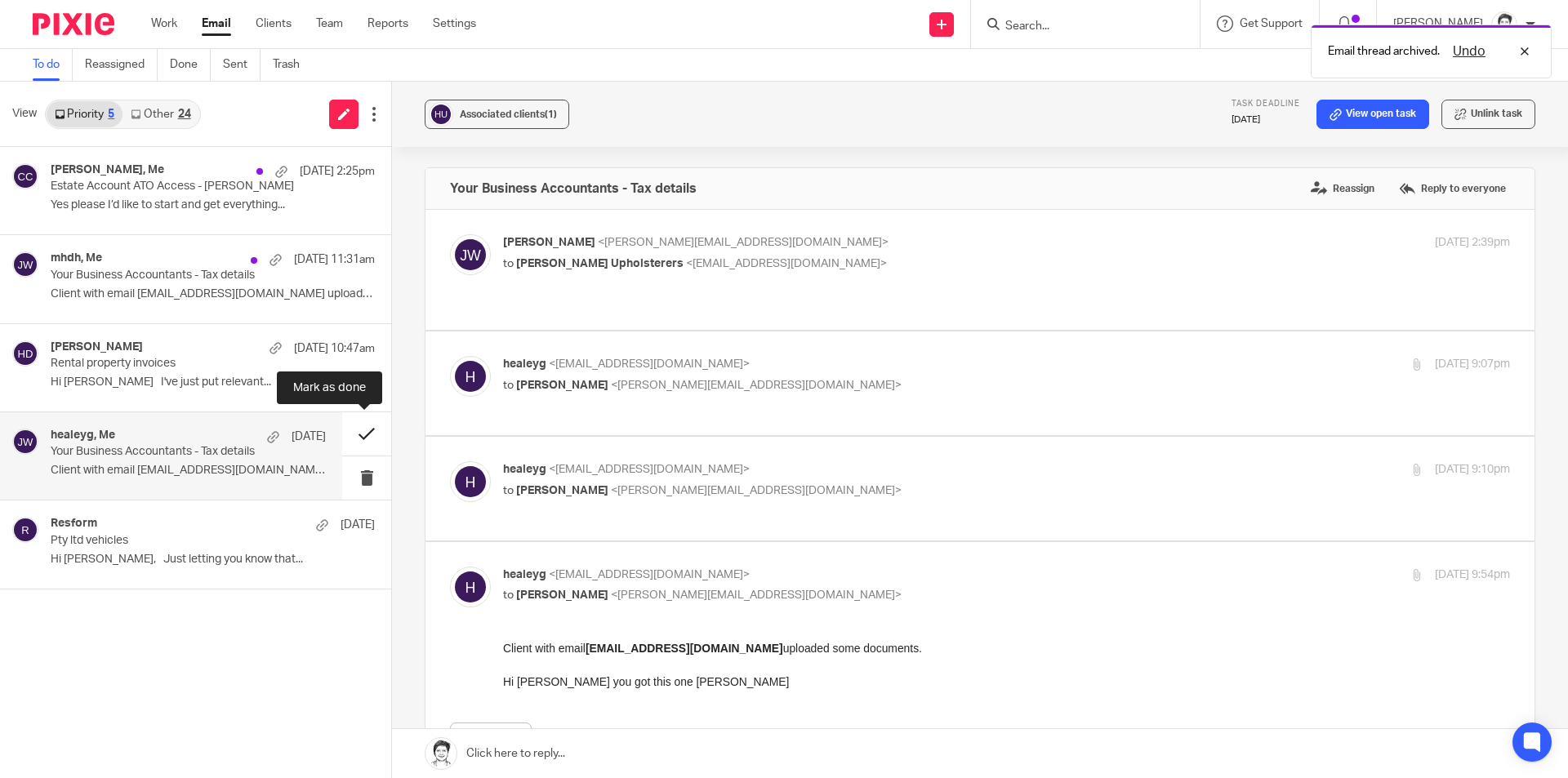
click at [366, 432] on button at bounding box center [366, 434] width 49 height 43
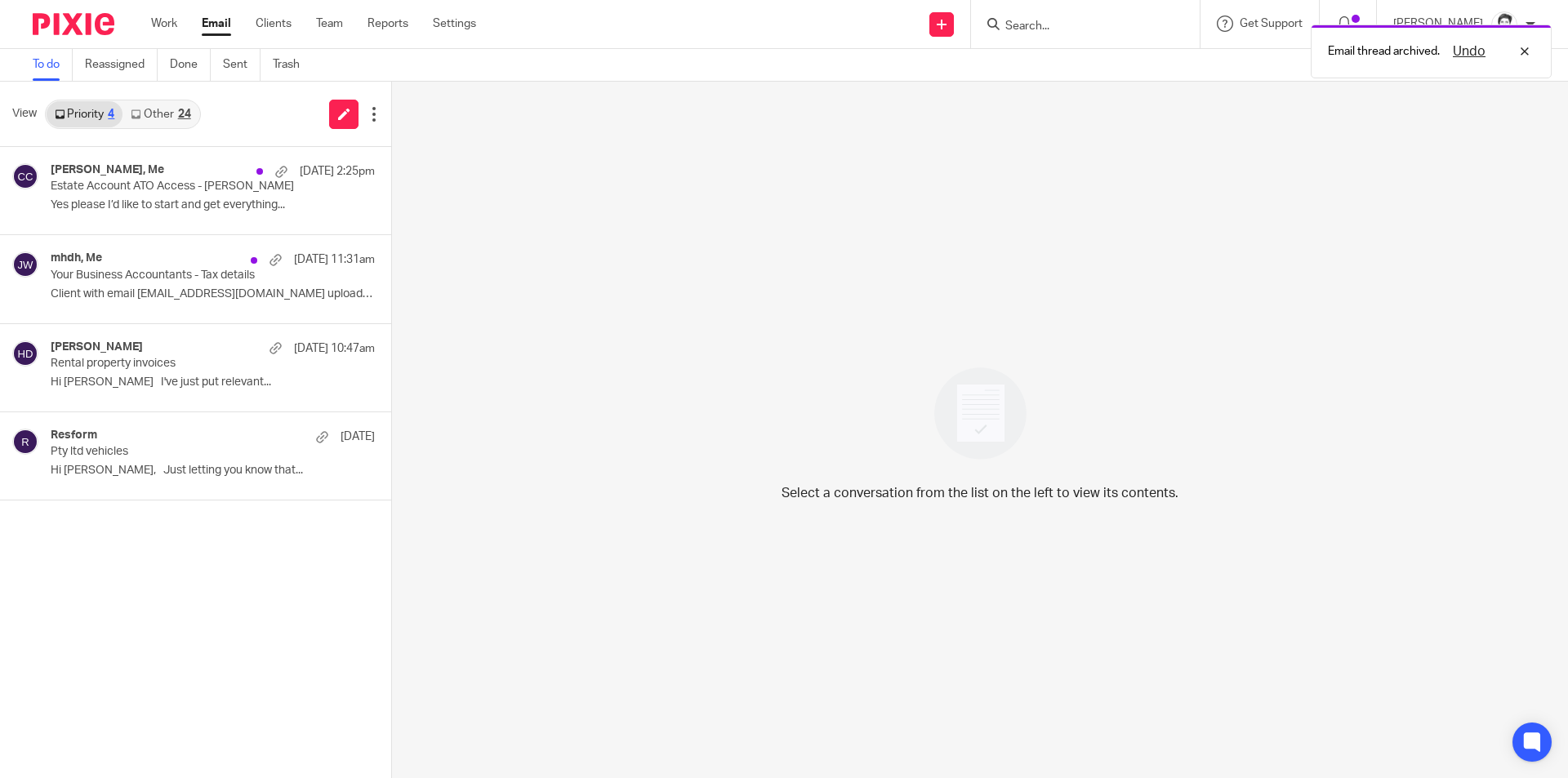
click at [168, 113] on link "Other 24" at bounding box center [160, 114] width 76 height 26
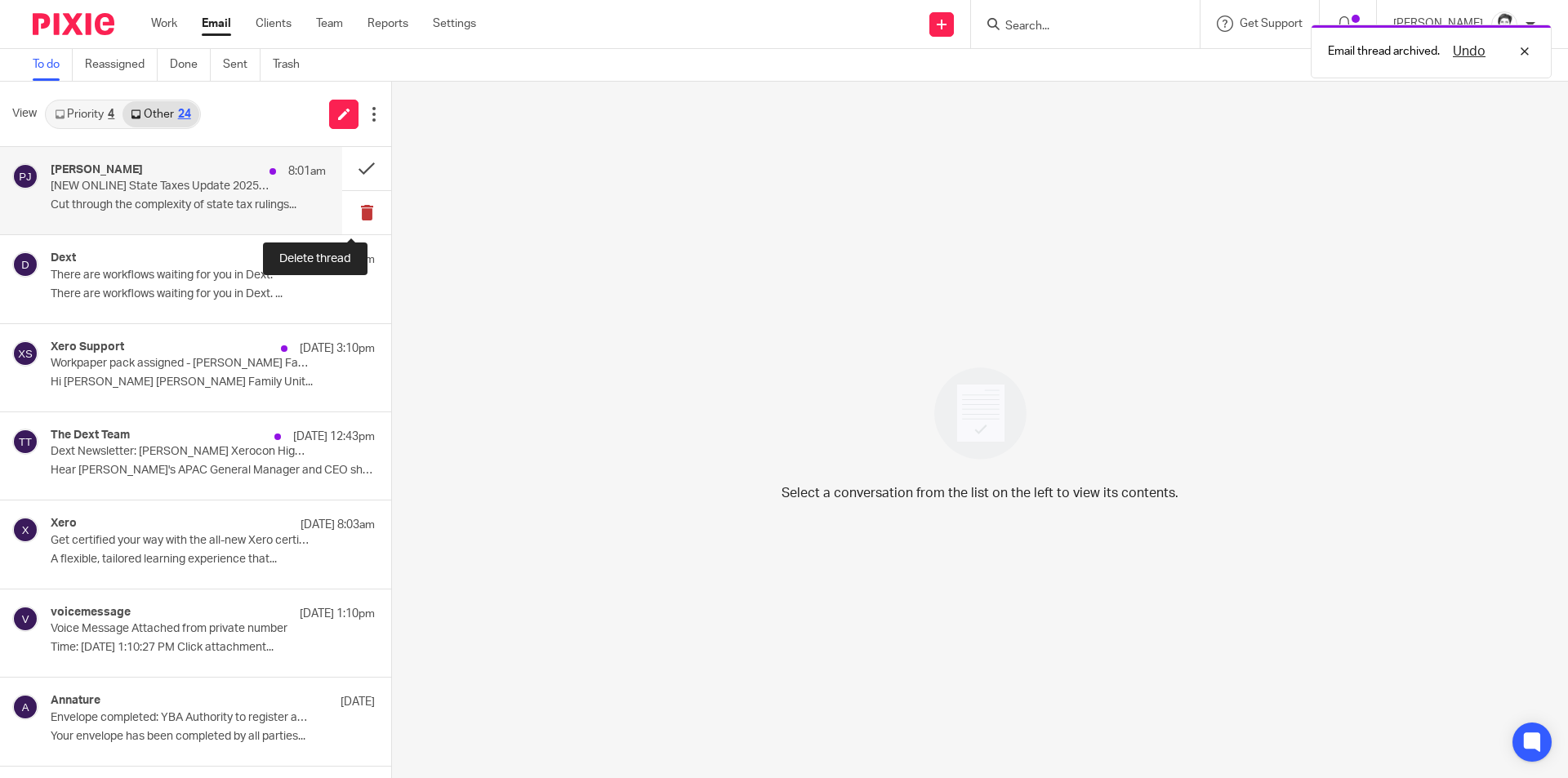
click at [352, 220] on button at bounding box center [366, 213] width 49 height 43
click at [355, 214] on button at bounding box center [366, 213] width 49 height 43
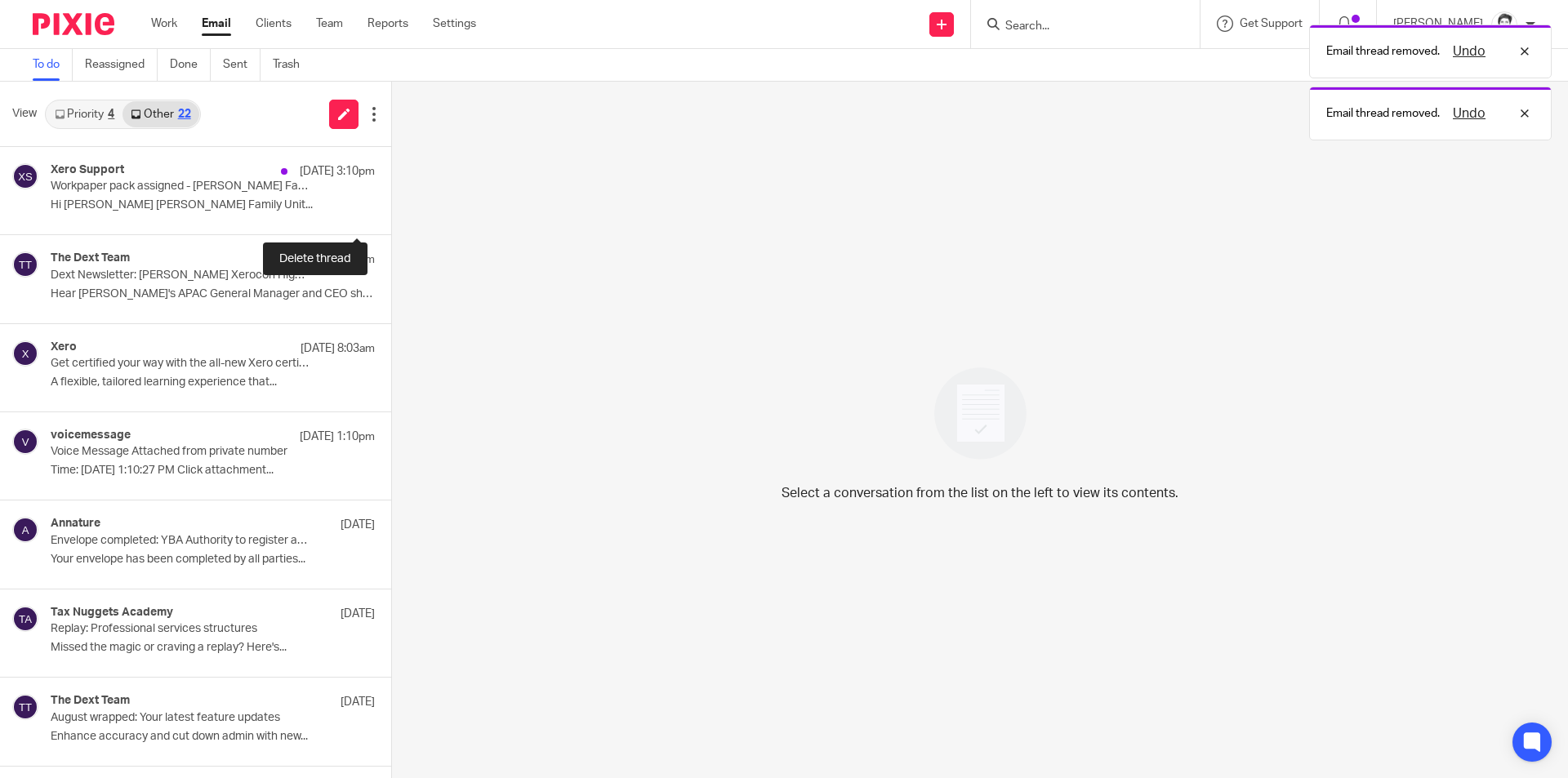
click at [391, 214] on button at bounding box center [397, 213] width 13 height 43
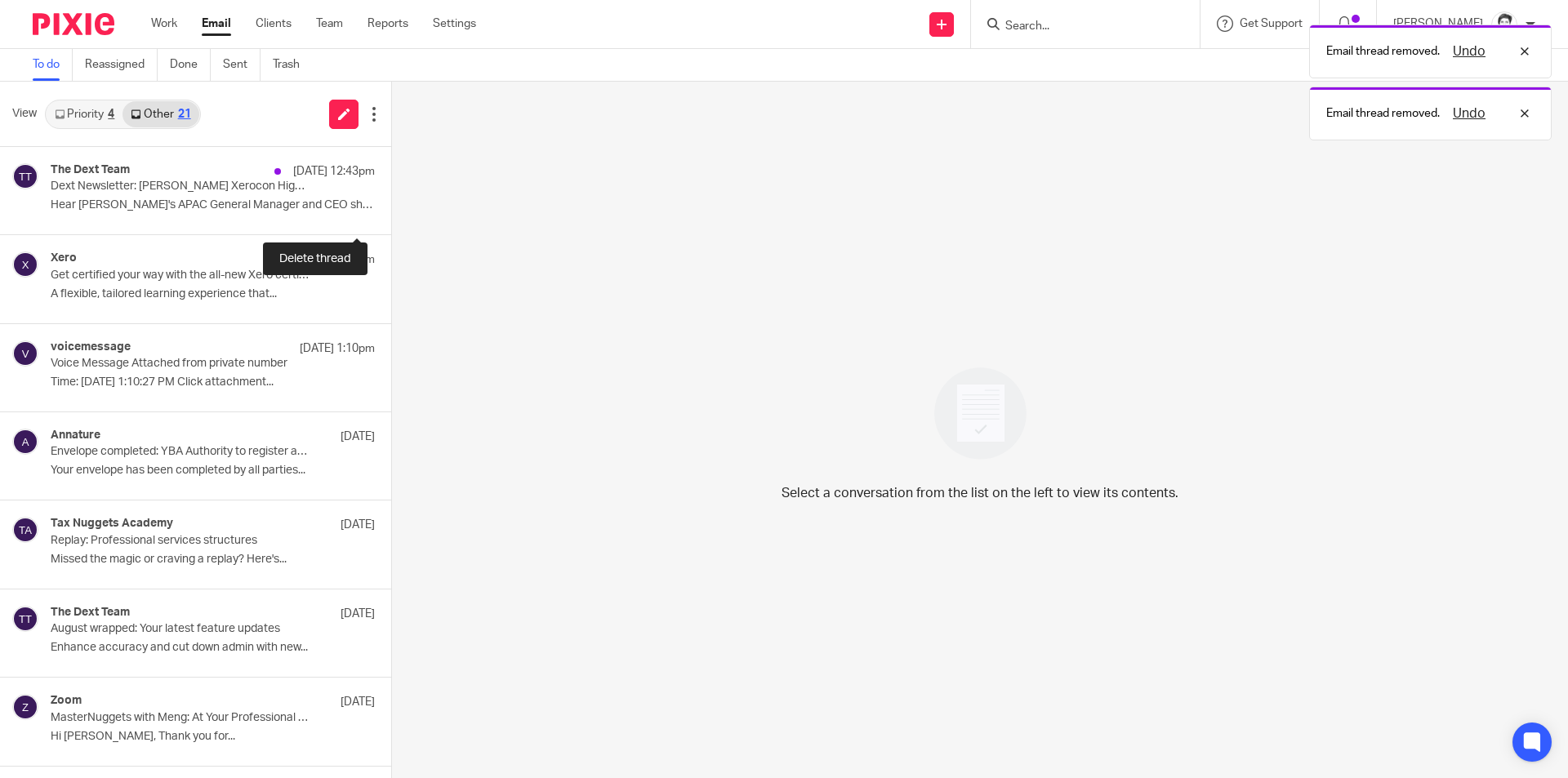
click at [391, 214] on button at bounding box center [397, 213] width 13 height 43
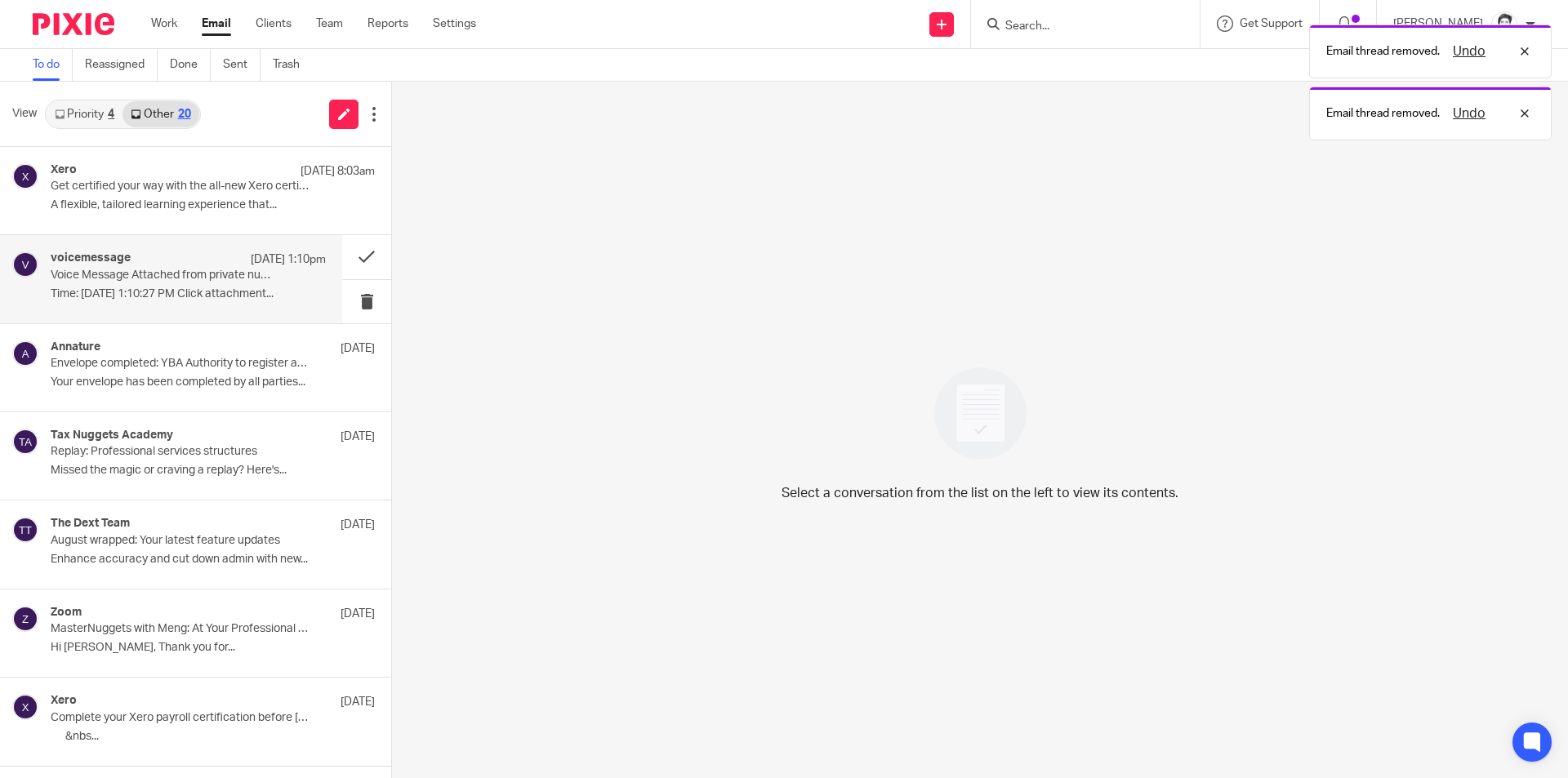
click at [156, 287] on p "Time: Sep 16, 2025 1:10:27 PM Click attachment..." at bounding box center [188, 294] width 275 height 14
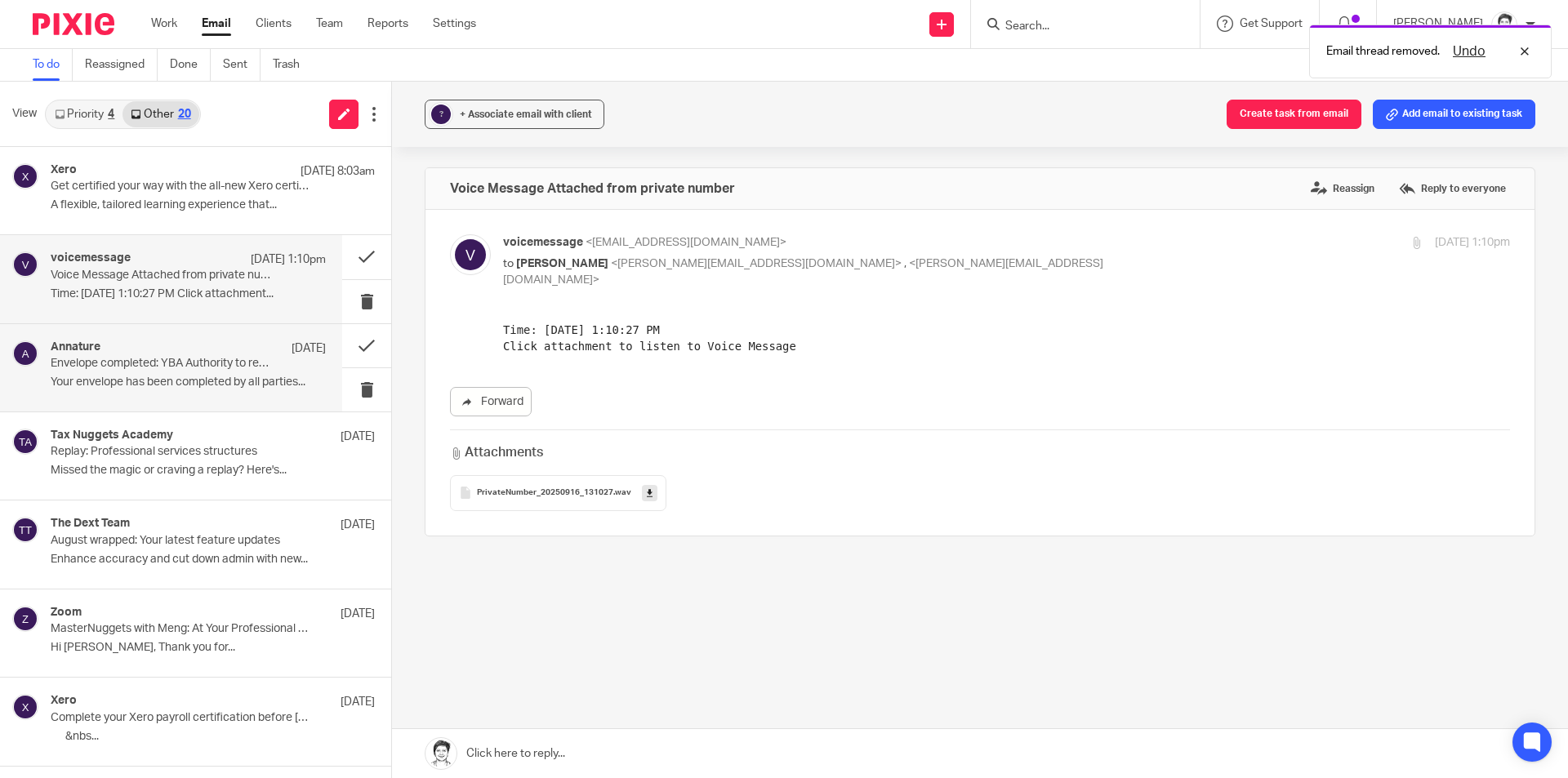
click at [156, 376] on p "Your envelope has been completed by all parties..." at bounding box center [188, 383] width 275 height 14
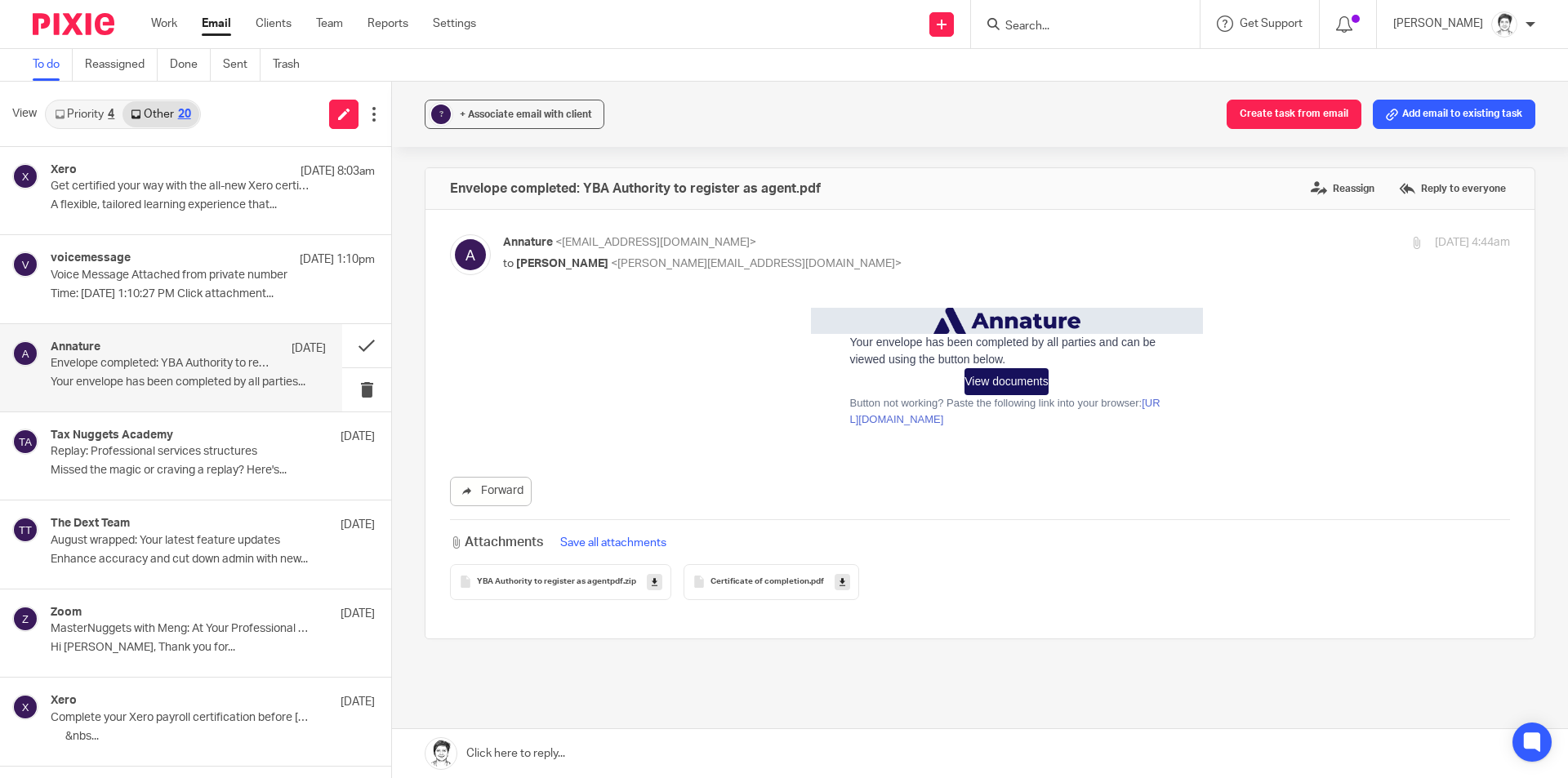
click at [91, 118] on link "Priority 4" at bounding box center [85, 114] width 76 height 26
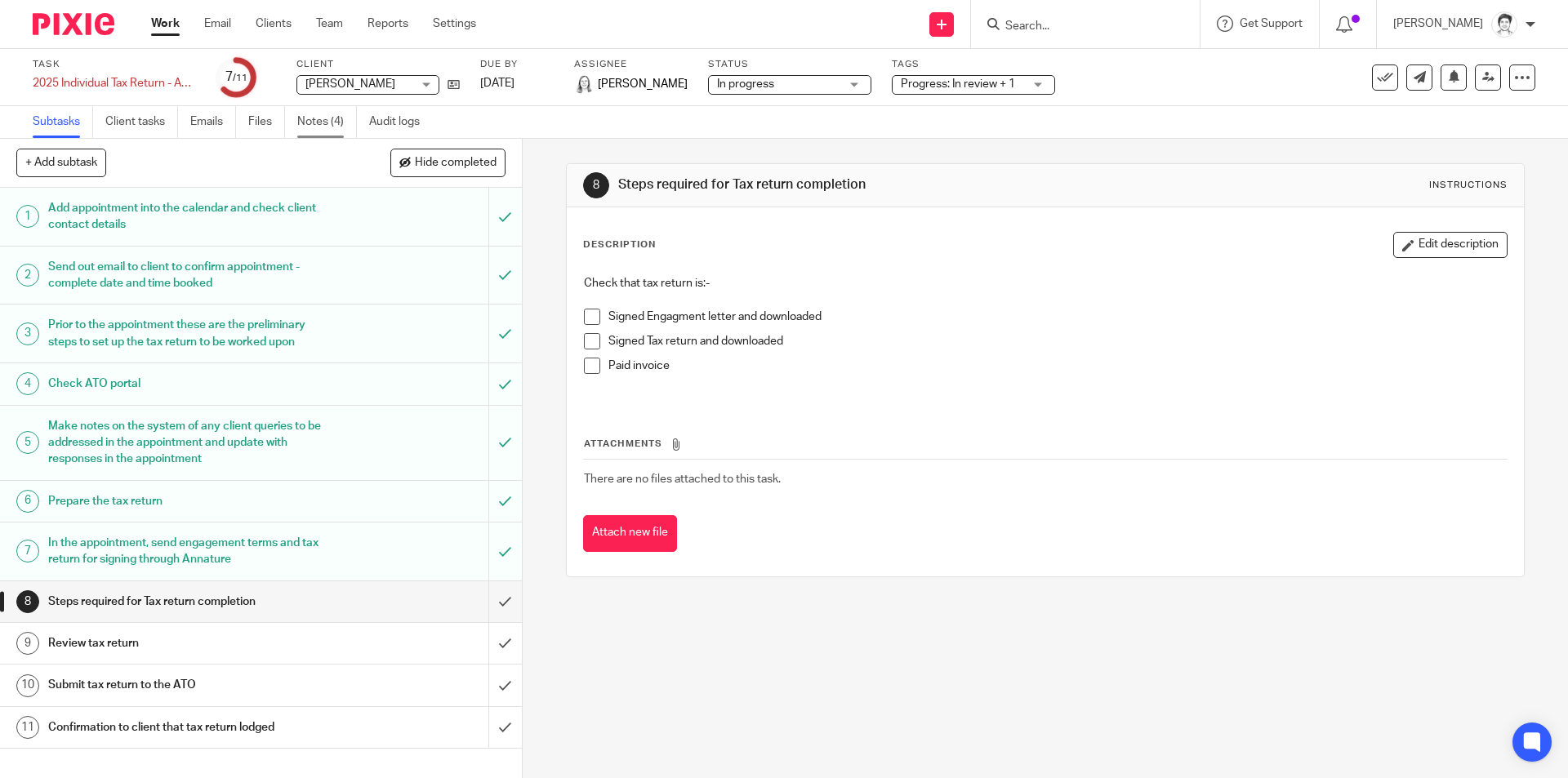
click at [322, 119] on link "Notes (4)" at bounding box center [326, 122] width 60 height 32
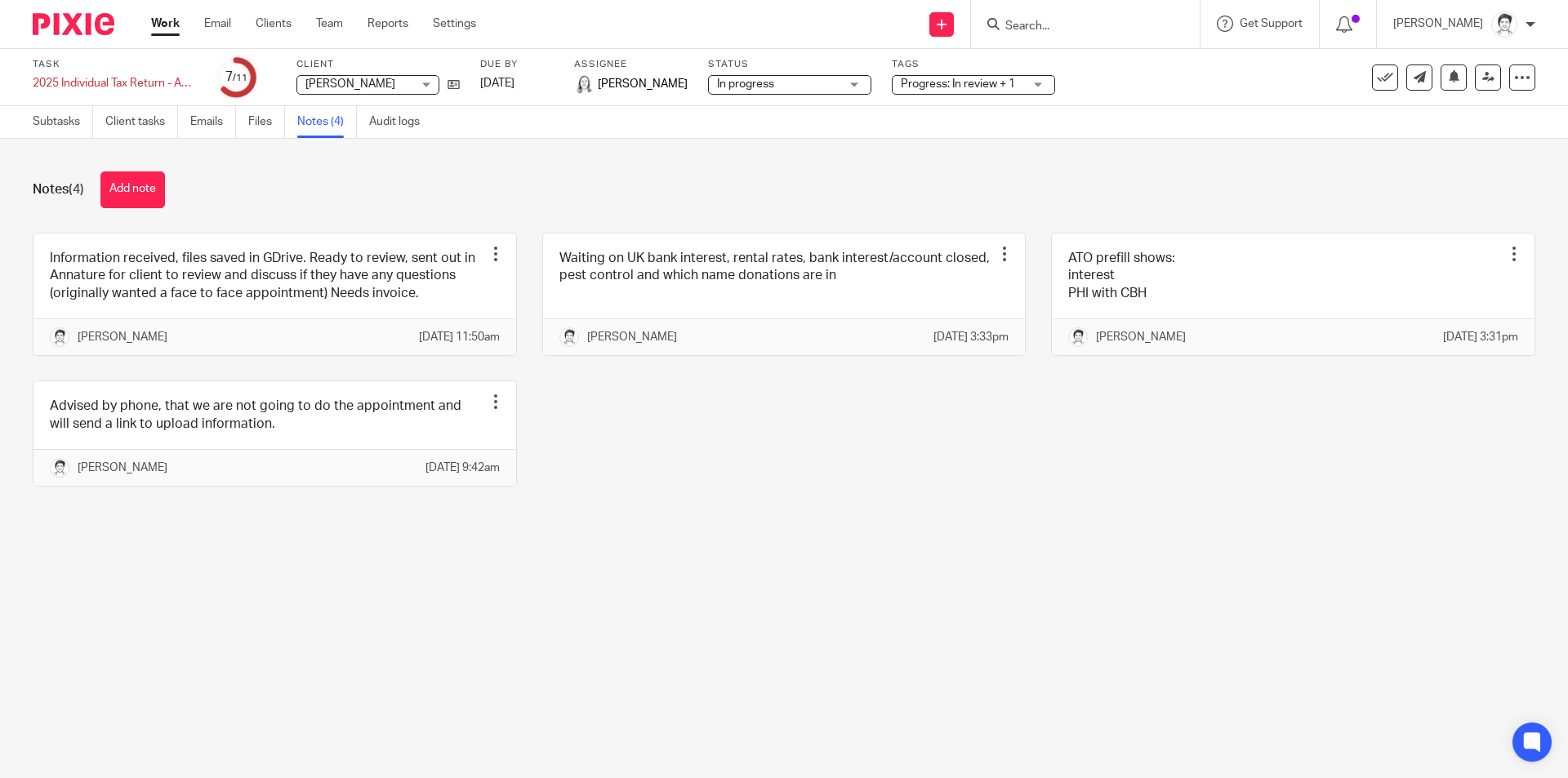
click at [1073, 24] on input "Search" at bounding box center [1077, 27] width 147 height 15
type input "fox"
click button "submit" at bounding box center [0, 0] width 0 height 0
click at [1100, 68] on link at bounding box center [1151, 69] width 302 height 37
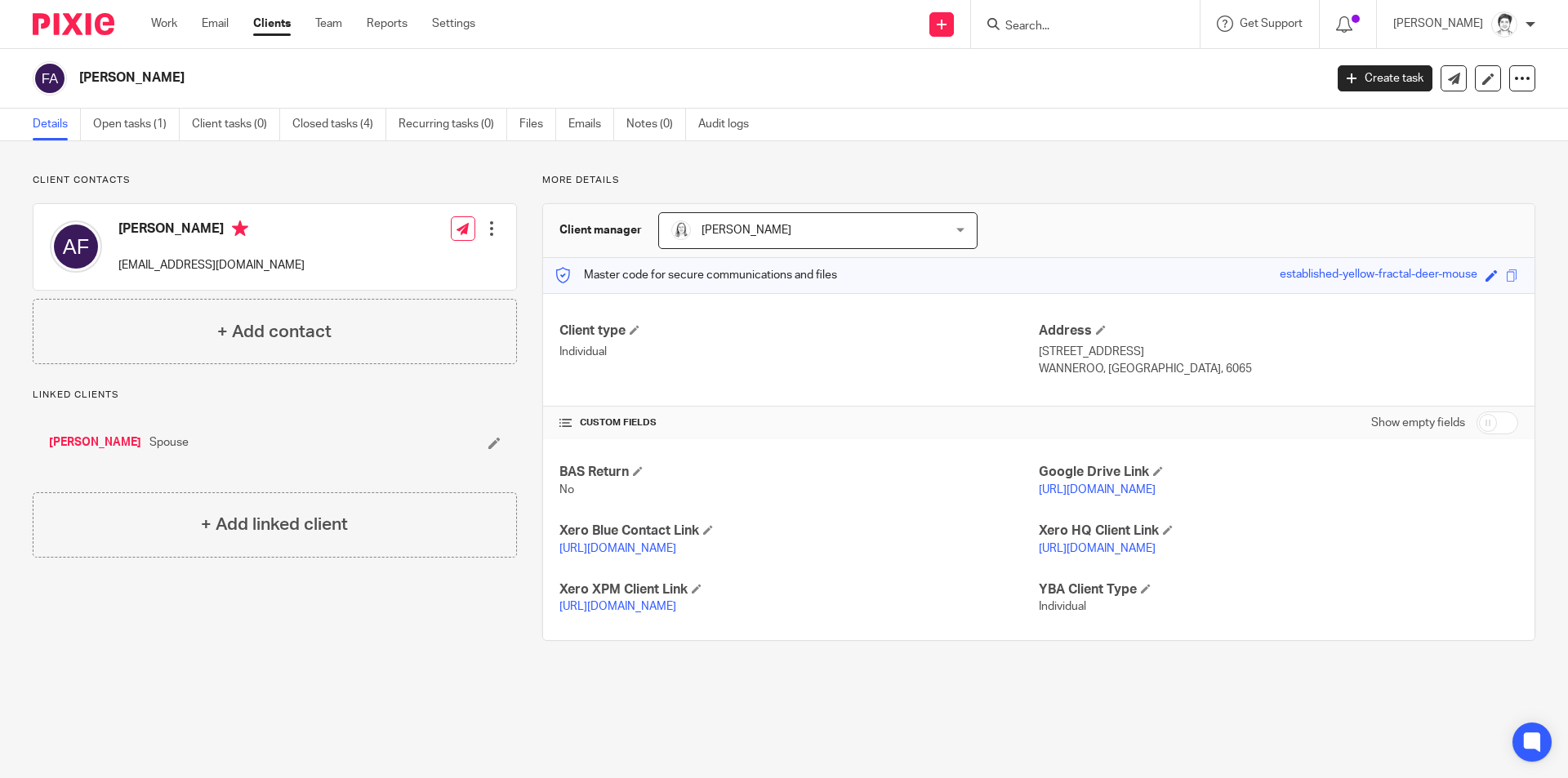
drag, startPoint x: 395, startPoint y: 178, endPoint x: 419, endPoint y: 139, distance: 45.8
click at [396, 180] on p "Client contacts" at bounding box center [274, 180] width 484 height 13
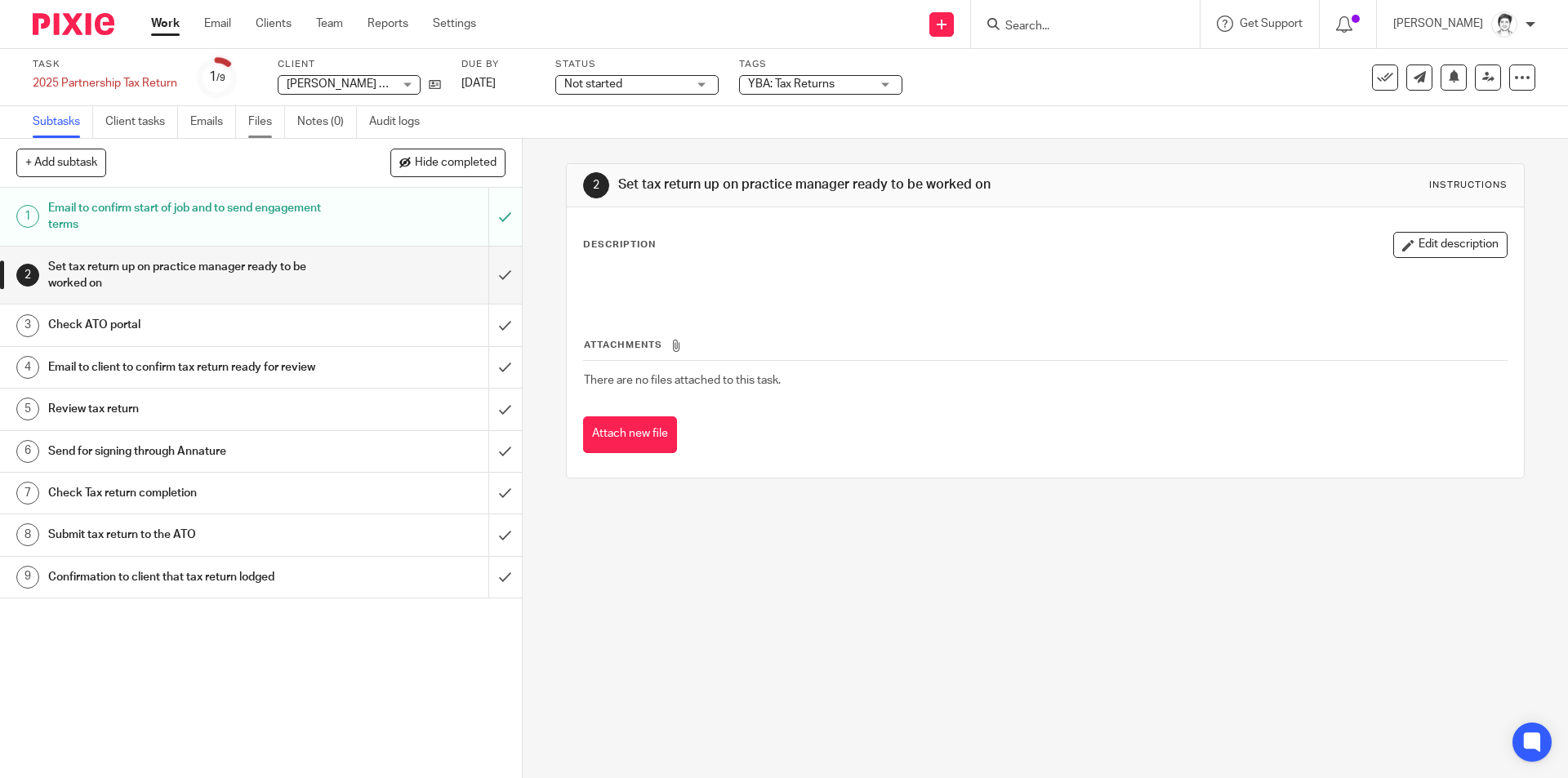
click at [260, 117] on link "Files" at bounding box center [267, 122] width 36 height 32
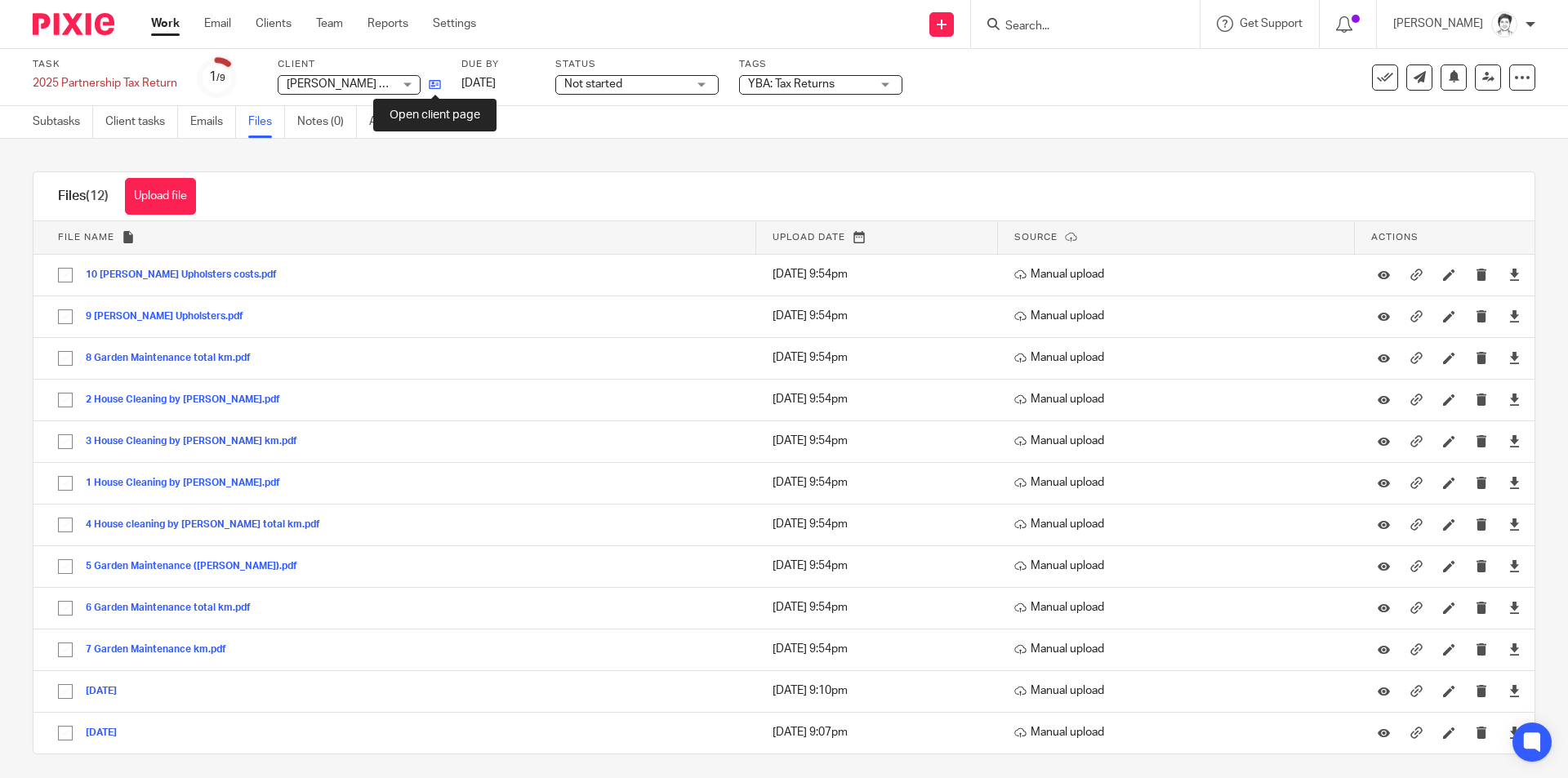
click at [441, 87] on icon at bounding box center [435, 85] width 12 height 12
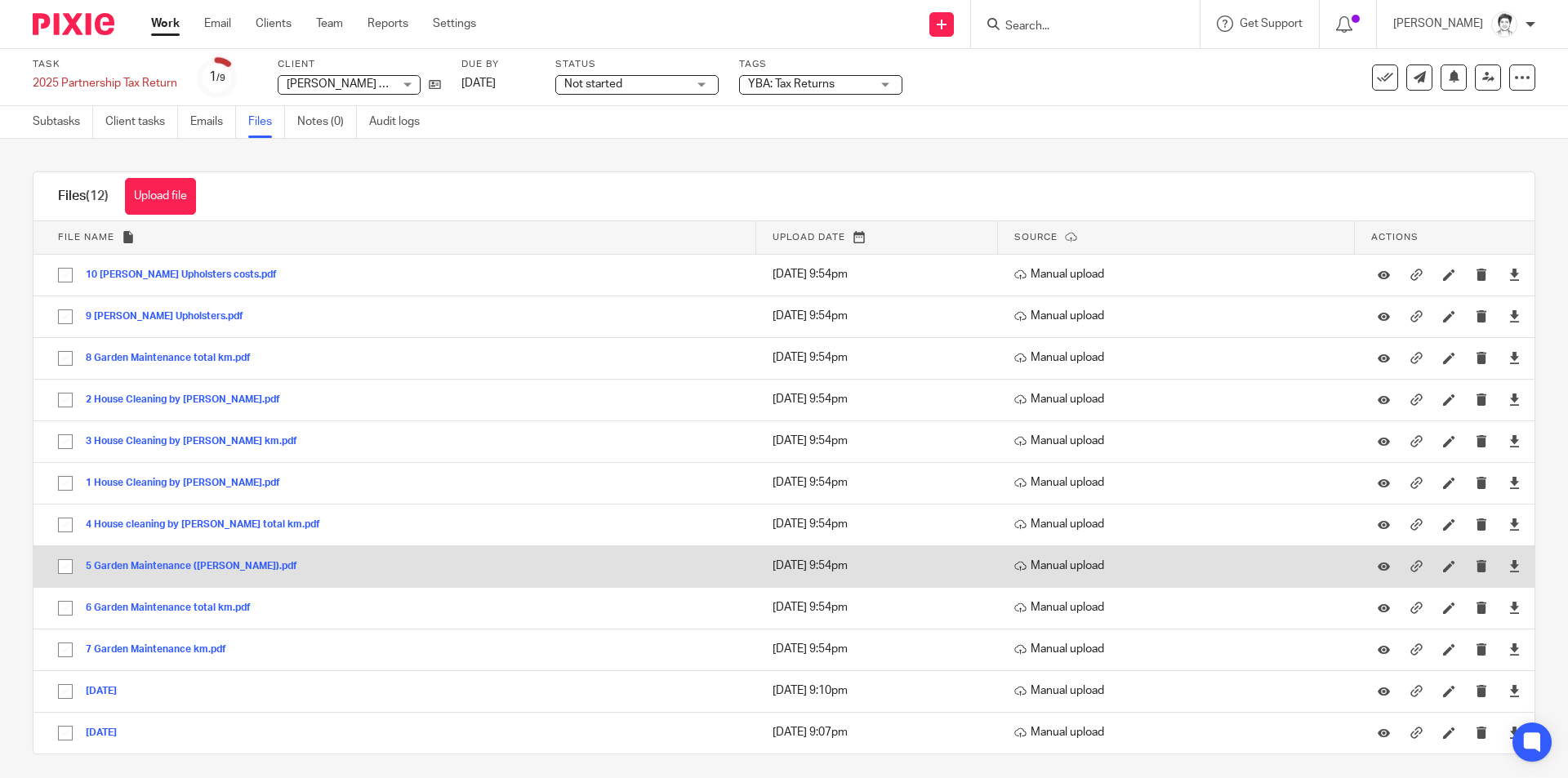
click at [146, 566] on button "5 Garden Maintenance (Gerald).pdf" at bounding box center [197, 566] width 223 height 11
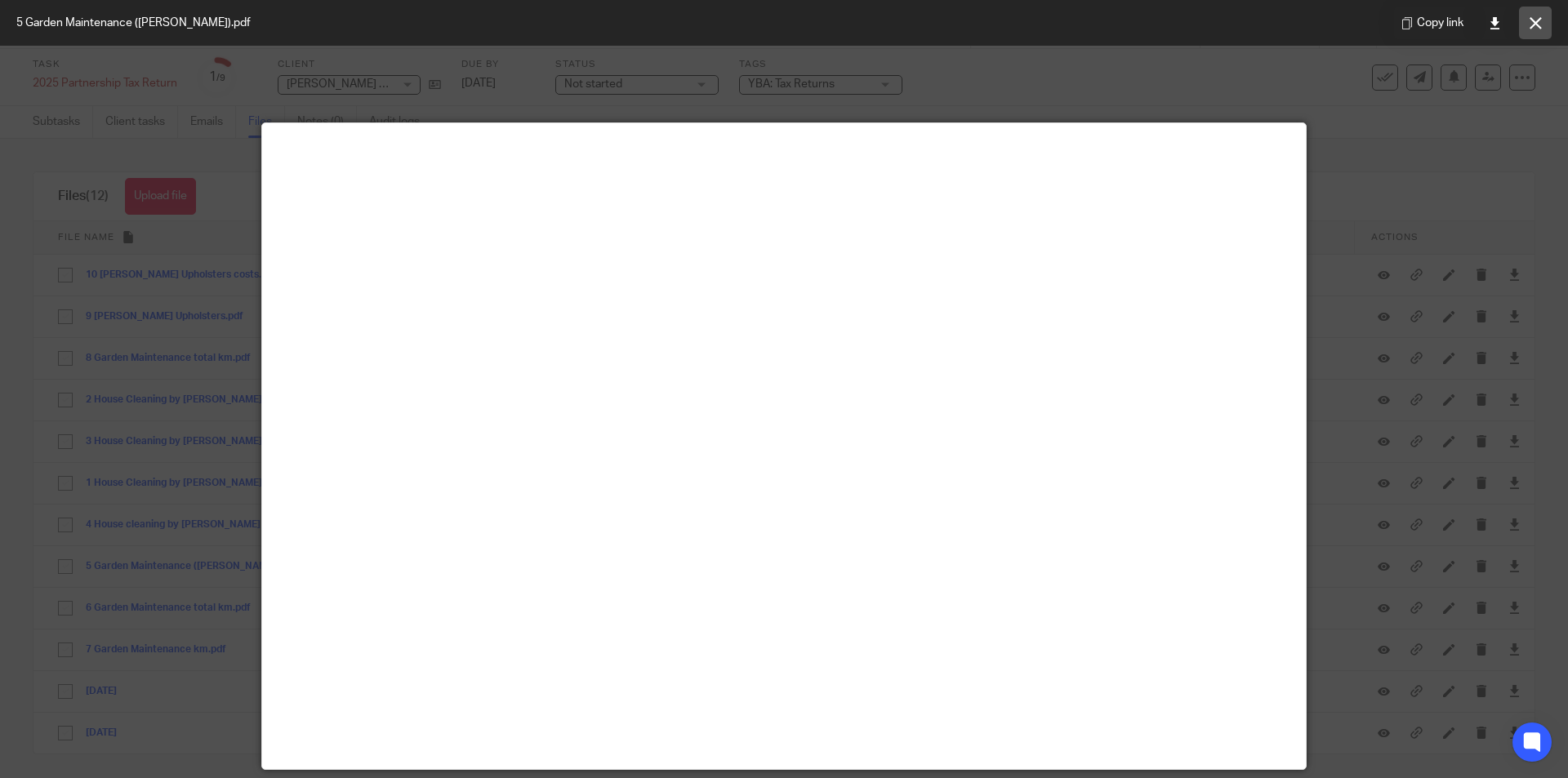
click at [1535, 22] on icon at bounding box center [1536, 23] width 12 height 12
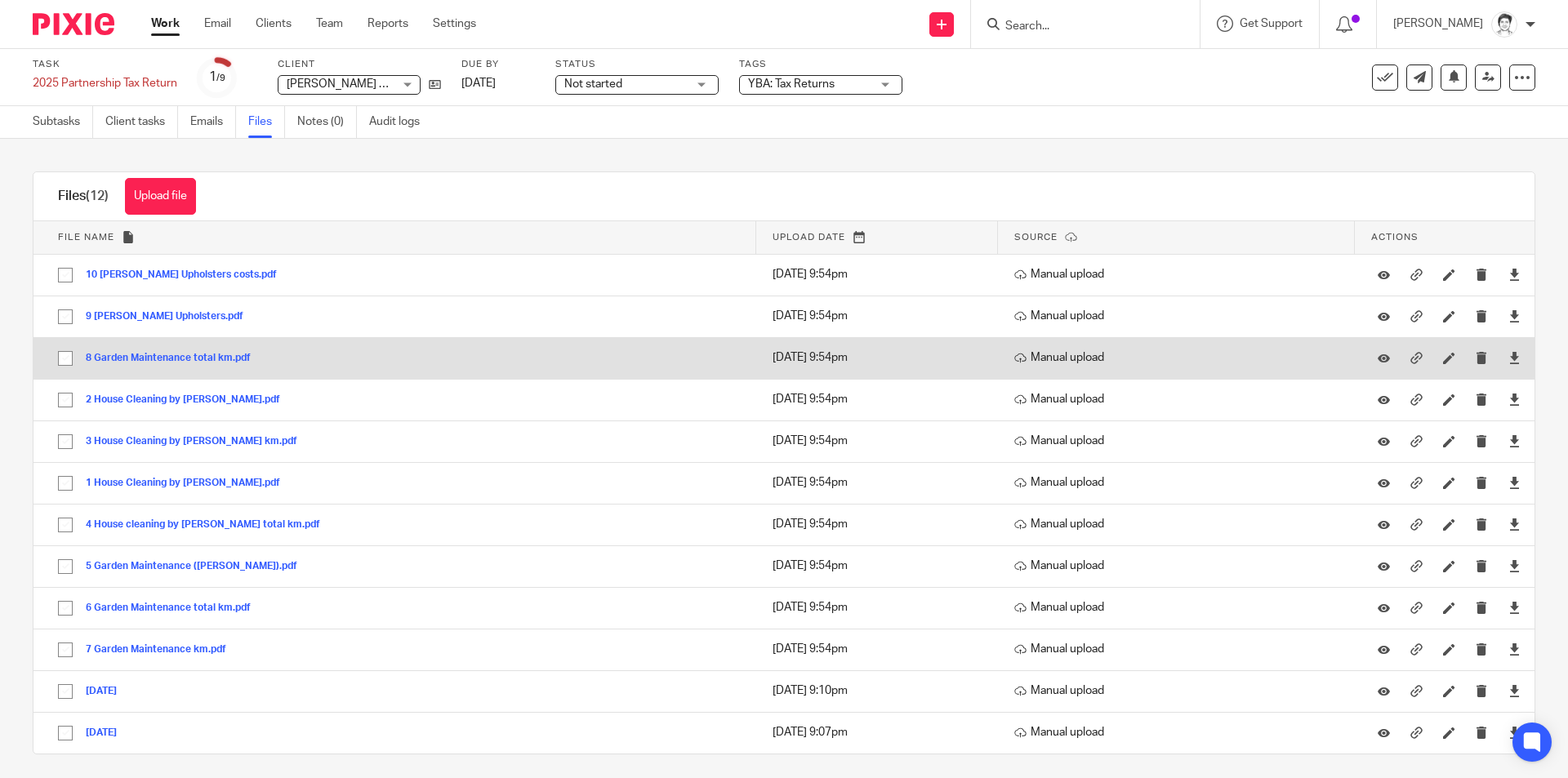
click at [173, 357] on button "8 Garden Maintenance total km.pdf" at bounding box center [174, 357] width 177 height 11
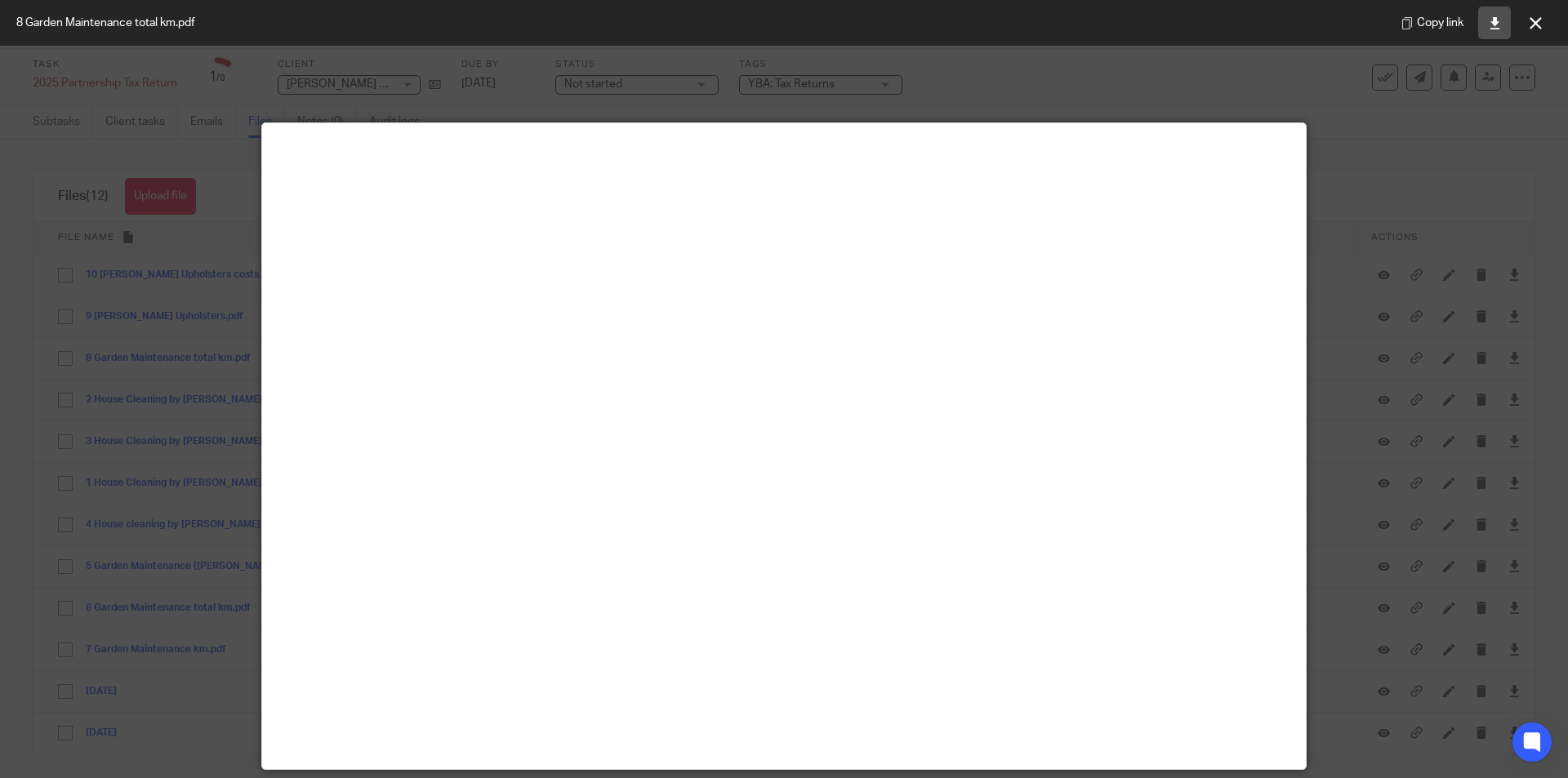
click at [1495, 23] on icon at bounding box center [1494, 23] width 12 height 12
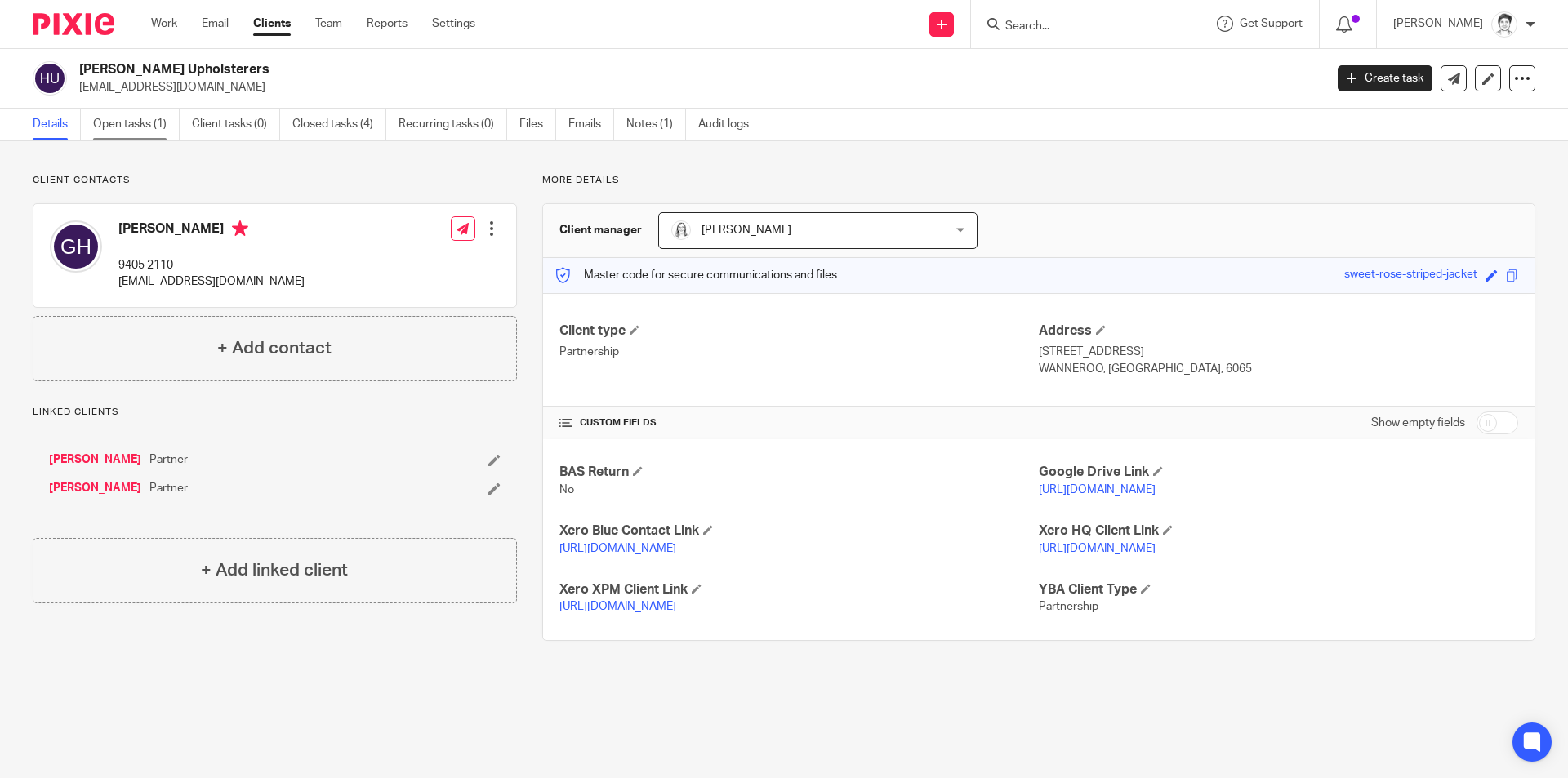
click at [126, 131] on link "Open tasks (1)" at bounding box center [137, 124] width 87 height 32
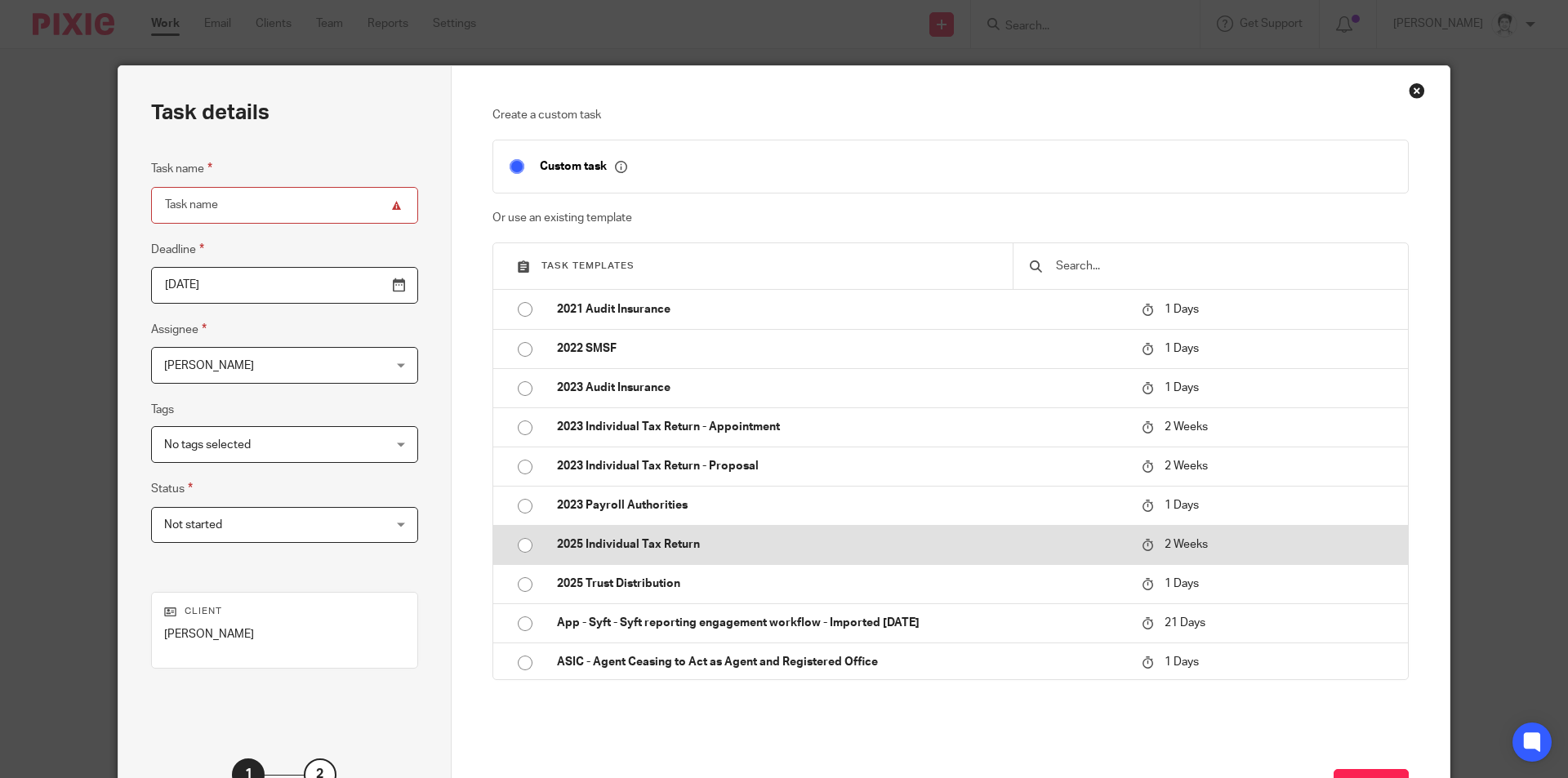
click at [615, 551] on p "2025 Individual Tax Return" at bounding box center [841, 544] width 568 height 16
type input "2025-10-03"
type input "2025 Individual Tax Return"
checkbox input "false"
radio input "true"
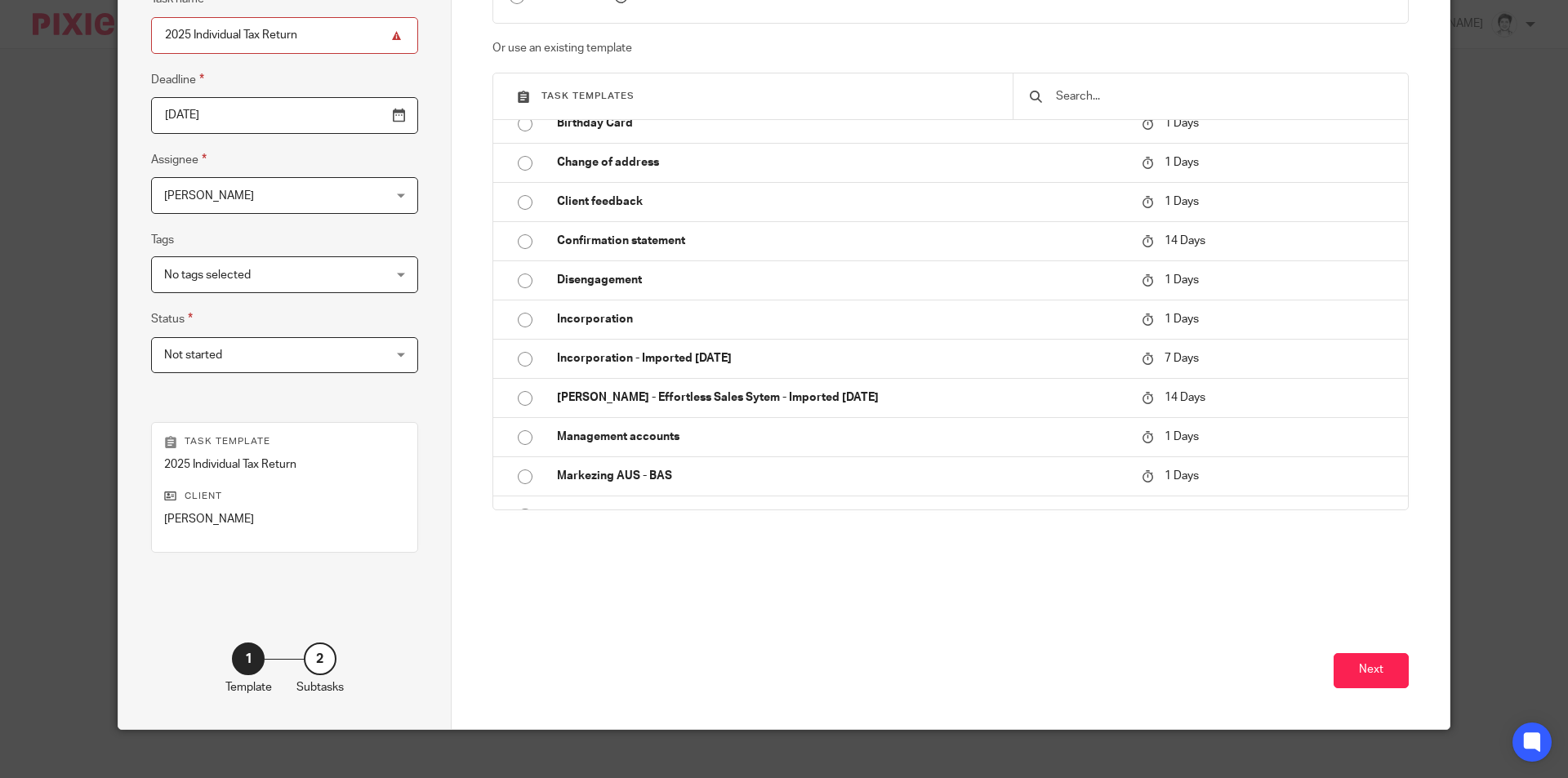
scroll to position [187, 0]
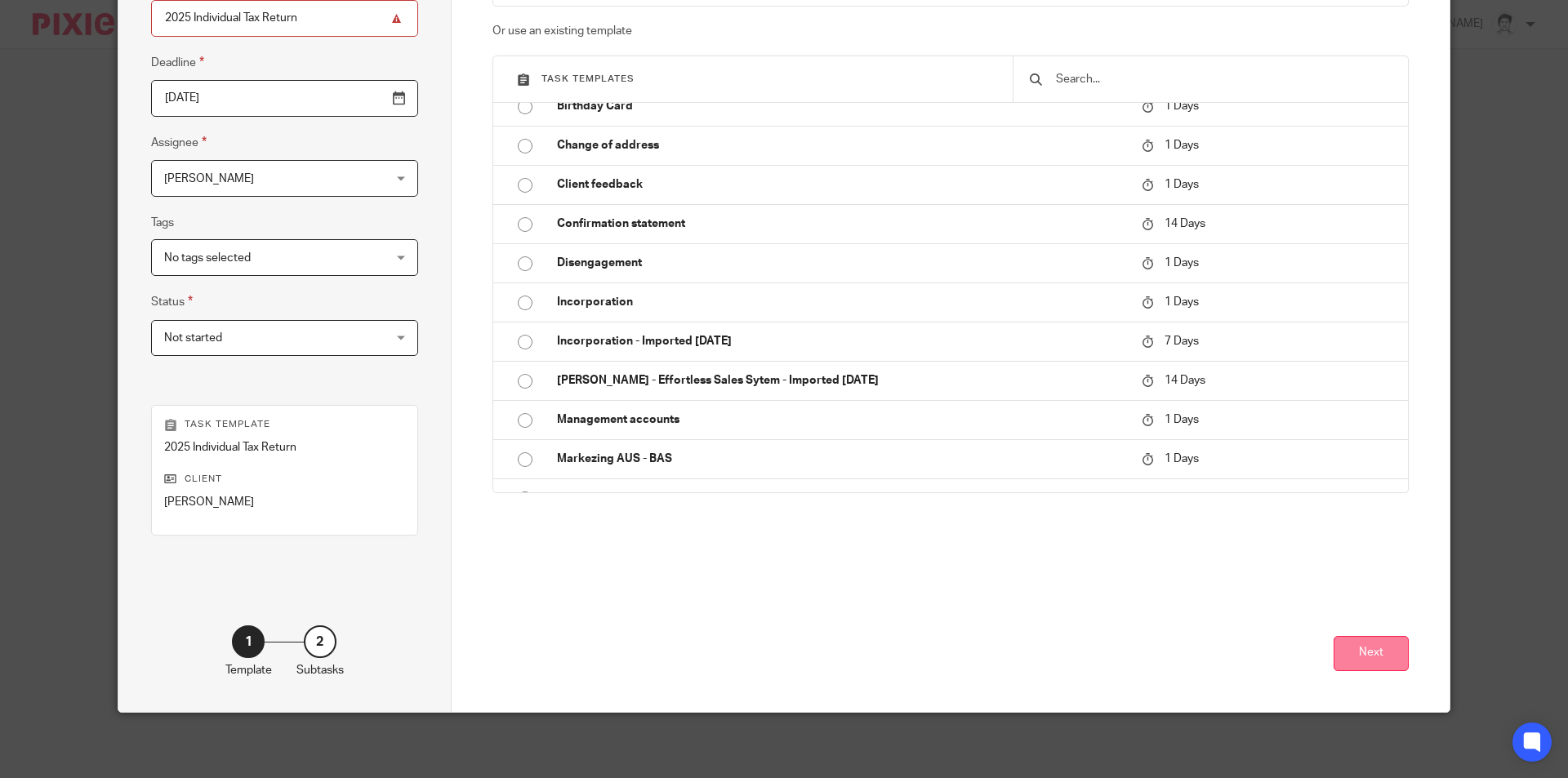
click at [1368, 645] on button "Next" at bounding box center [1371, 653] width 75 height 35
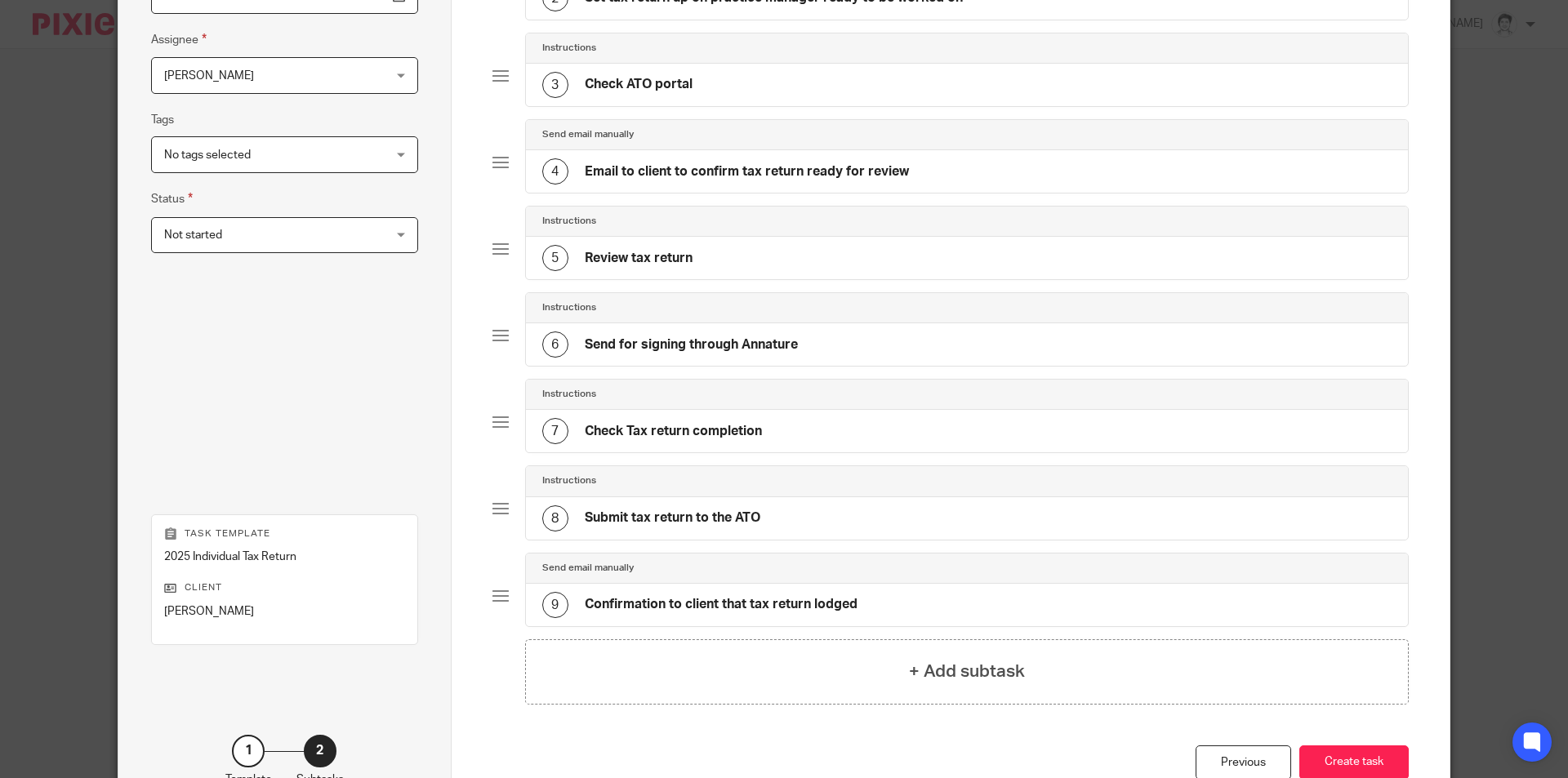
scroll to position [398, 0]
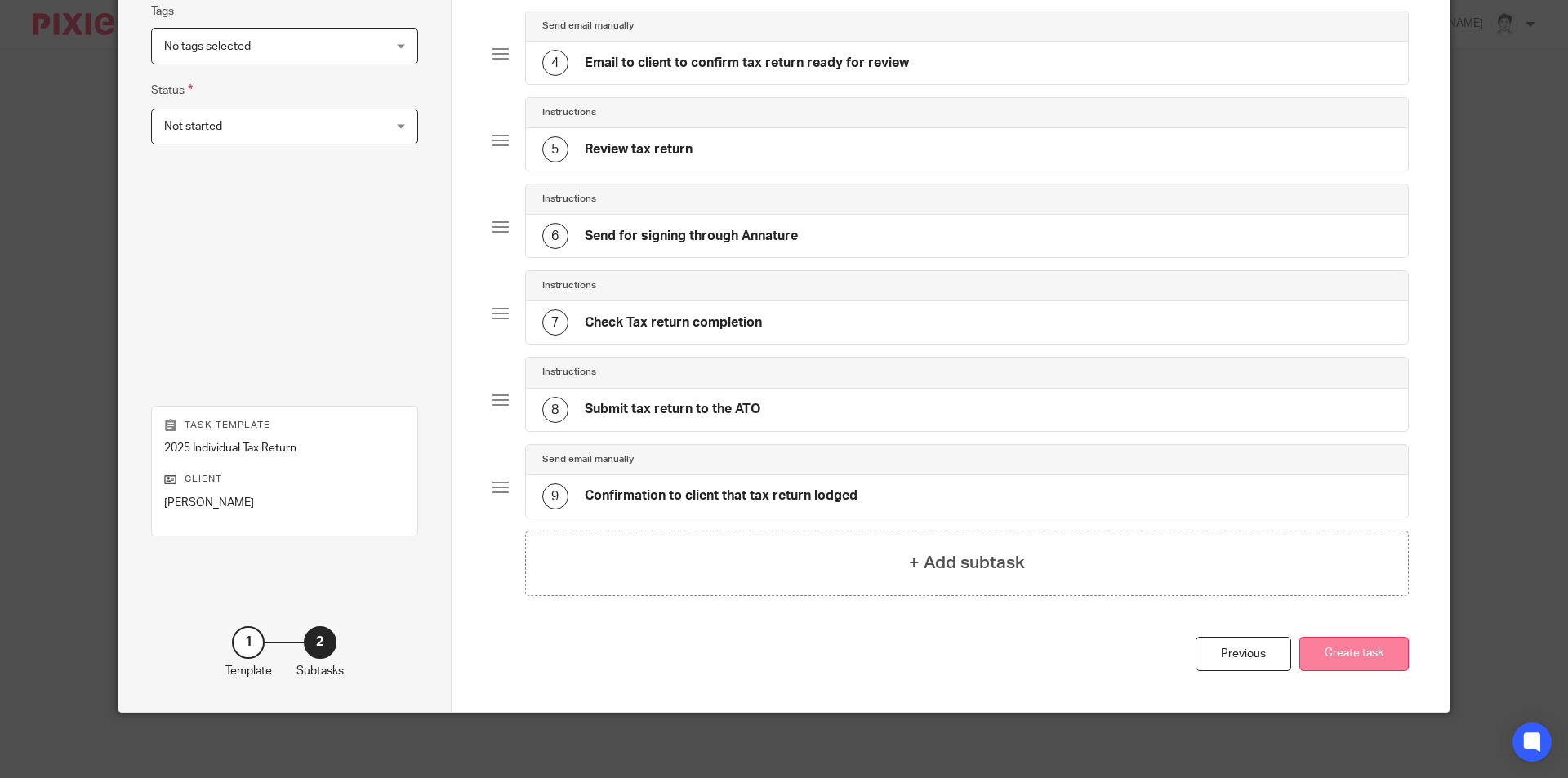
click at [1352, 658] on button "Create task" at bounding box center [1354, 654] width 109 height 35
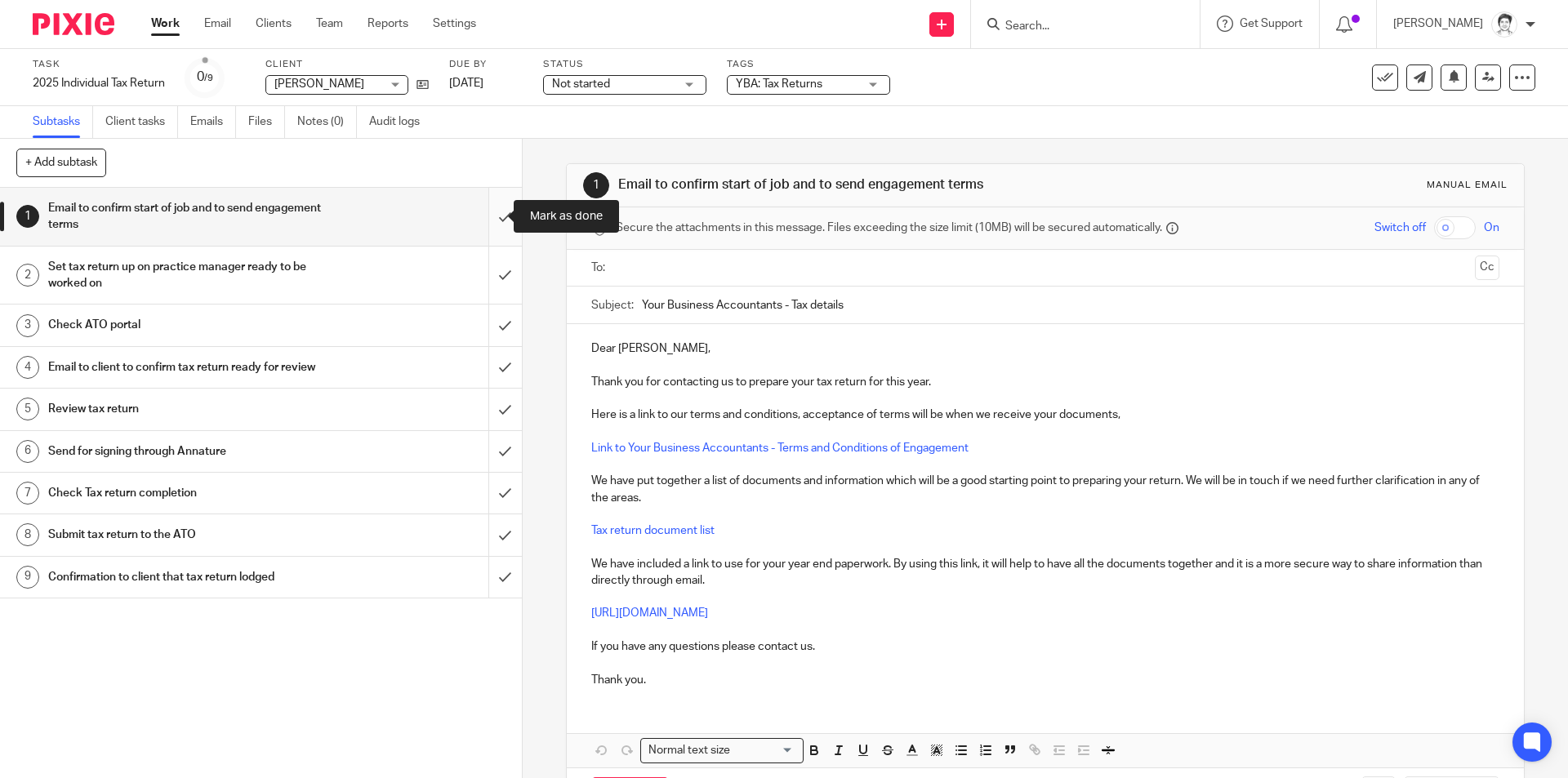
click at [487, 212] on input "submit" at bounding box center [261, 216] width 522 height 58
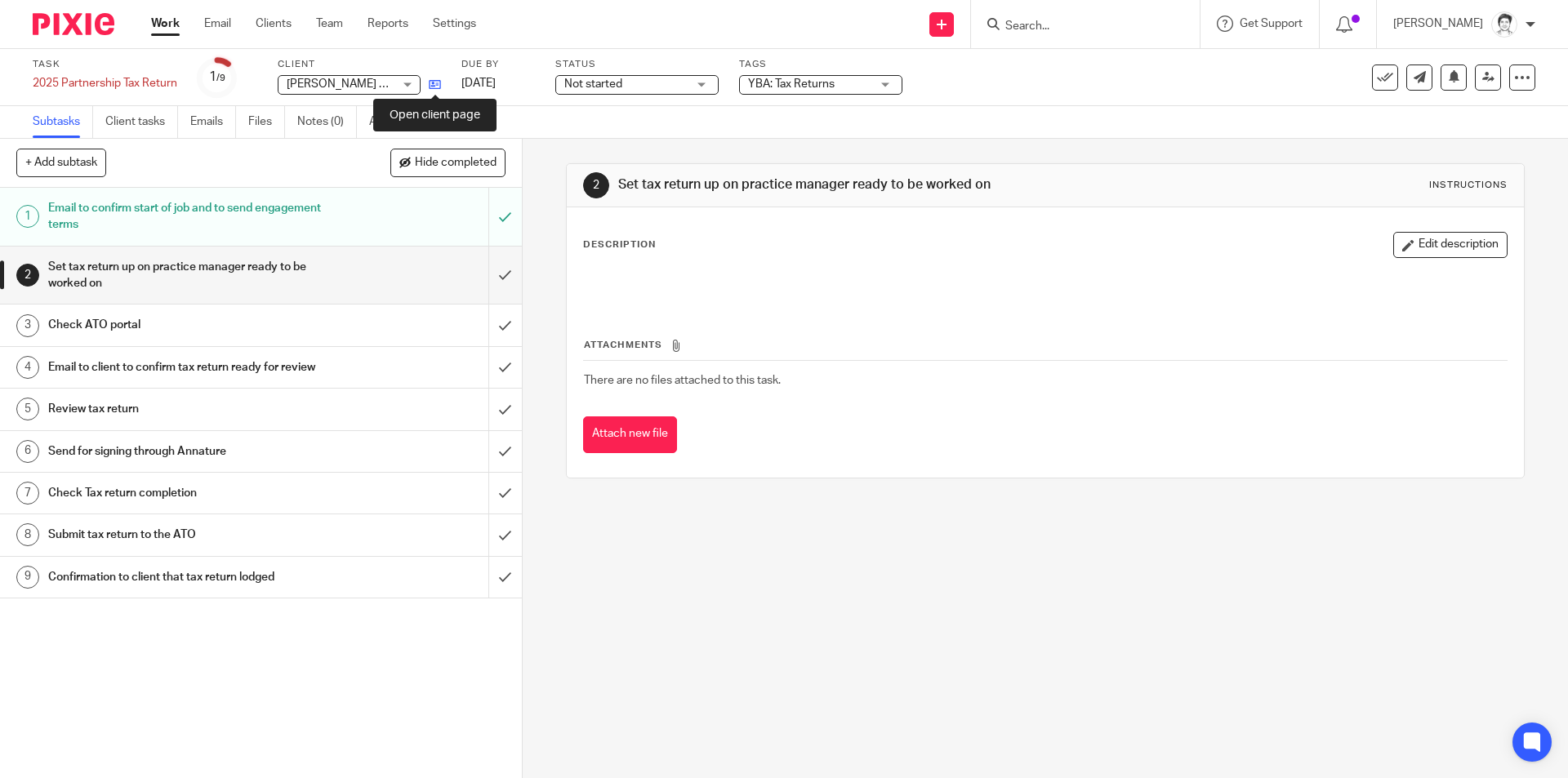
click at [434, 85] on icon at bounding box center [435, 85] width 12 height 12
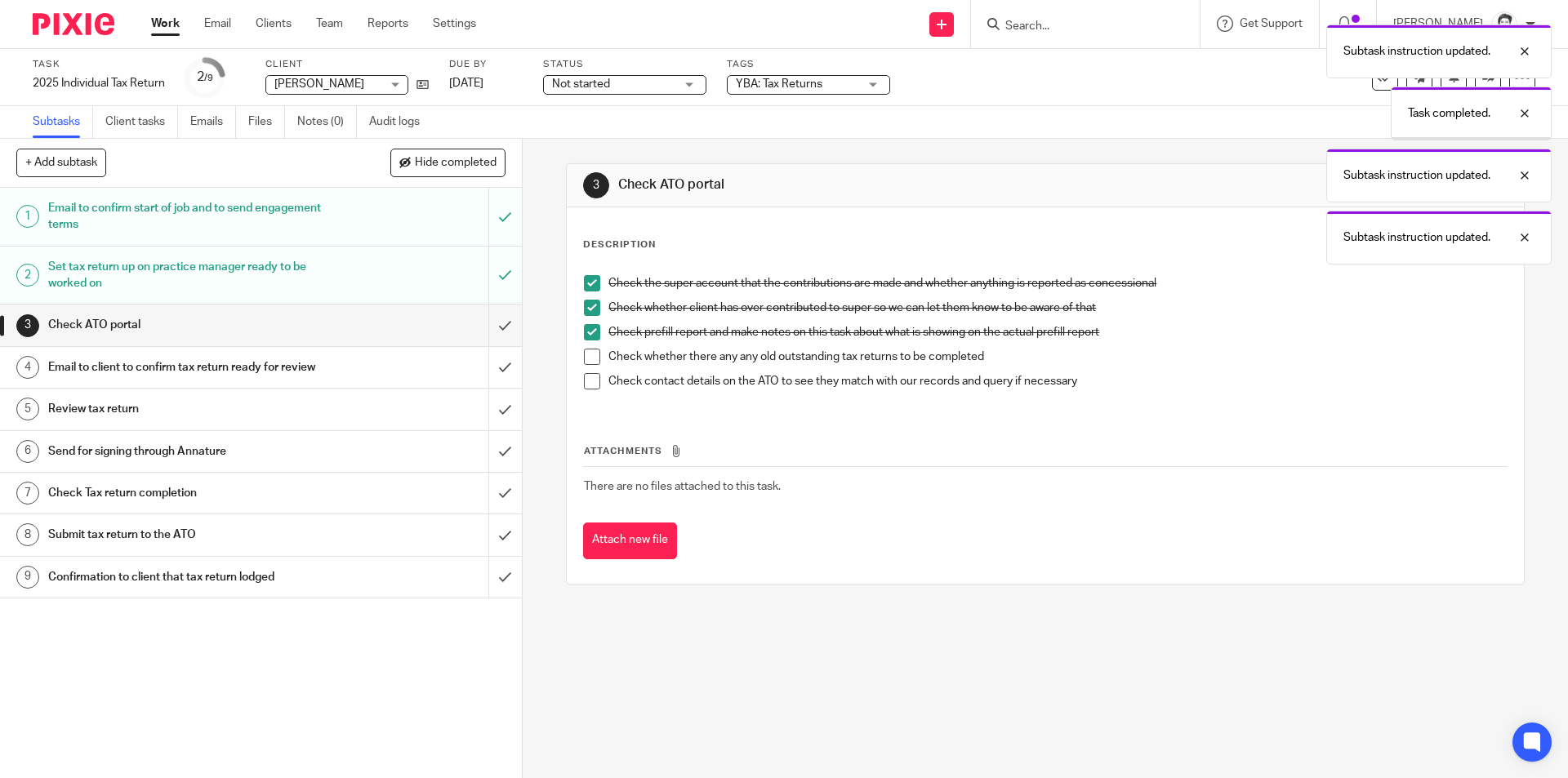
click at [592, 350] on span at bounding box center [591, 357] width 16 height 16
click at [587, 379] on span at bounding box center [591, 381] width 16 height 16
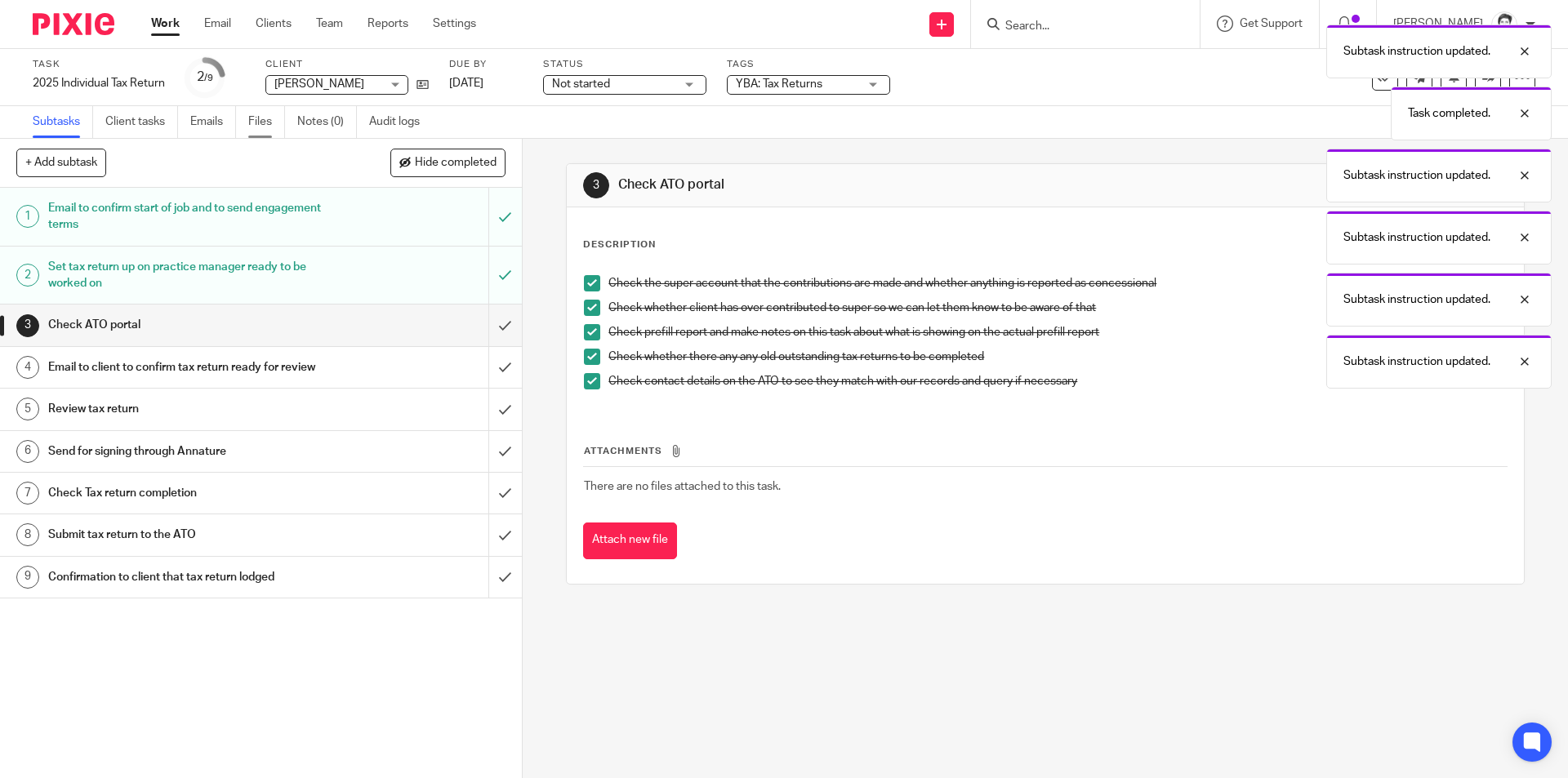
click at [259, 128] on link "Files" at bounding box center [267, 122] width 36 height 32
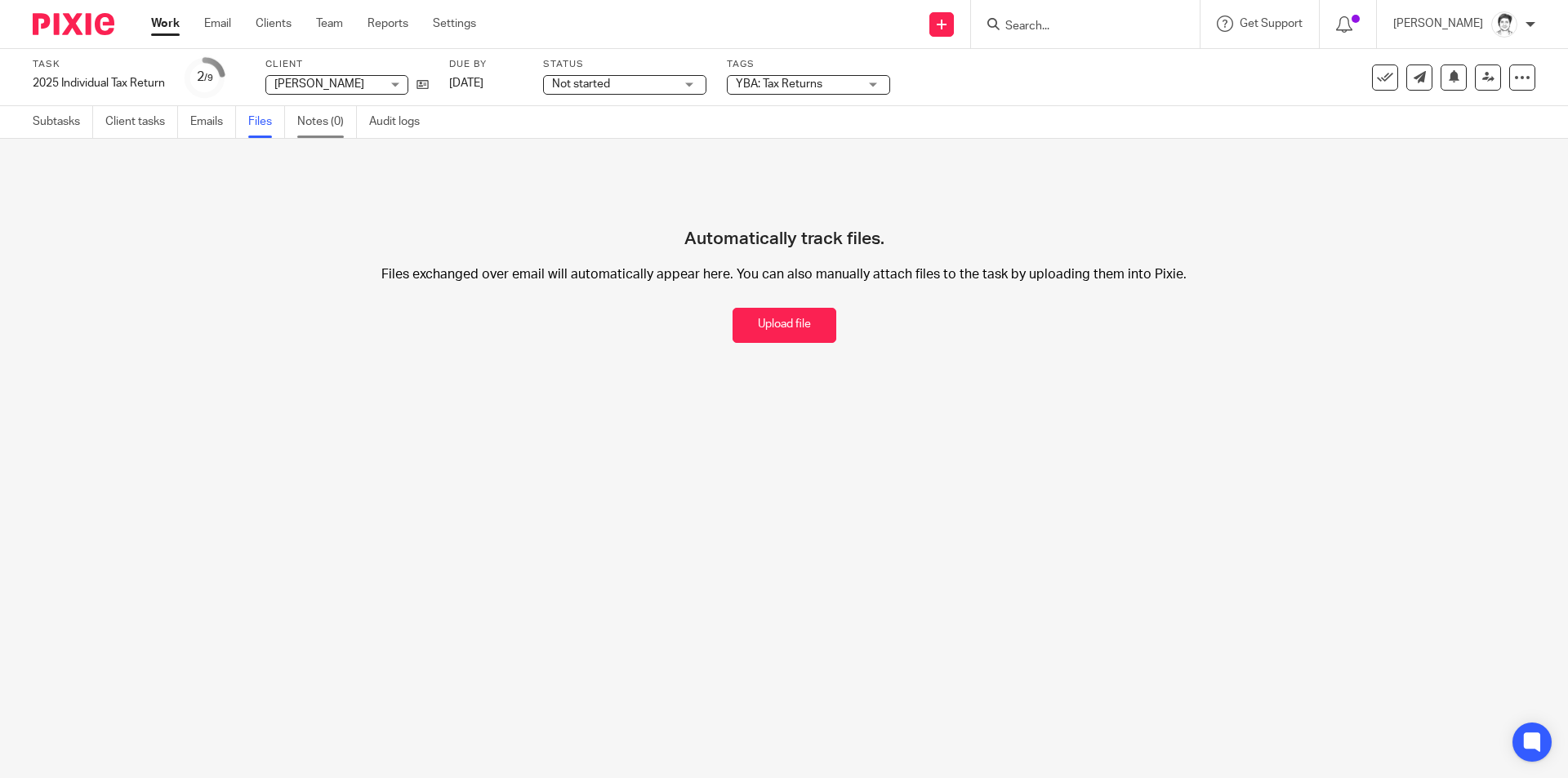
click at [326, 123] on link "Notes (0)" at bounding box center [326, 122] width 60 height 32
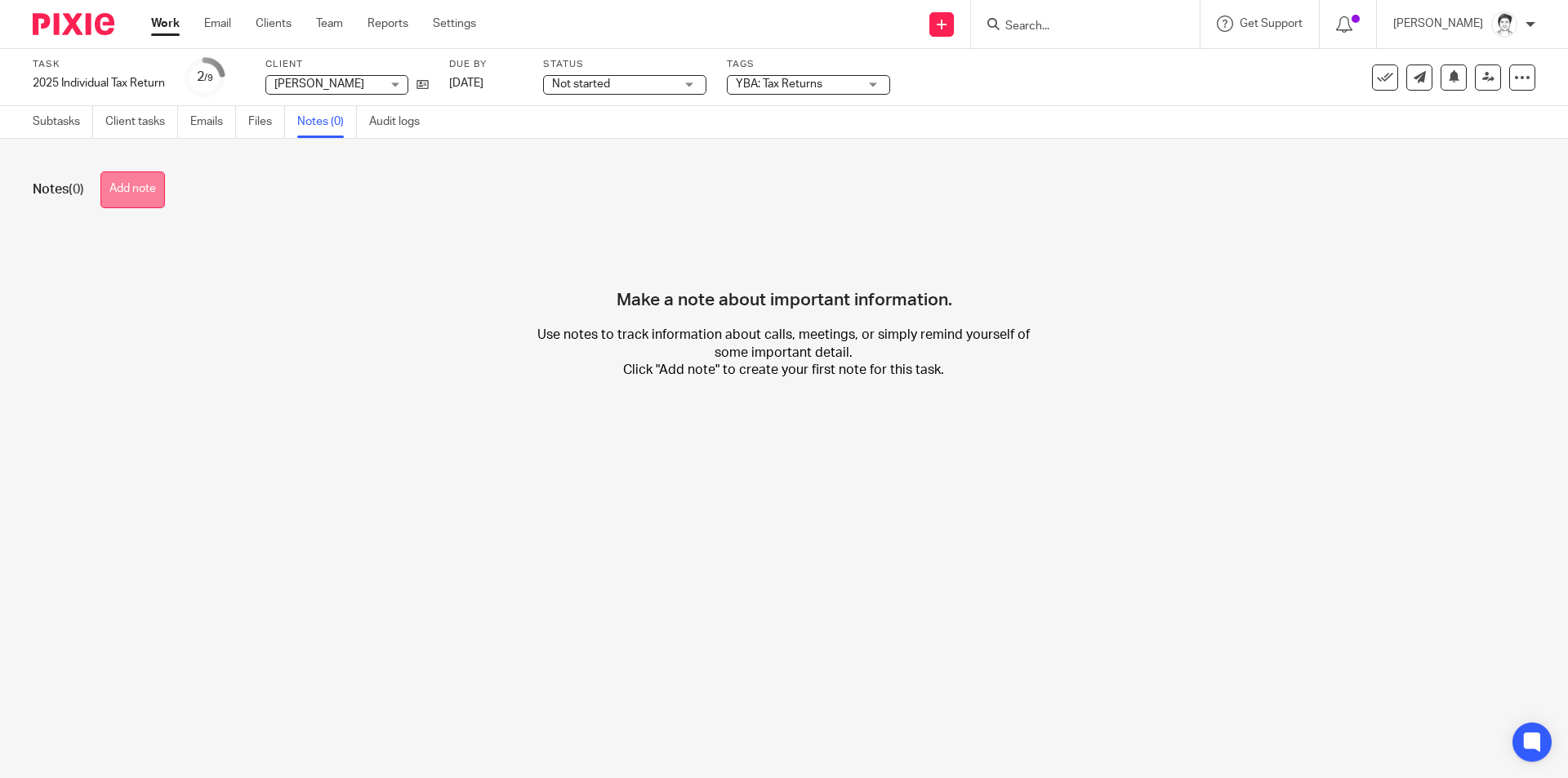
click at [140, 189] on button "Add note" at bounding box center [132, 190] width 65 height 36
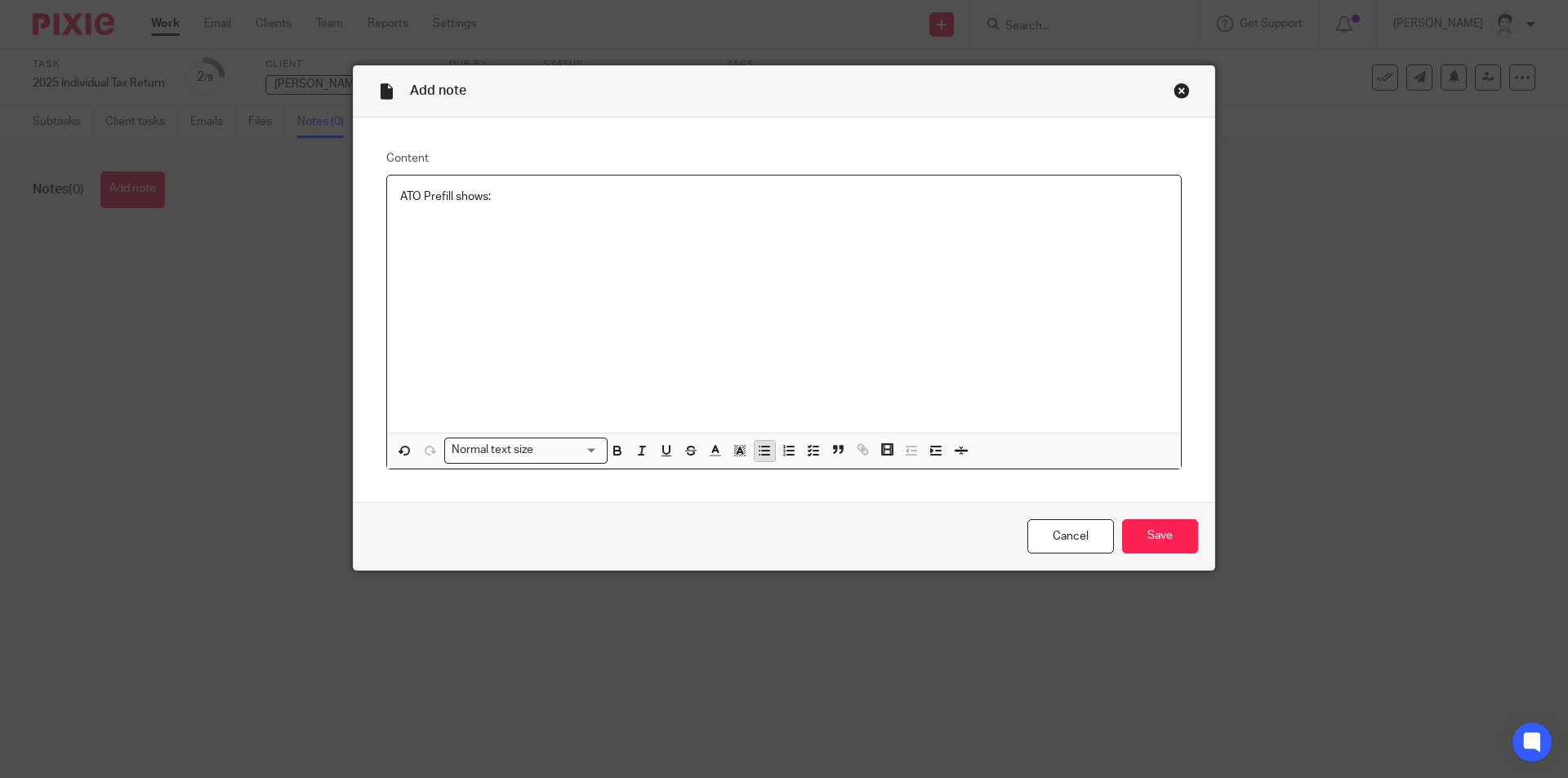
click at [757, 454] on icon "button" at bounding box center [764, 450] width 15 height 15
click at [1137, 538] on input "Save" at bounding box center [1160, 537] width 76 height 35
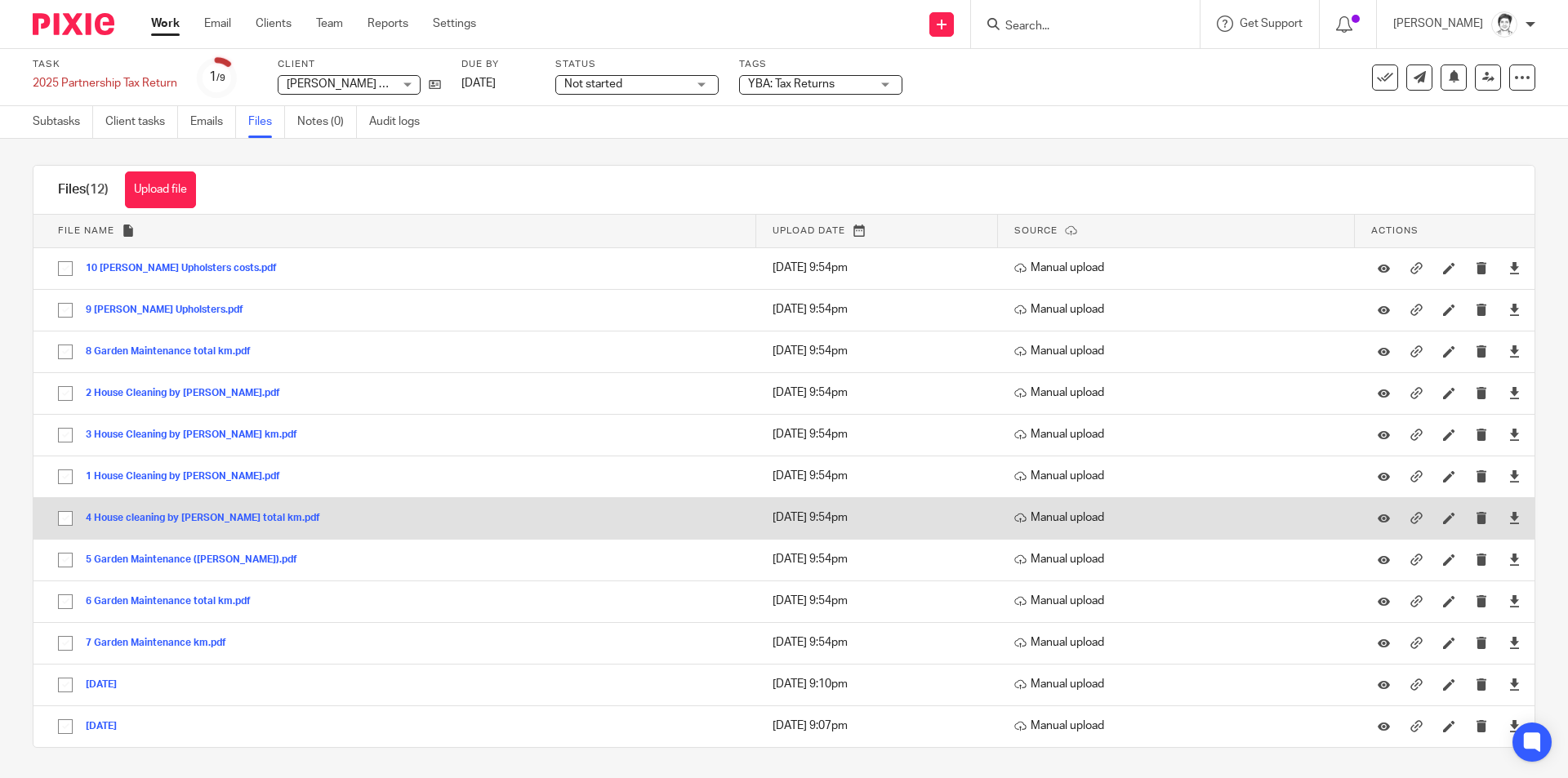
scroll to position [9, 0]
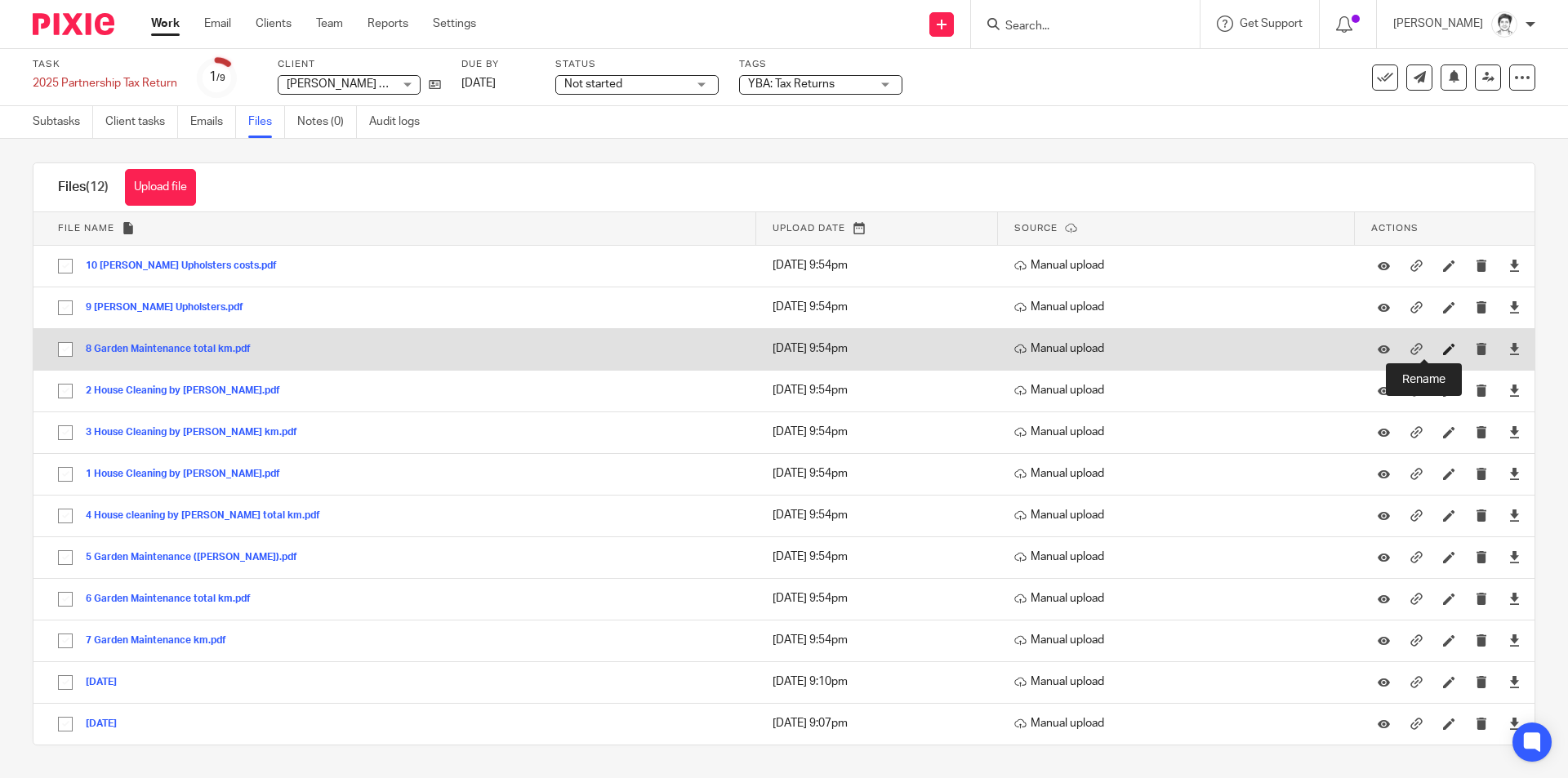
click at [1443, 352] on icon at bounding box center [1449, 349] width 12 height 12
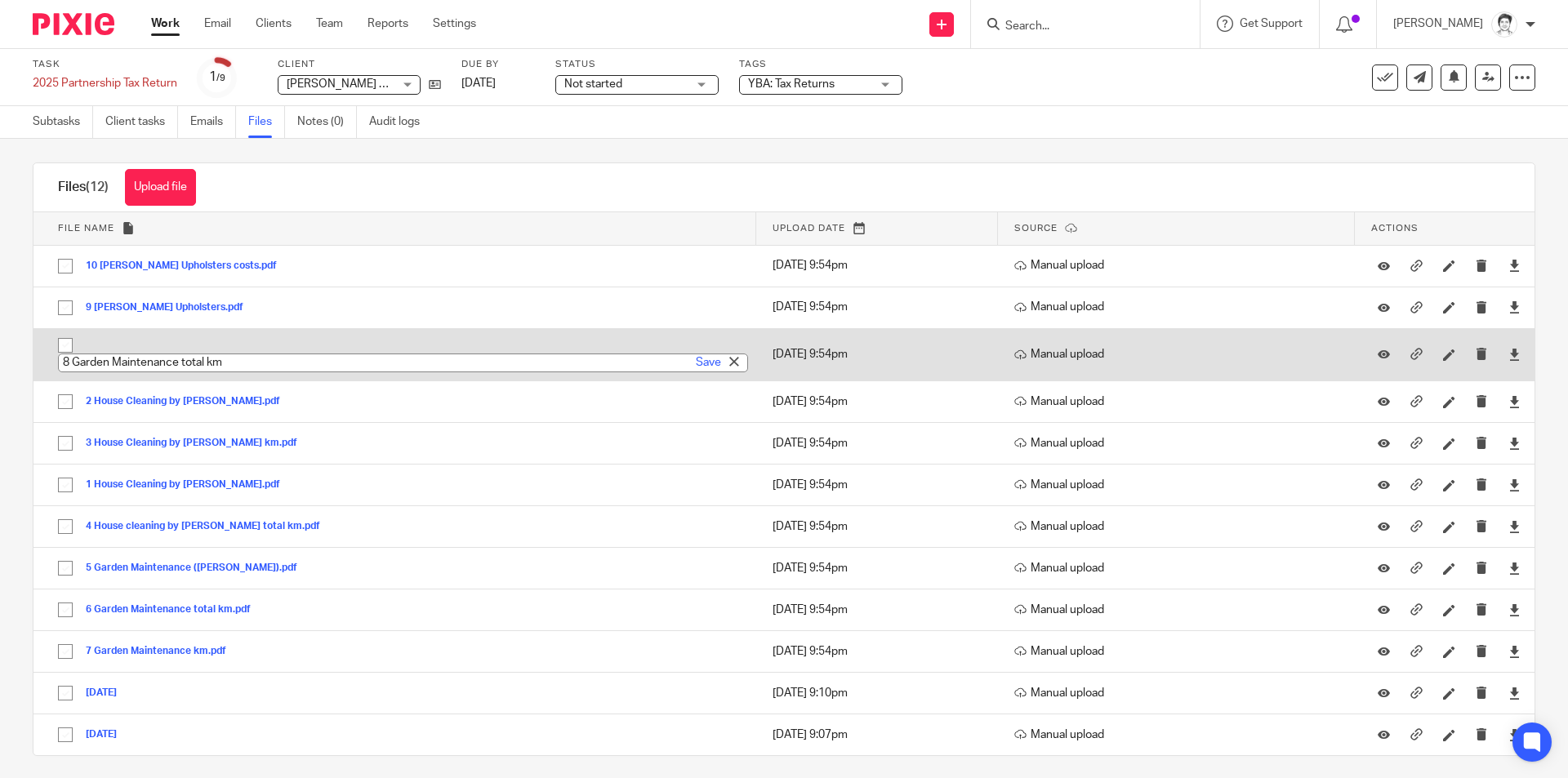
click at [106, 359] on input "8 Garden Maintenance total km" at bounding box center [403, 363] width 690 height 19
drag, startPoint x: 223, startPoint y: 360, endPoint x: 75, endPoint y: 363, distance: 148.0
click at [75, 363] on input "8 Garden Maintenance total km" at bounding box center [403, 363] width 690 height 19
click at [160, 360] on input "8 [PERSON_NAME] Upholsters" at bounding box center [403, 363] width 690 height 19
type input "8 [PERSON_NAME] Upholsterers"
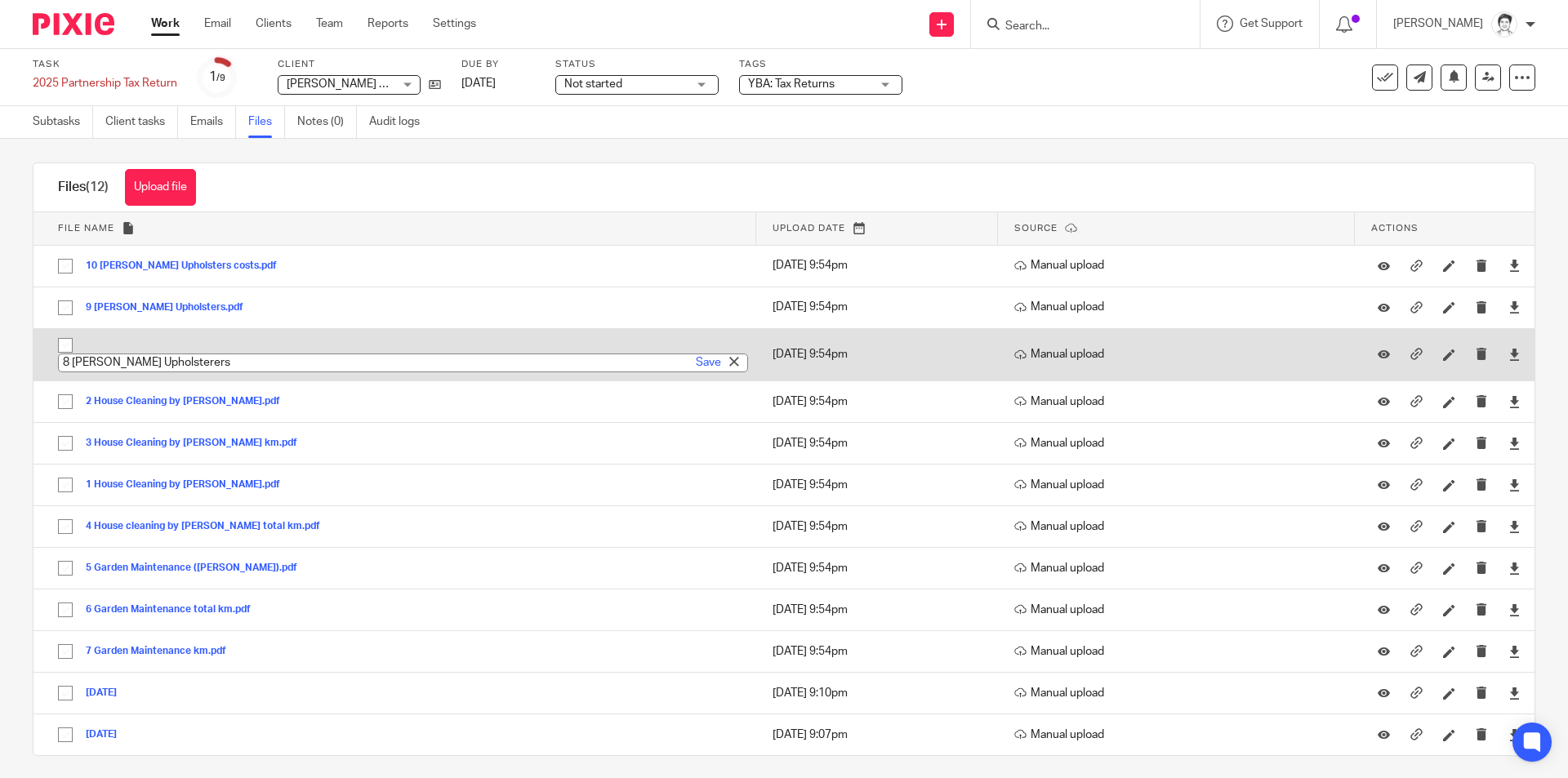
click at [713, 364] on div "Save" at bounding box center [719, 362] width 55 height 16
click at [696, 361] on link "Save" at bounding box center [708, 362] width 25 height 16
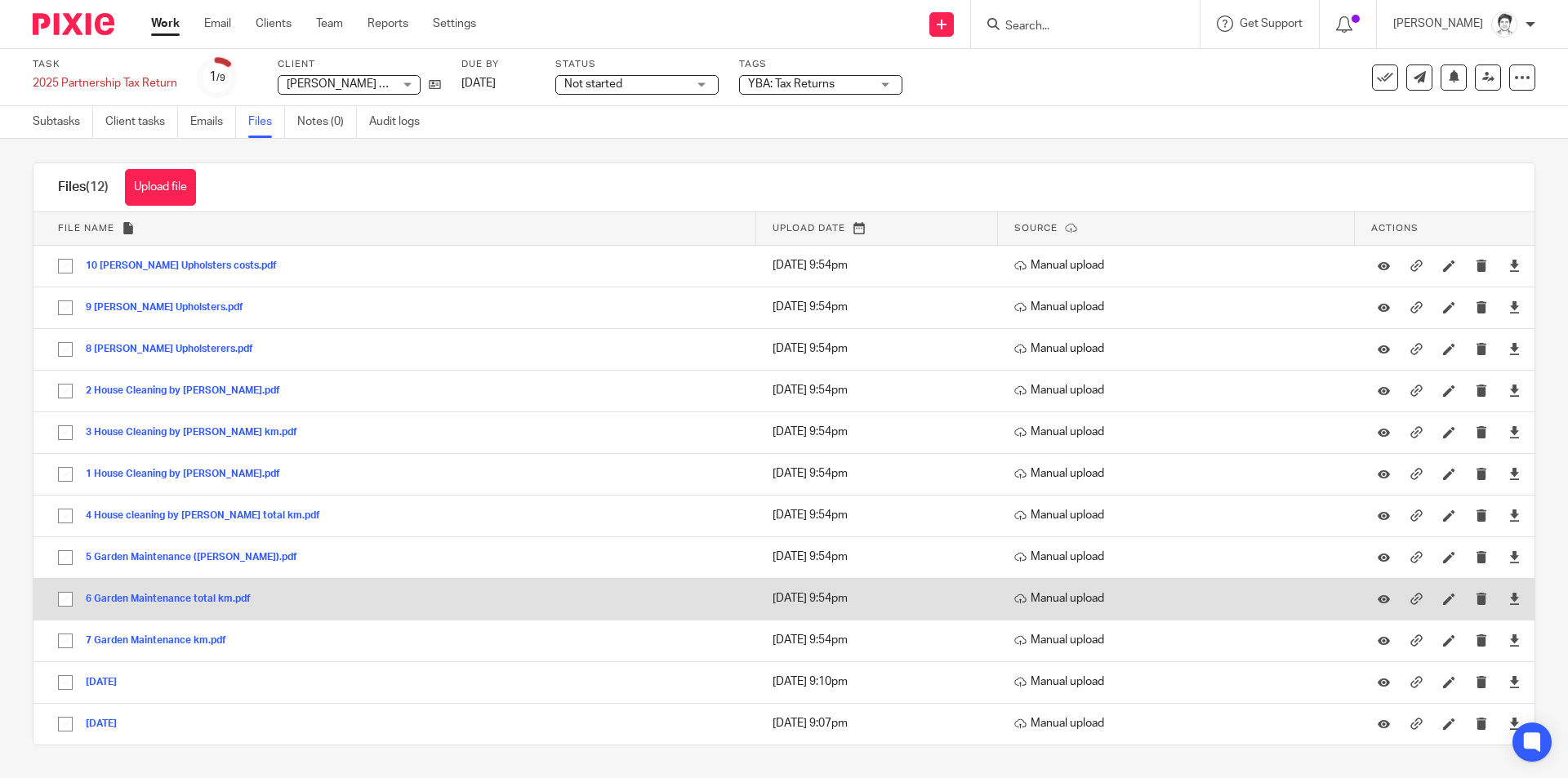
click at [156, 594] on button "6 Garden Maintenance total km.pdf" at bounding box center [174, 599] width 177 height 11
